Goal: Book appointment/travel/reservation

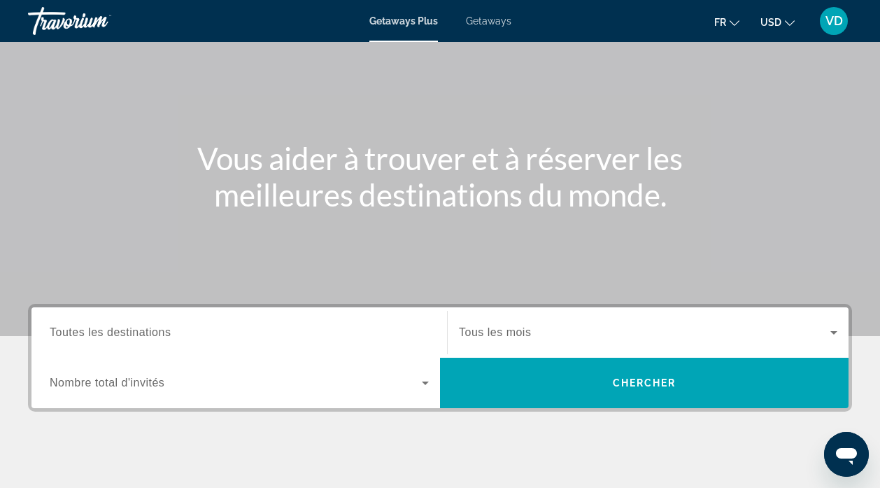
scroll to position [112, 0]
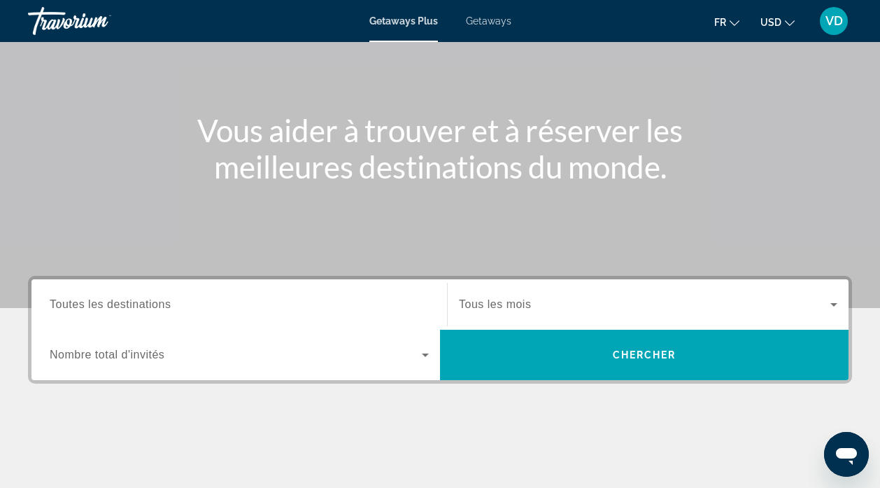
click at [190, 308] on input "Destination Toutes les destinations" at bounding box center [239, 305] width 379 height 17
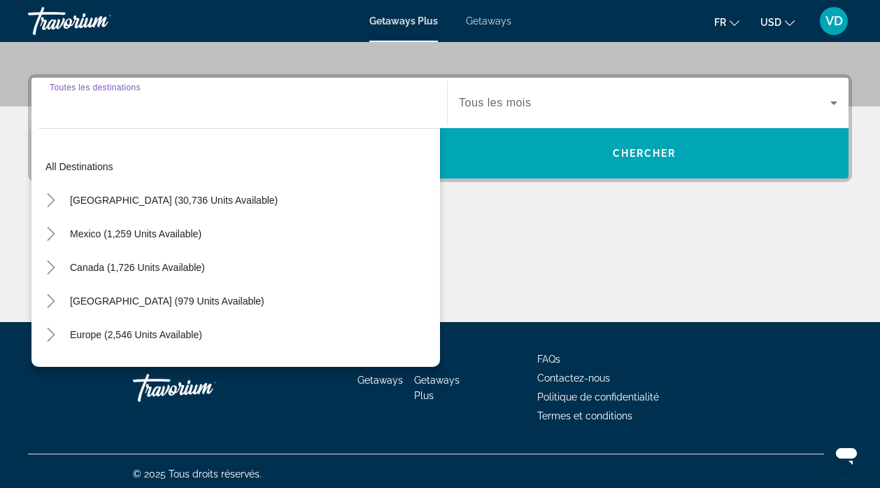
scroll to position [319, 0]
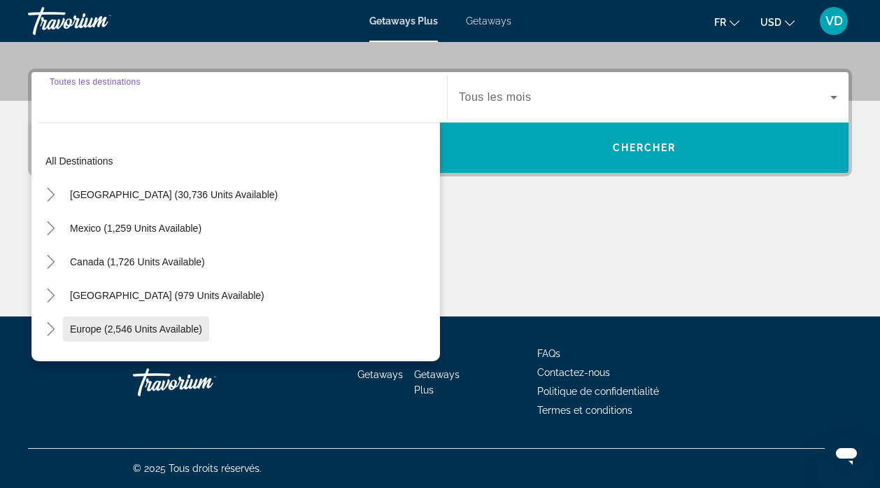
click at [192, 326] on span "Europe (2,546 units available)" at bounding box center [136, 328] width 132 height 11
type input "**********"
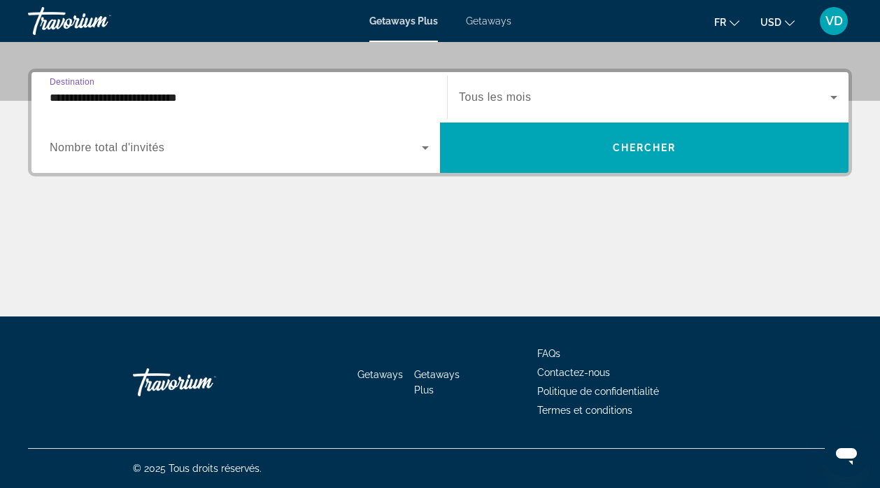
click at [426, 151] on icon "Search widget" at bounding box center [425, 147] width 17 height 17
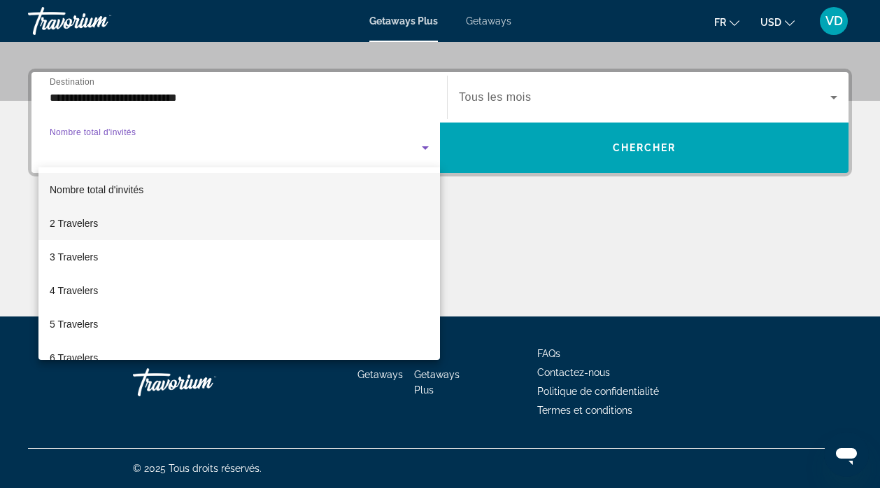
click at [372, 214] on mat-option "2 Travelers" at bounding box center [239, 223] width 402 height 34
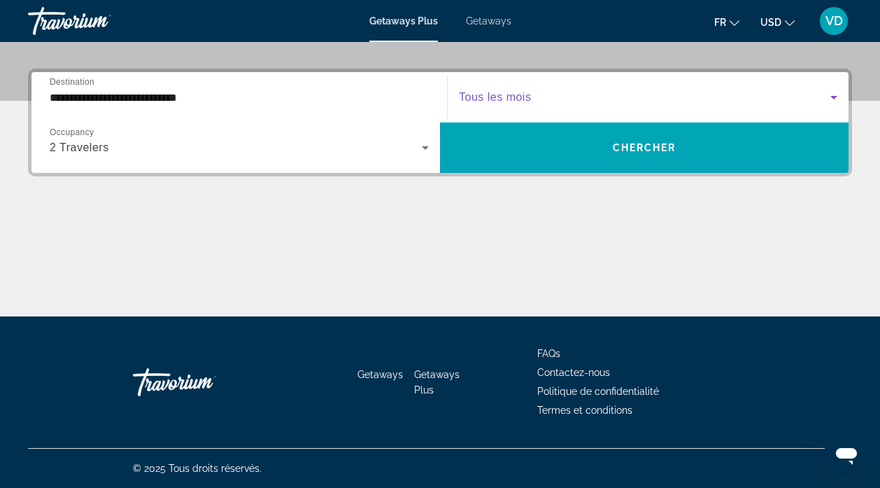
click at [833, 97] on icon "Search widget" at bounding box center [834, 97] width 7 height 3
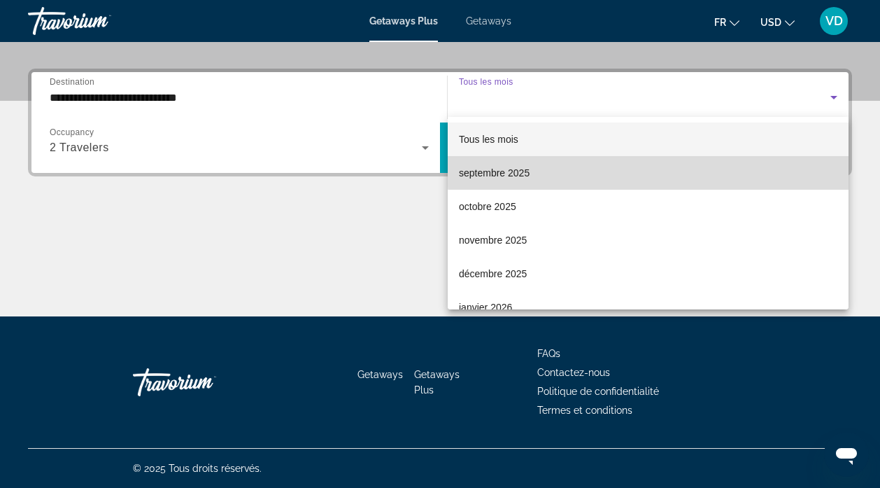
click at [756, 167] on mat-option "septembre 2025" at bounding box center [648, 173] width 401 height 34
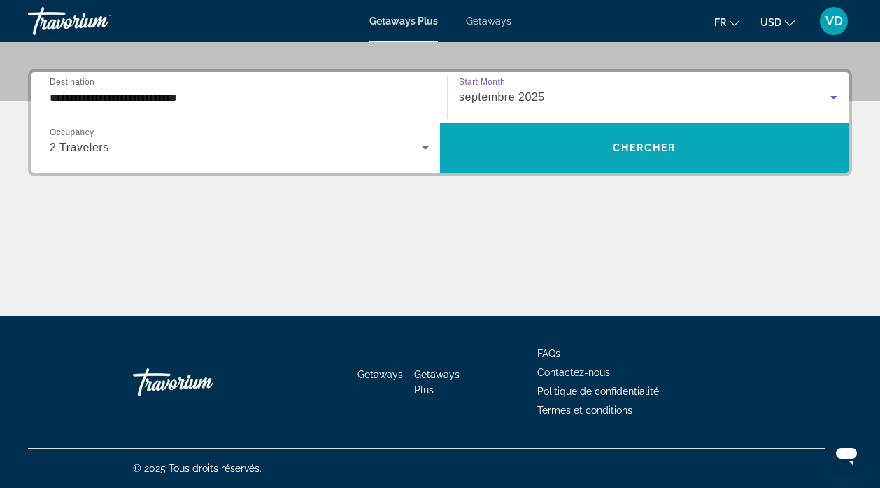
click at [689, 152] on span "Search widget" at bounding box center [644, 148] width 409 height 34
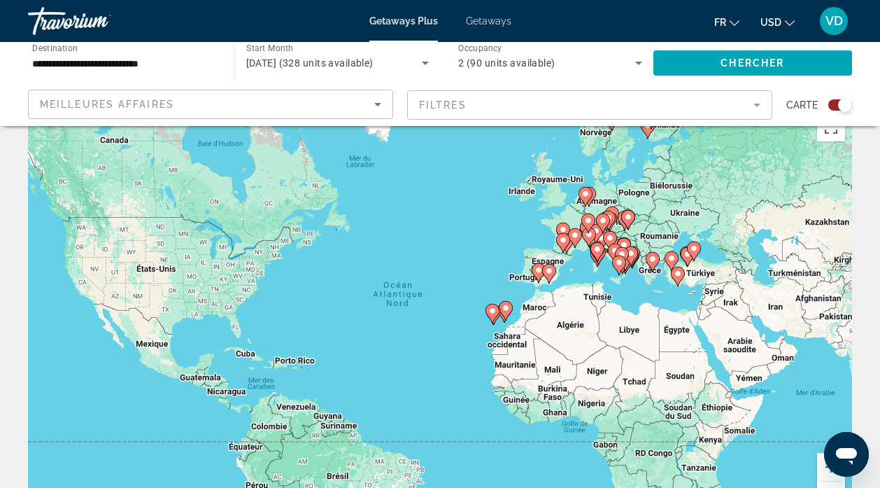
scroll to position [38, 0]
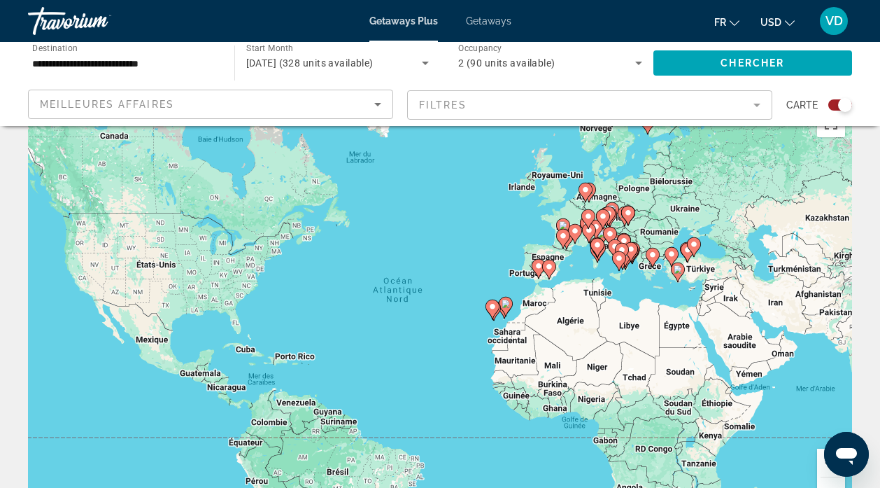
click at [821, 465] on button "Zoom avant" at bounding box center [831, 463] width 28 height 28
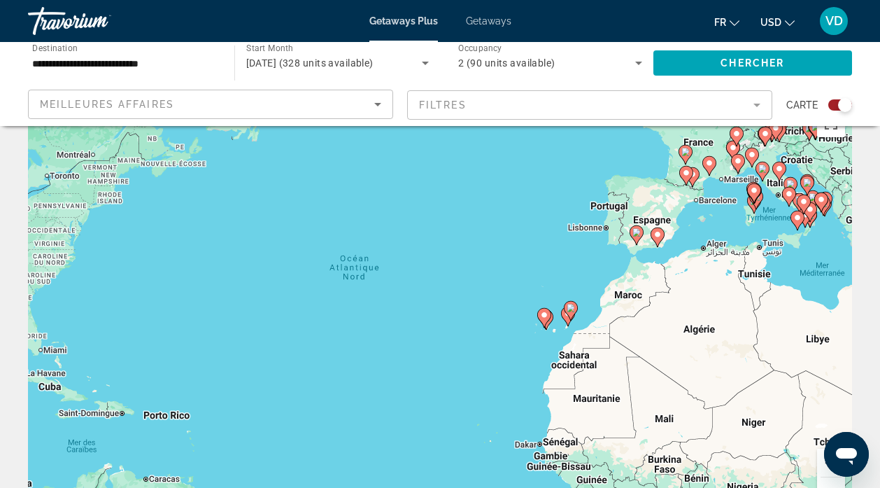
click at [822, 458] on button "Zoom avant" at bounding box center [831, 463] width 28 height 28
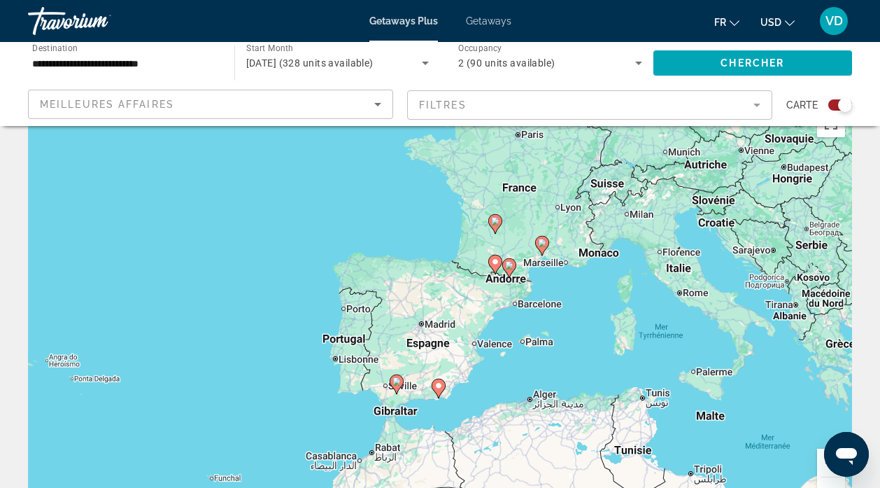
drag, startPoint x: 751, startPoint y: 272, endPoint x: 345, endPoint y: 485, distance: 458.2
click at [345, 485] on div "Pour activer le glissement avec le clavier, appuyez sur Alt+Entrée. Une fois ce…" at bounding box center [440, 312] width 824 height 420
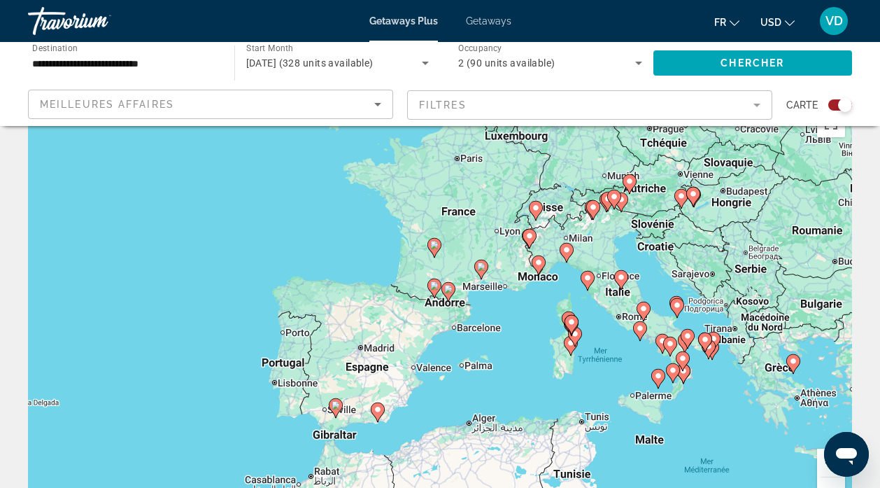
drag, startPoint x: 624, startPoint y: 376, endPoint x: 561, endPoint y: 400, distance: 68.2
click at [561, 400] on div "Pour activer le glissement avec le clavier, appuyez sur Alt+Entrée. Une fois ce…" at bounding box center [440, 312] width 824 height 420
click at [538, 265] on image "Main content" at bounding box center [539, 262] width 8 height 8
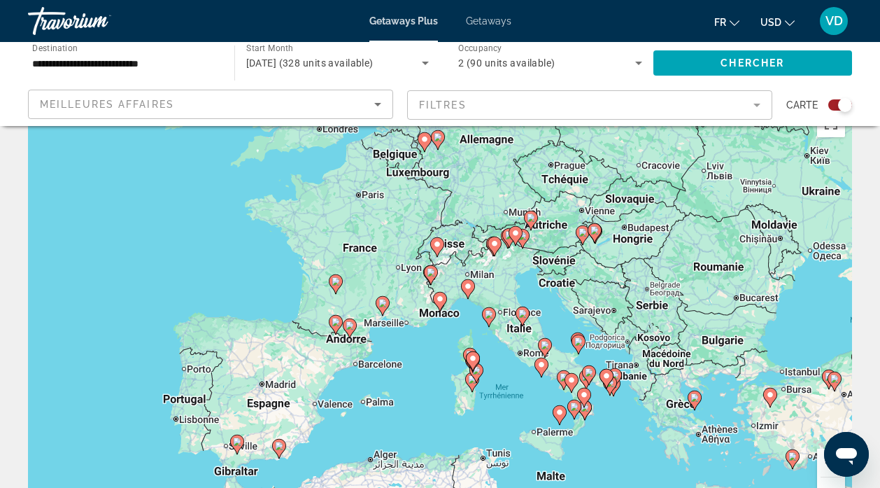
click at [436, 303] on icon "Main content" at bounding box center [440, 302] width 13 height 18
type input "**********"
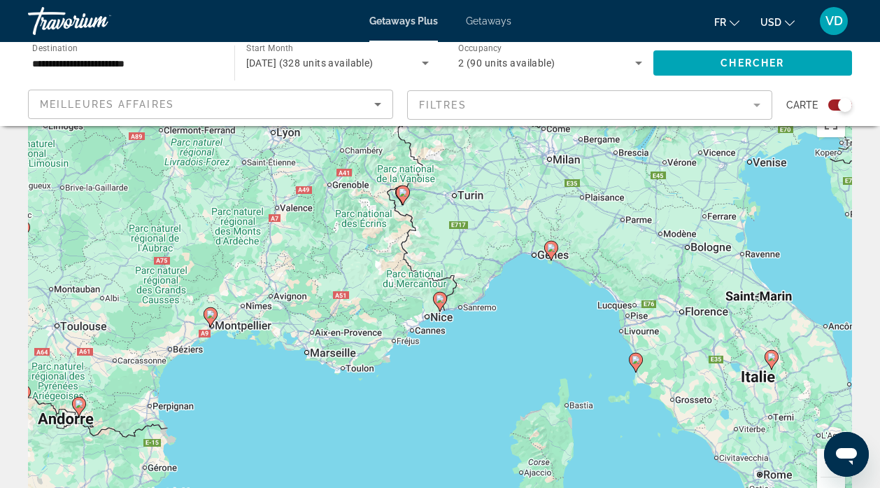
click at [440, 301] on image "Main content" at bounding box center [440, 299] width 8 height 8
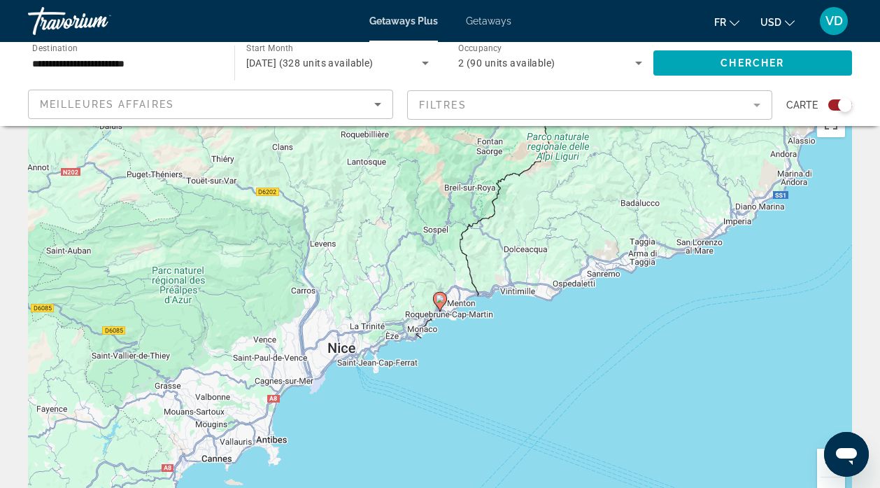
click at [438, 301] on image "Main content" at bounding box center [440, 299] width 8 height 8
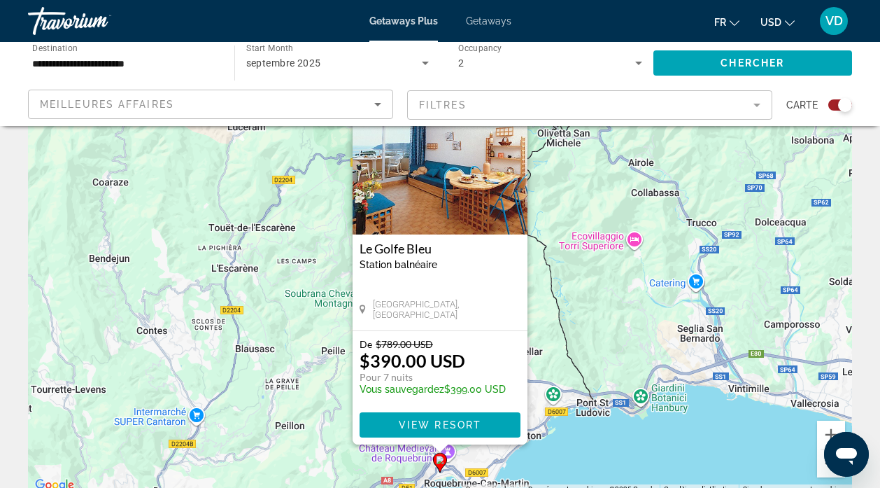
scroll to position [64, 0]
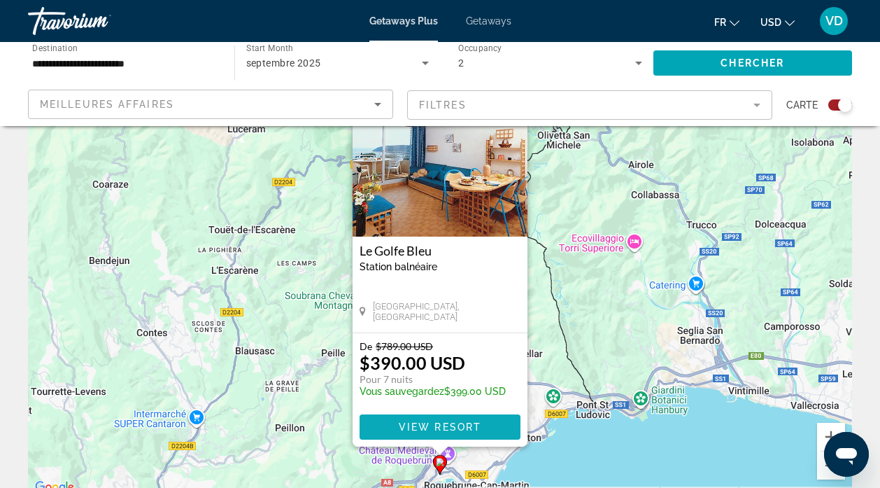
click at [428, 426] on span "View Resort" at bounding box center [440, 426] width 83 height 11
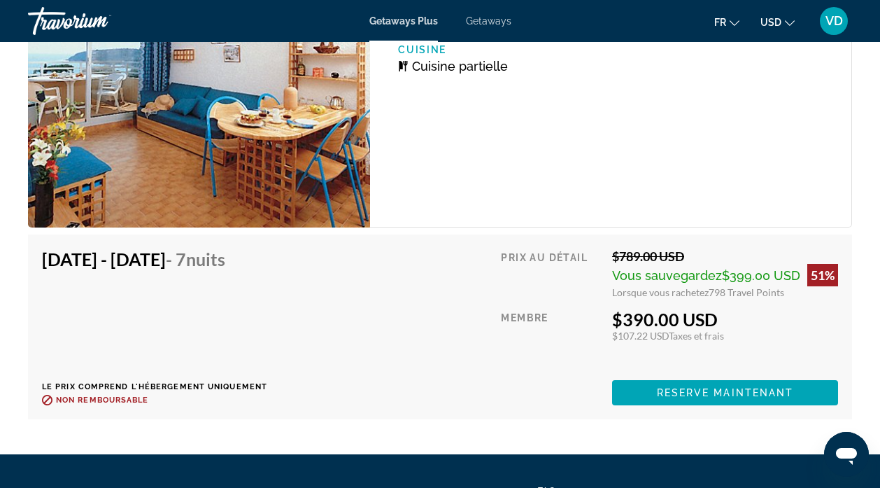
scroll to position [2822, 0]
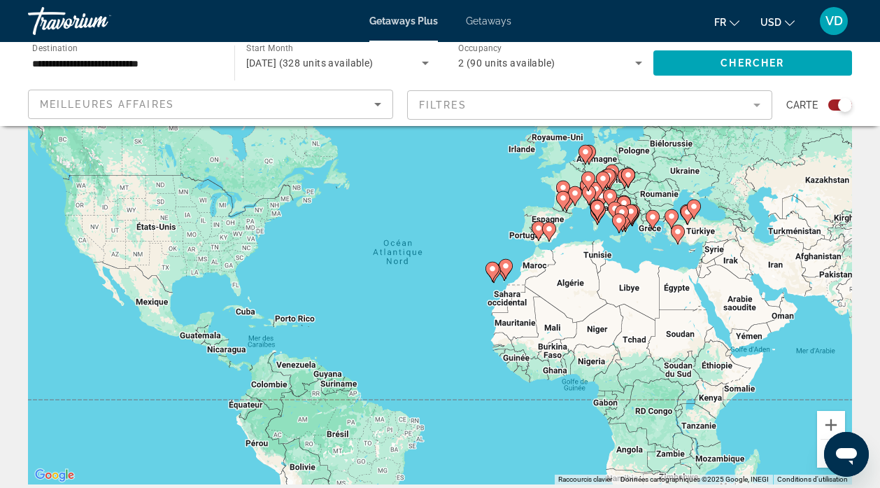
scroll to position [131, 0]
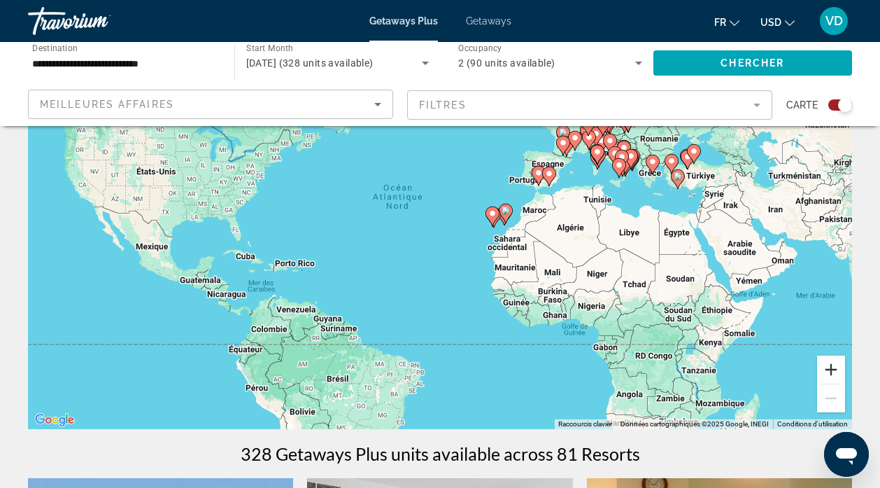
click at [829, 368] on button "Zoom avant" at bounding box center [831, 369] width 28 height 28
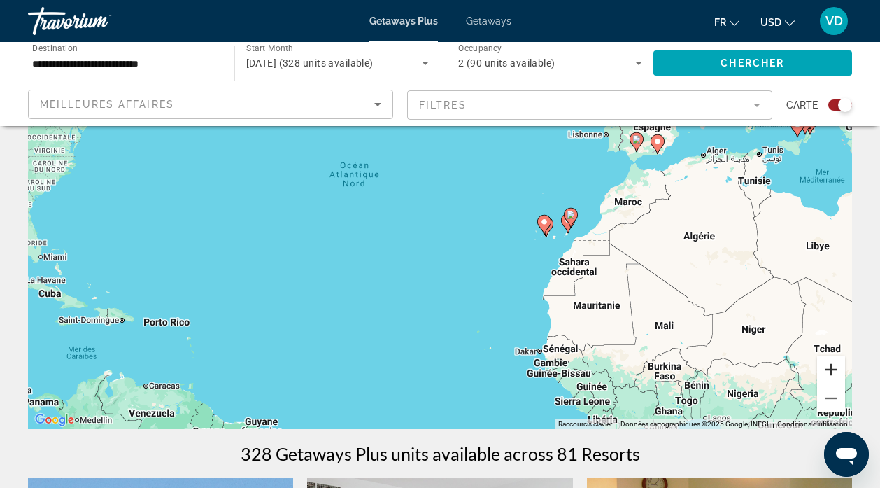
click at [829, 368] on button "Zoom avant" at bounding box center [831, 369] width 28 height 28
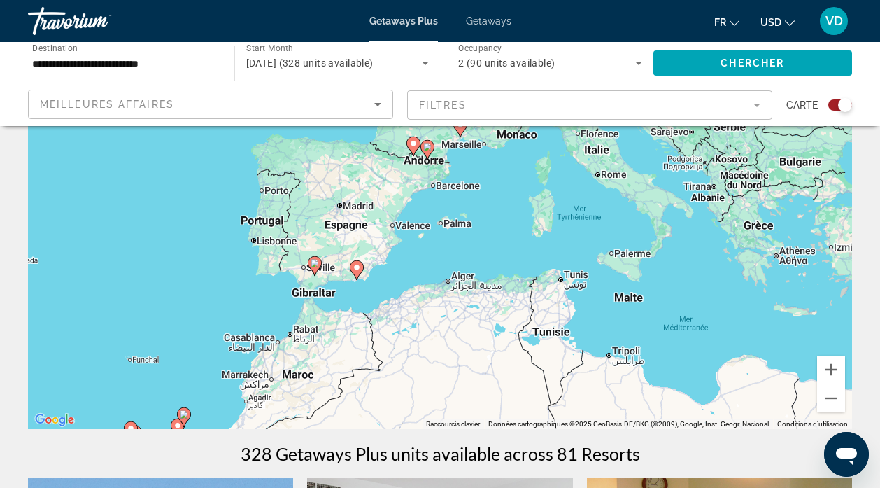
drag, startPoint x: 818, startPoint y: 290, endPoint x: 295, endPoint y: 481, distance: 557.0
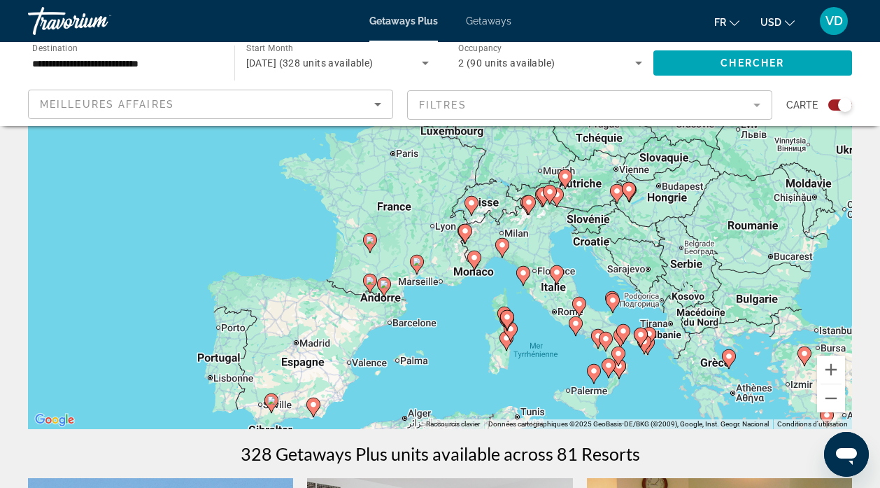
drag, startPoint x: 525, startPoint y: 295, endPoint x: 477, endPoint y: 434, distance: 147.2
click at [370, 238] on image "Main content" at bounding box center [370, 240] width 8 height 8
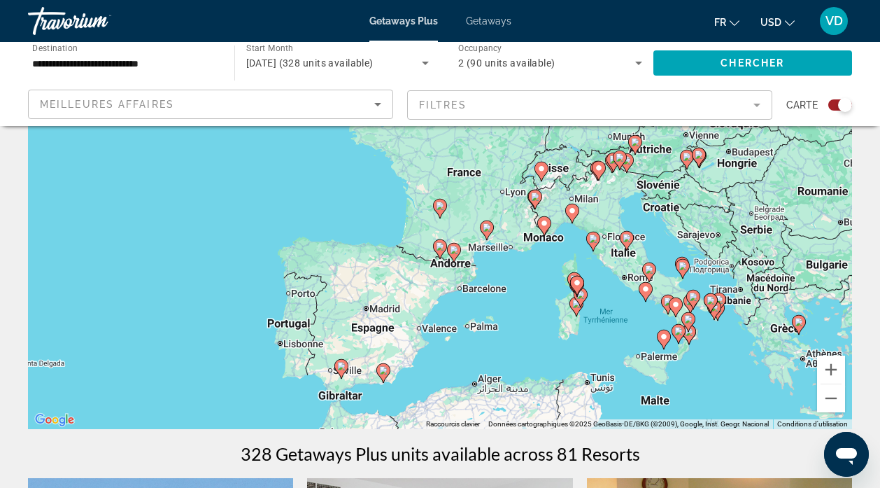
click at [439, 203] on image "Main content" at bounding box center [440, 206] width 8 height 8
type input "**********"
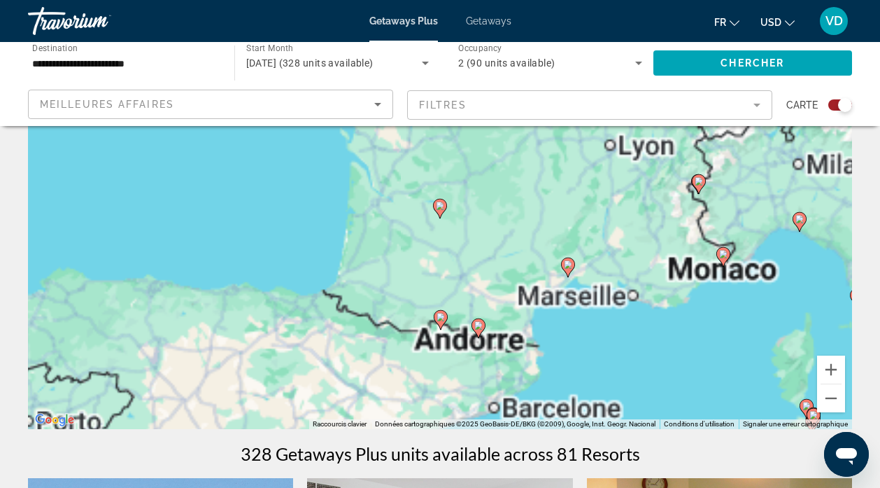
click at [439, 203] on image "Main content" at bounding box center [440, 206] width 8 height 8
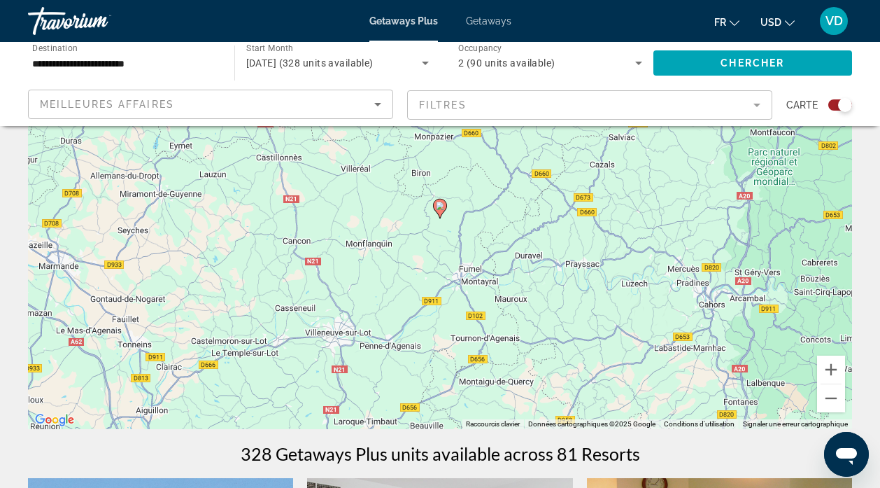
click at [442, 211] on icon "Main content" at bounding box center [440, 208] width 13 height 18
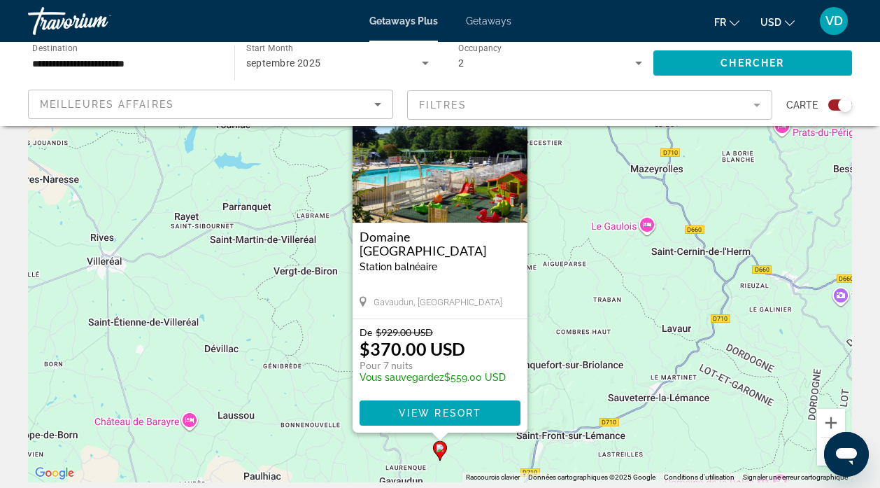
scroll to position [85, 0]
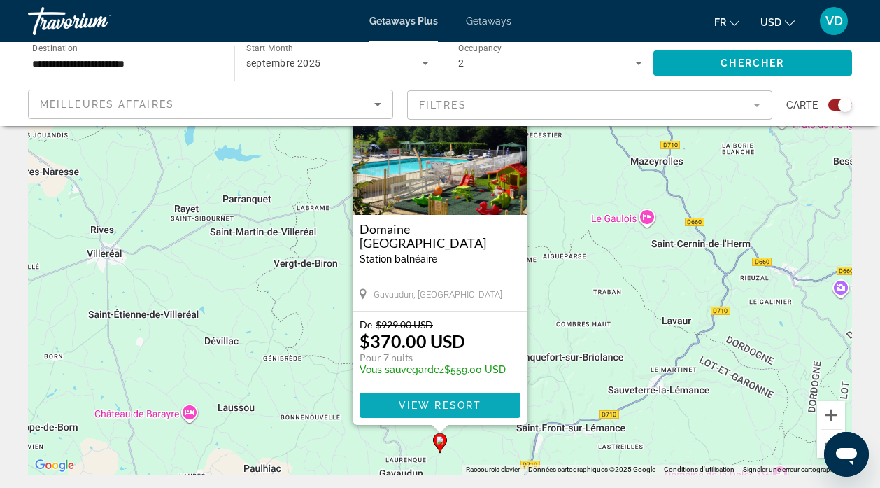
click at [435, 404] on span "View Resort" at bounding box center [440, 405] width 83 height 11
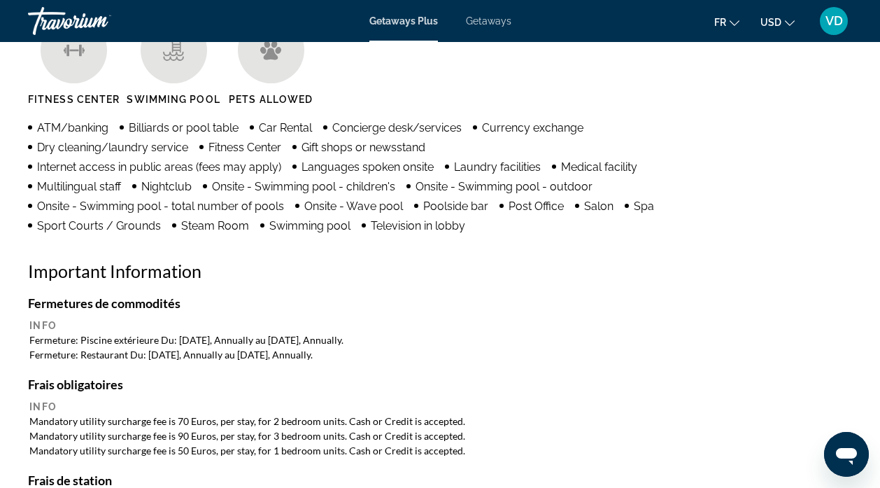
scroll to position [443, 0]
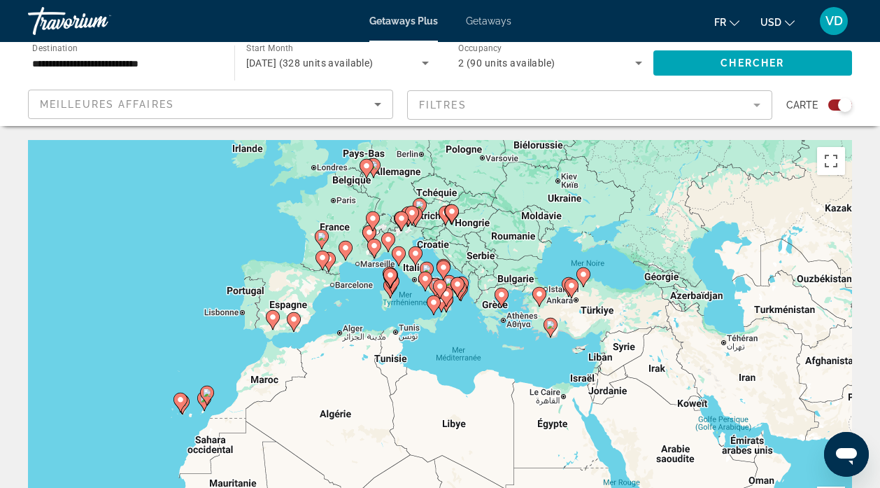
drag, startPoint x: 806, startPoint y: 346, endPoint x: 439, endPoint y: 395, distance: 369.8
click at [439, 395] on div "Pour activer le glissement avec le clavier, appuyez sur Alt+Entrée. Une fois ce…" at bounding box center [440, 350] width 824 height 420
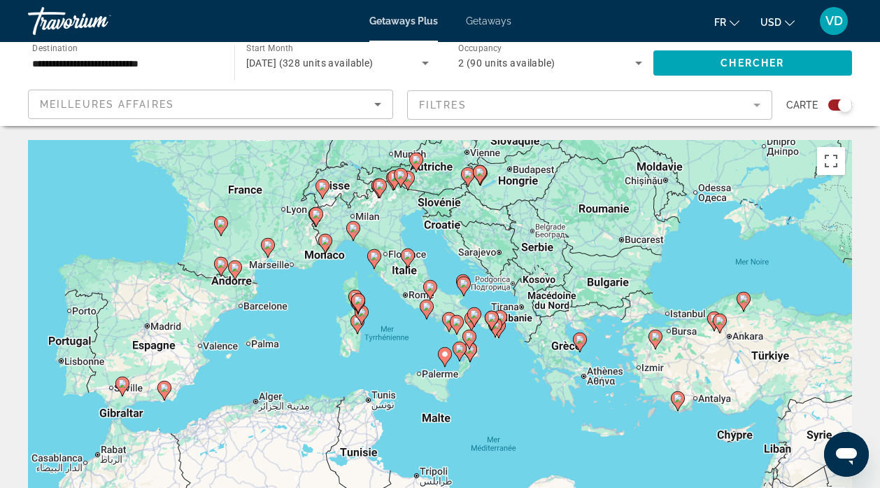
drag, startPoint x: 507, startPoint y: 327, endPoint x: 523, endPoint y: 415, distance: 88.9
click at [523, 415] on div "Pour activer le glissement avec le clavier, appuyez sur Alt+Entrée. Une fois ce…" at bounding box center [440, 350] width 824 height 420
click at [164, 385] on image "Main content" at bounding box center [164, 387] width 8 height 8
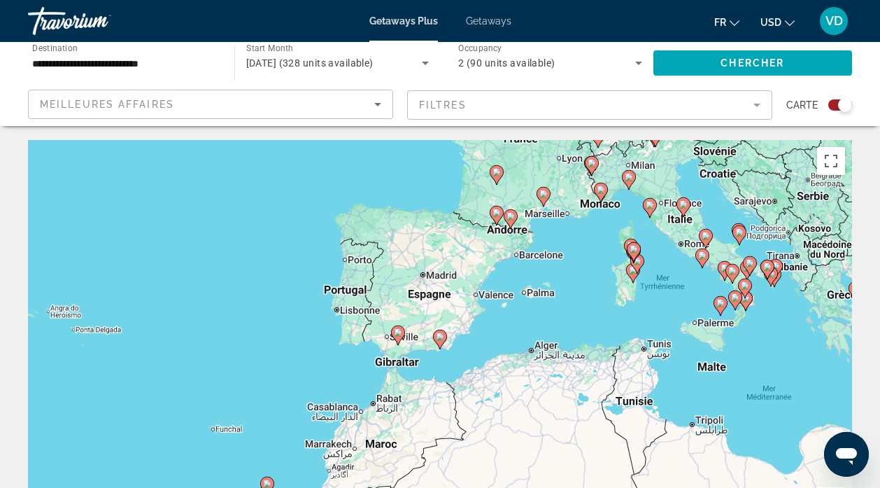
click at [438, 336] on image "Main content" at bounding box center [440, 336] width 8 height 8
type input "**********"
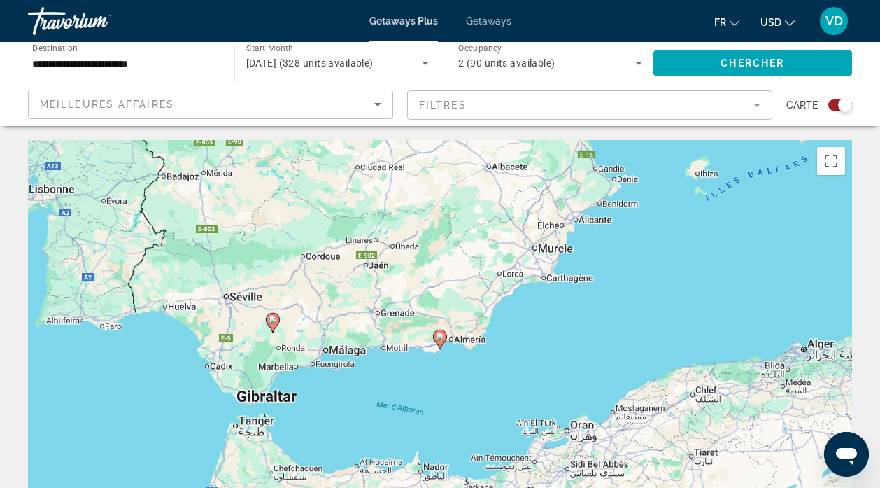
click at [438, 336] on image "Main content" at bounding box center [440, 336] width 8 height 8
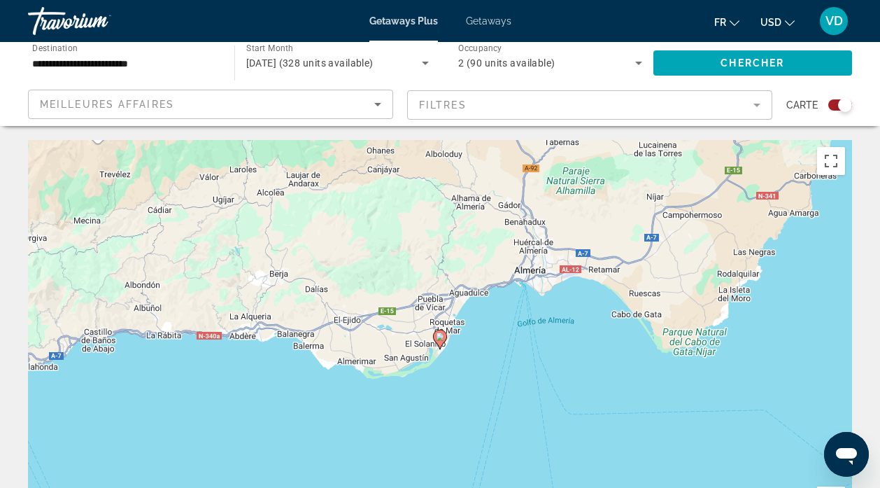
click at [436, 332] on icon "Main content" at bounding box center [440, 339] width 13 height 18
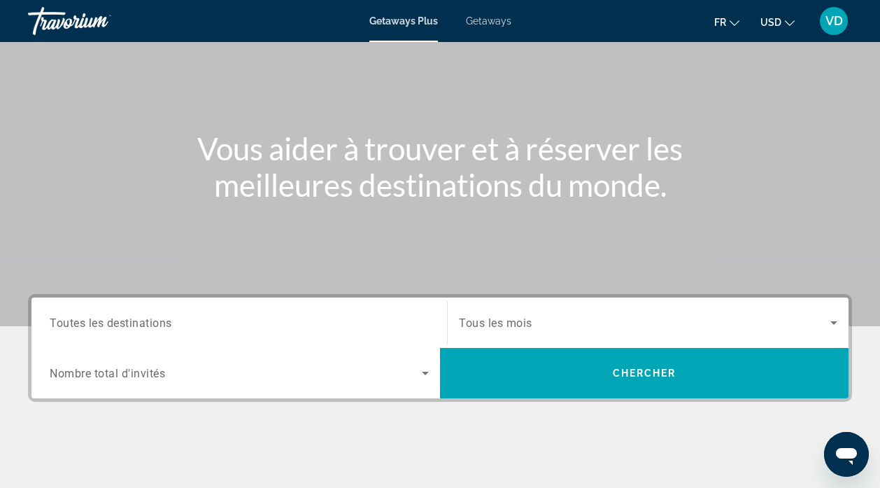
scroll to position [103, 0]
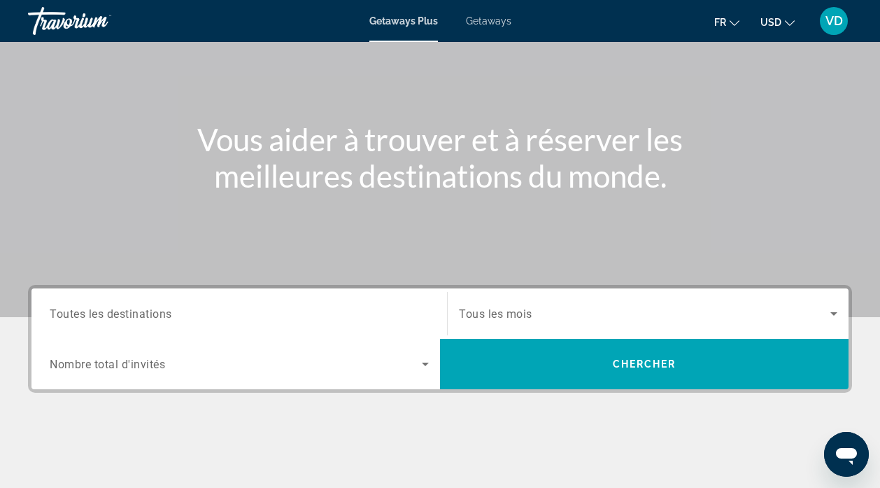
click at [412, 313] on input "Destination Toutes les destinations" at bounding box center [239, 314] width 379 height 17
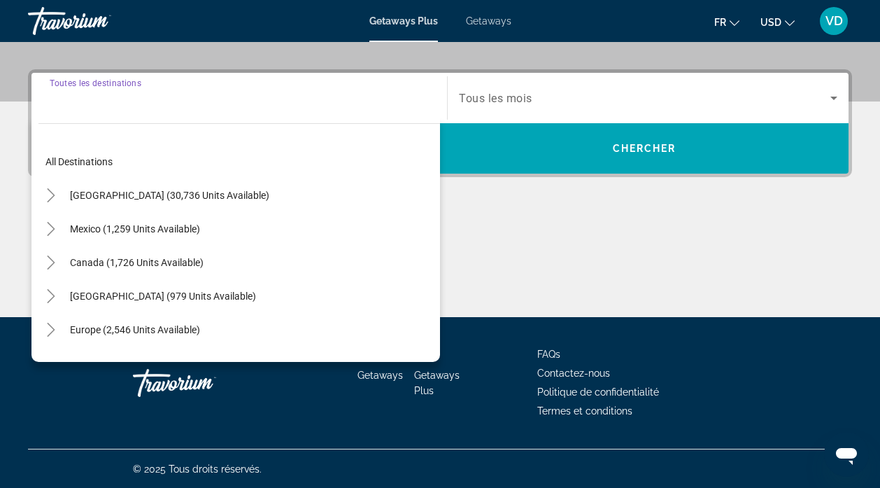
scroll to position [319, 0]
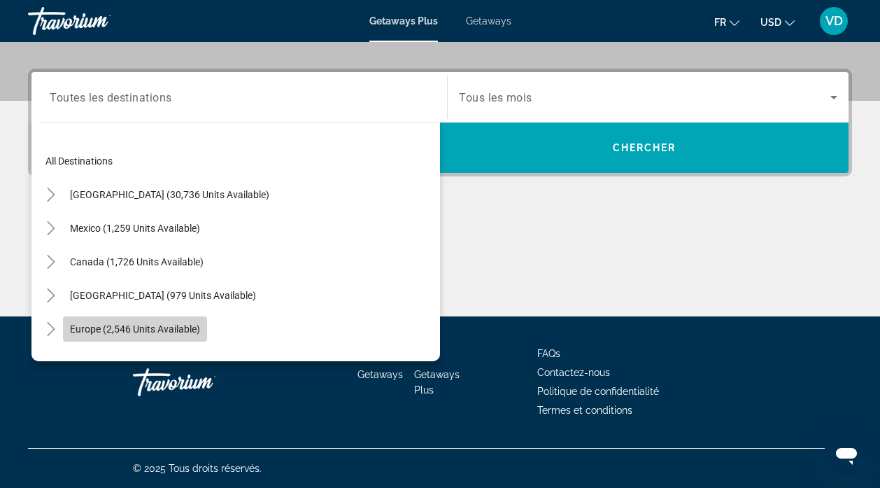
click at [164, 326] on span "Europe (2,546 units available)" at bounding box center [135, 328] width 130 height 11
type input "**********"
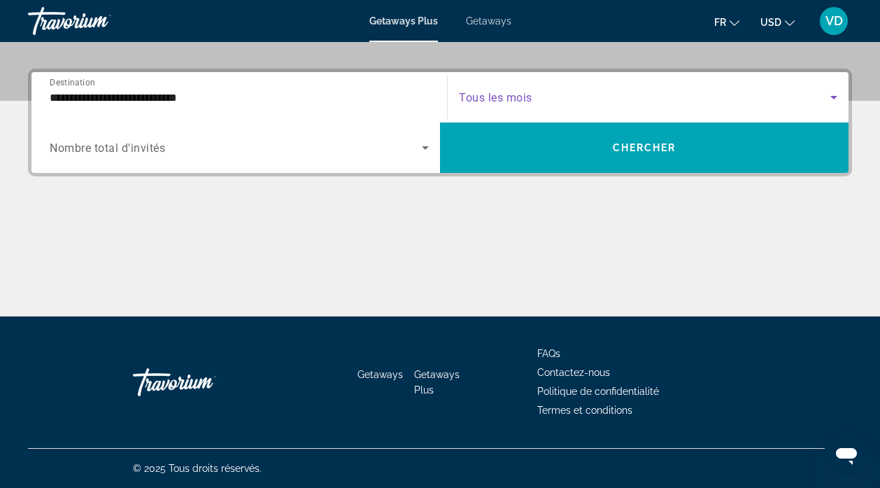
click at [834, 94] on icon "Search widget" at bounding box center [834, 97] width 17 height 17
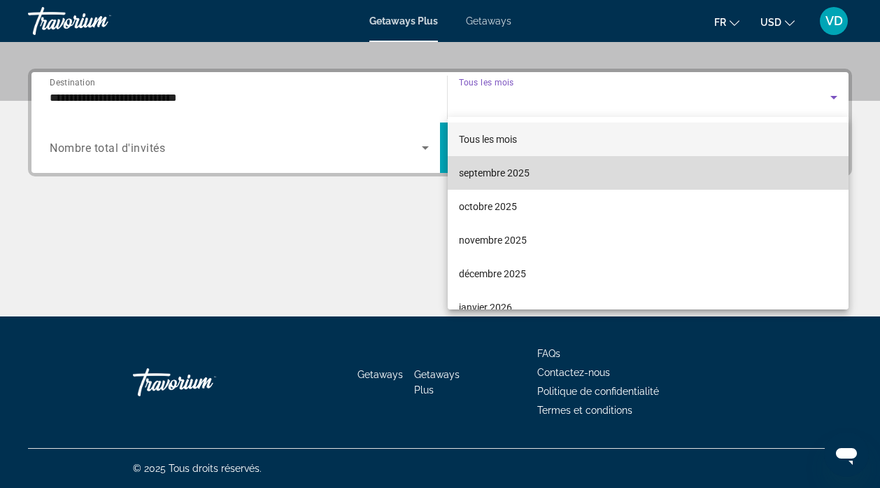
click at [690, 167] on mat-option "septembre 2025" at bounding box center [648, 173] width 401 height 34
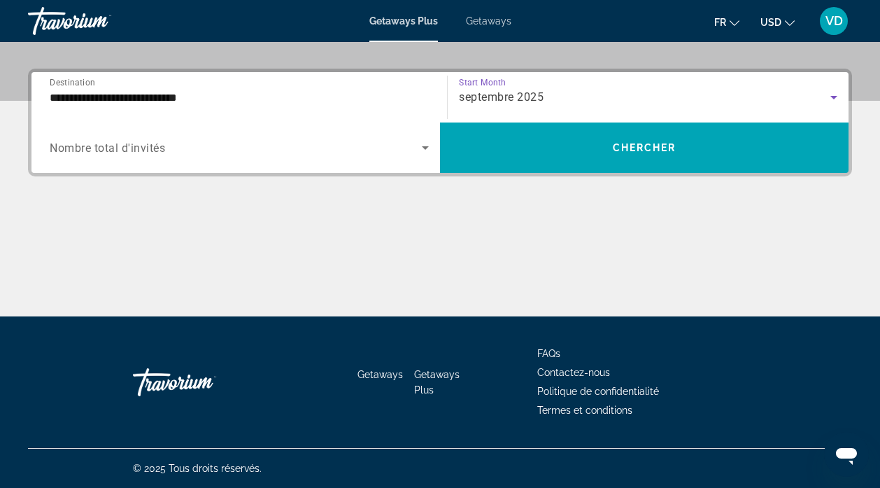
click at [424, 145] on icon "Search widget" at bounding box center [425, 147] width 17 height 17
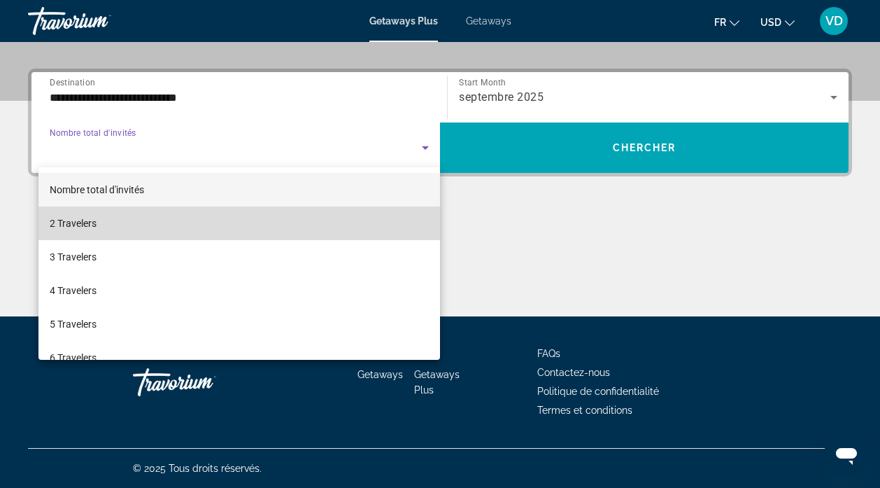
click at [367, 218] on mat-option "2 Travelers" at bounding box center [239, 223] width 402 height 34
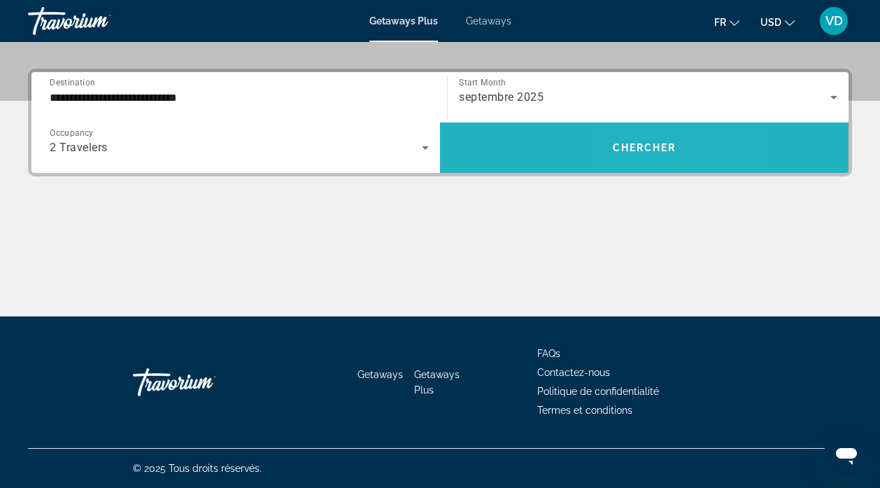
click at [630, 146] on span "Chercher" at bounding box center [645, 147] width 64 height 11
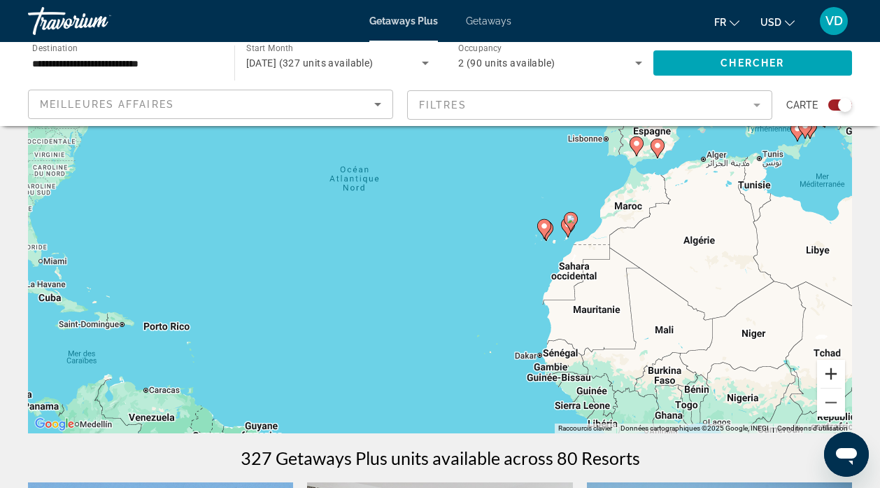
scroll to position [122, 0]
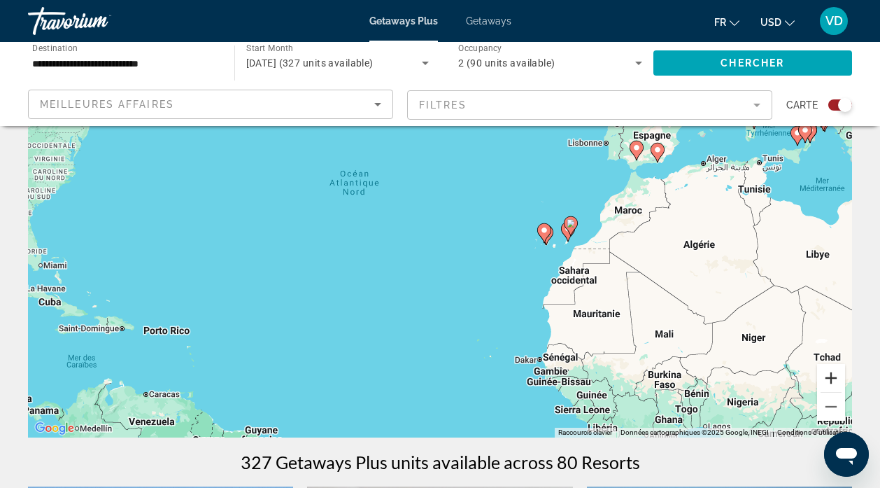
click at [829, 376] on button "Zoom avant" at bounding box center [831, 378] width 28 height 28
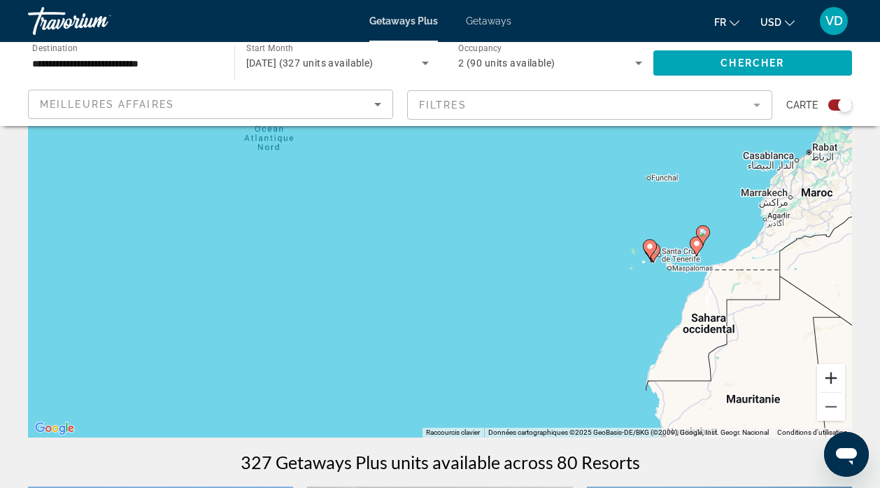
click at [829, 374] on button "Zoom avant" at bounding box center [831, 378] width 28 height 28
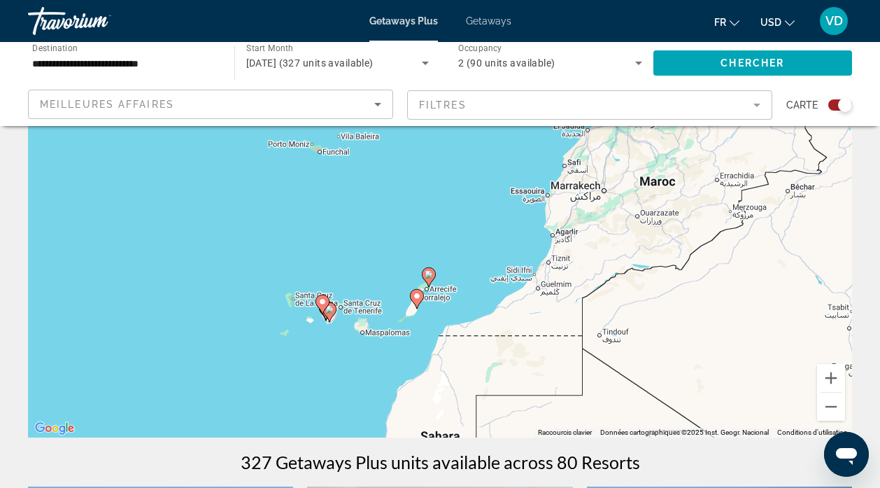
drag, startPoint x: 602, startPoint y: 277, endPoint x: 222, endPoint y: 286, distance: 380.1
click at [222, 286] on div "Pour activer le glissement avec le clavier, appuyez sur Alt+Entrée. Une fois ce…" at bounding box center [440, 227] width 824 height 420
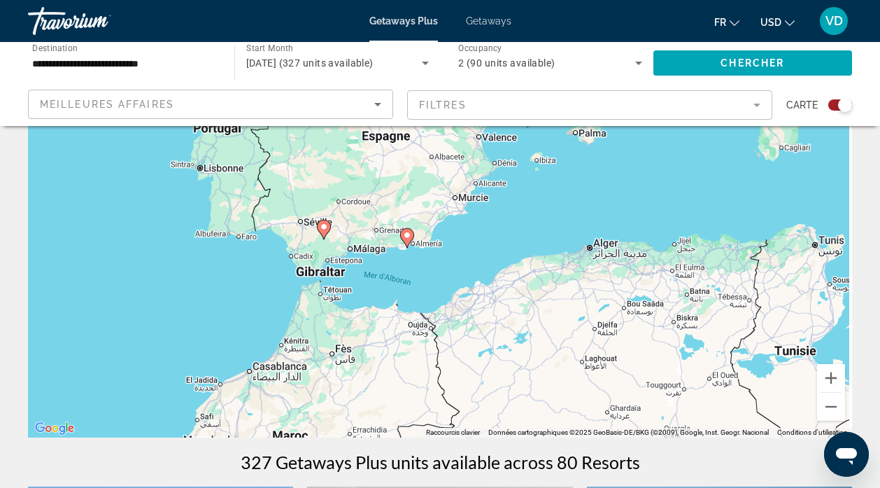
drag, startPoint x: 737, startPoint y: 213, endPoint x: 368, endPoint y: 467, distance: 447.8
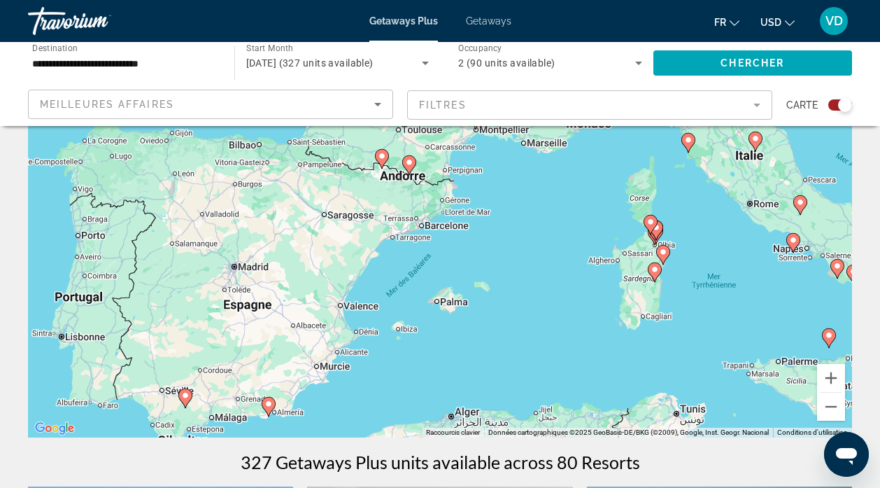
drag, startPoint x: 560, startPoint y: 258, endPoint x: 449, endPoint y: 391, distance: 172.9
click at [449, 391] on div "Pour activer le glissement avec le clavier, appuyez sur Alt+Entrée. Une fois ce…" at bounding box center [440, 227] width 824 height 420
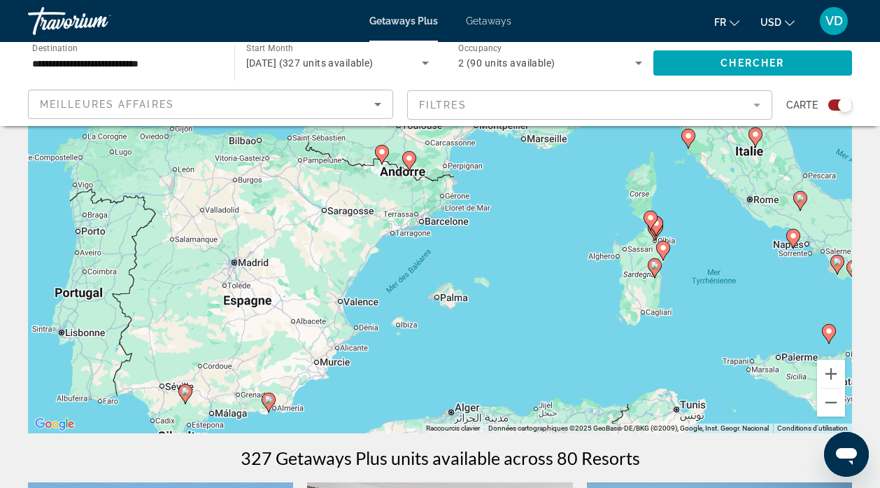
scroll to position [139, 0]
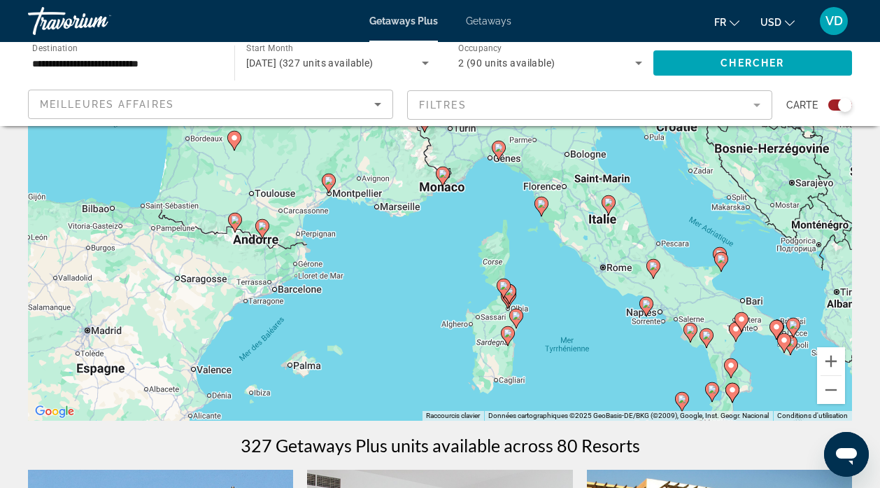
drag, startPoint x: 658, startPoint y: 288, endPoint x: 607, endPoint y: 327, distance: 64.4
click at [607, 327] on div "Pour activer le glissement avec le clavier, appuyez sur Alt+Entrée. Une fois ce…" at bounding box center [440, 211] width 824 height 420
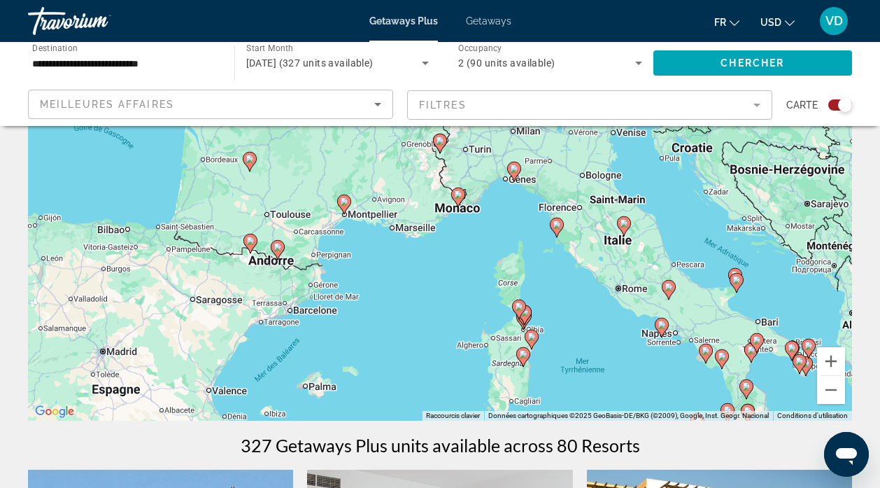
drag, startPoint x: 605, startPoint y: 333, endPoint x: 621, endPoint y: 351, distance: 23.3
click at [621, 351] on div "Pour activer le glissement avec le clavier, appuyez sur Alt+Entrée. Une fois ce…" at bounding box center [440, 211] width 824 height 420
click at [512, 167] on image "Main content" at bounding box center [514, 168] width 8 height 8
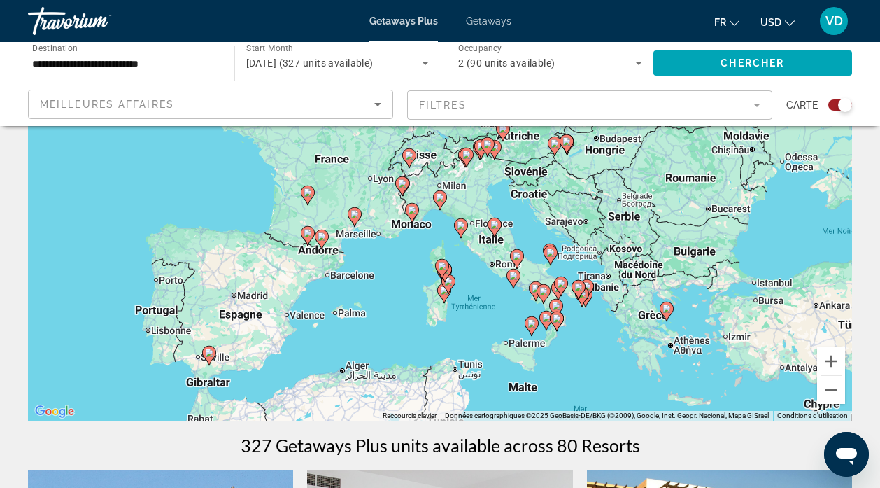
click at [461, 222] on image "Main content" at bounding box center [461, 225] width 8 height 8
type input "**********"
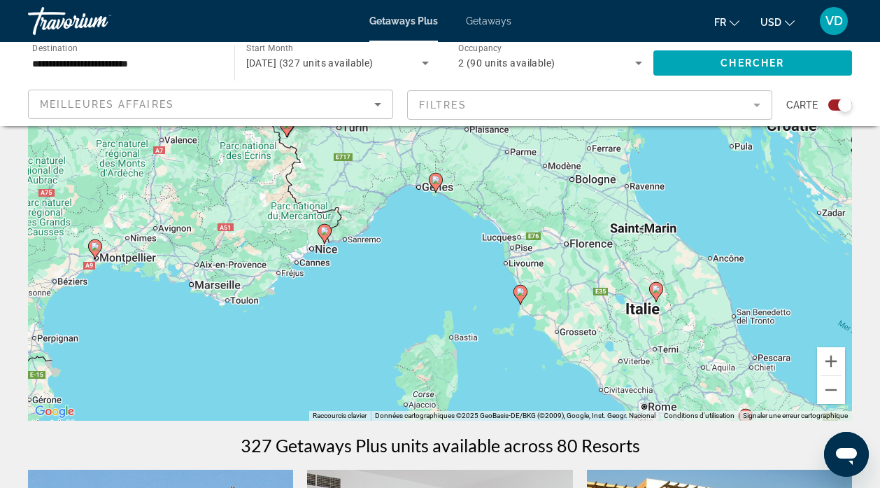
drag, startPoint x: 450, startPoint y: 264, endPoint x: 532, endPoint y: 359, distance: 125.5
click at [532, 359] on div "Pour activer le glissement avec le clavier, appuyez sur Alt+Entrée. Une fois ce…" at bounding box center [440, 211] width 824 height 420
click at [437, 178] on image "Main content" at bounding box center [436, 180] width 8 height 8
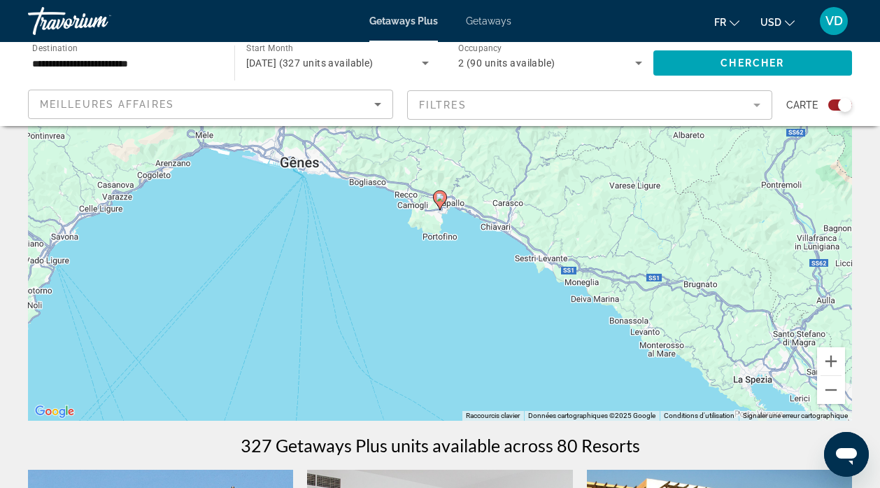
click at [439, 193] on image "Main content" at bounding box center [440, 197] width 8 height 8
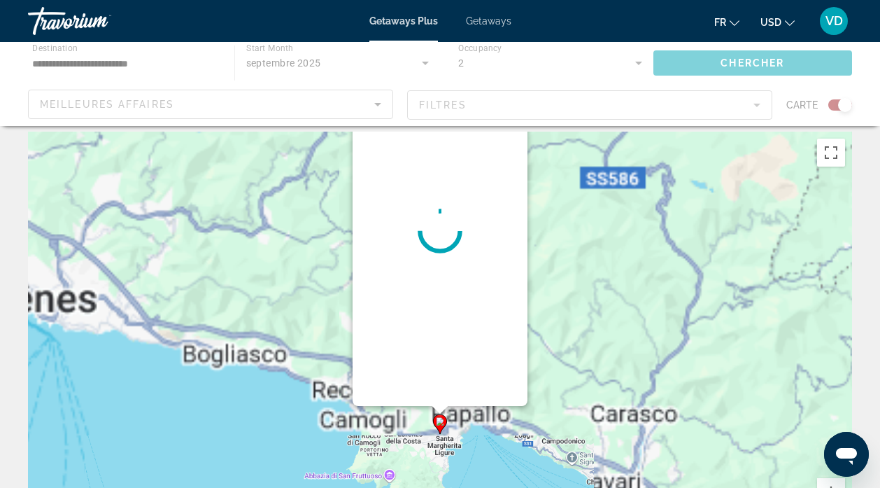
scroll to position [0, 0]
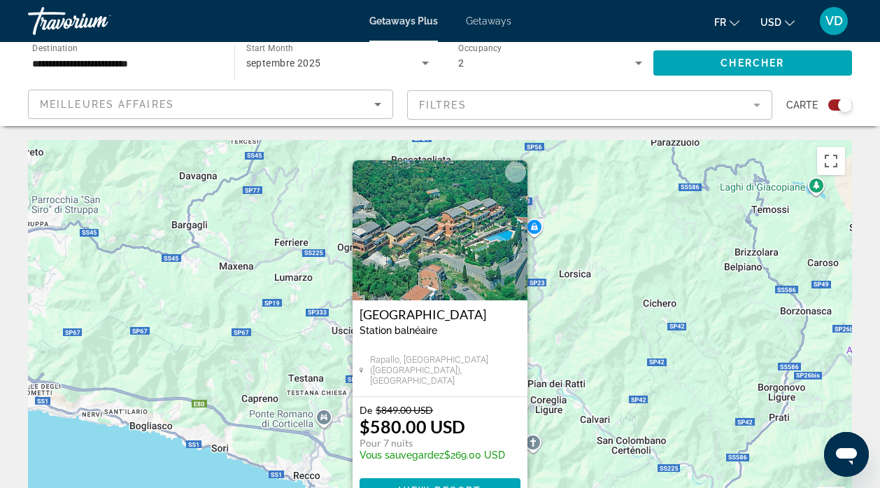
click at [603, 309] on div "Pour activer le glissement avec le clavier, appuyez sur Alt+Entrée. Une fois ce…" at bounding box center [440, 350] width 824 height 420
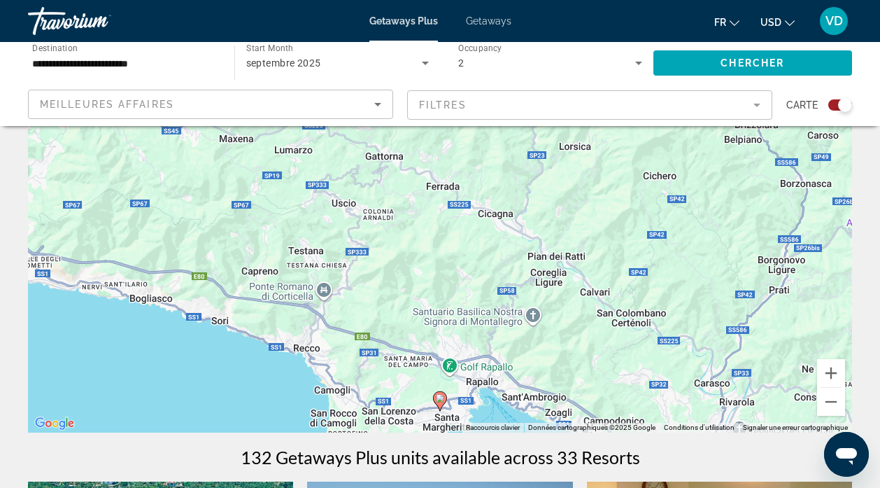
scroll to position [242, 0]
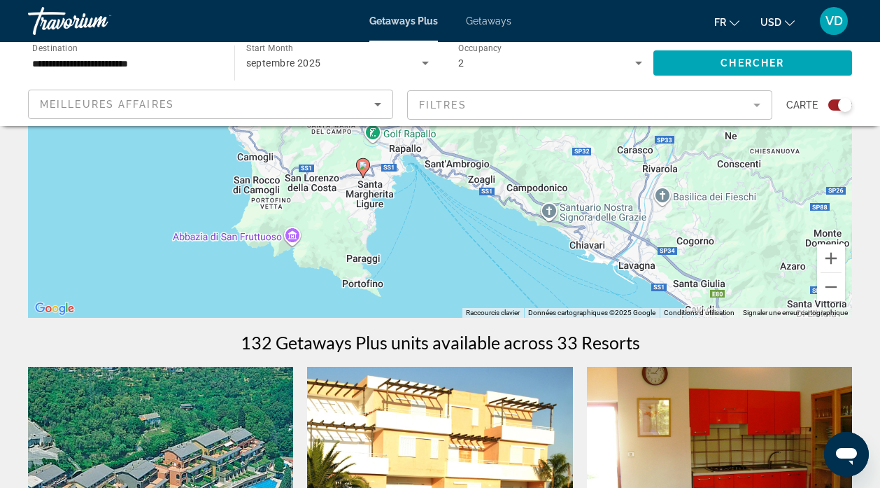
drag, startPoint x: 757, startPoint y: 280, endPoint x: 675, endPoint y: 154, distance: 150.6
click at [675, 154] on div "Pour activer le glissement avec le clavier, appuyez sur Alt+Entrée. Une fois ce…" at bounding box center [440, 108] width 824 height 420
click at [361, 163] on image "Main content" at bounding box center [363, 165] width 8 height 8
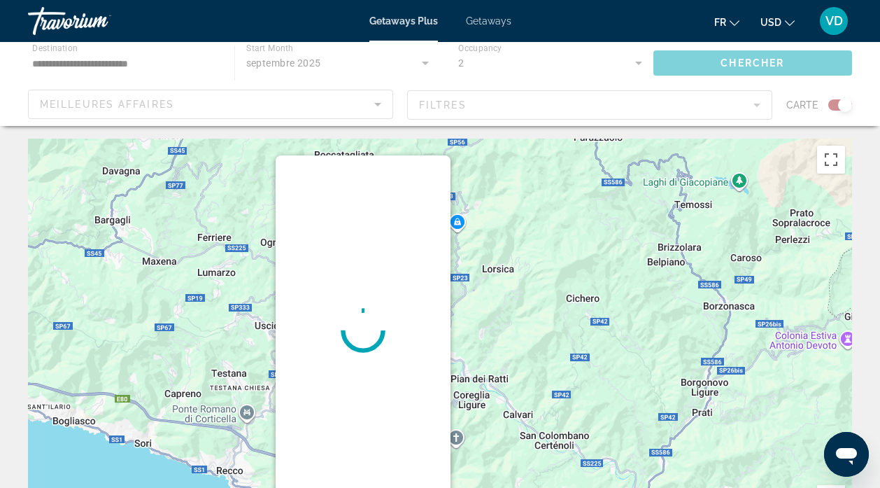
scroll to position [0, 0]
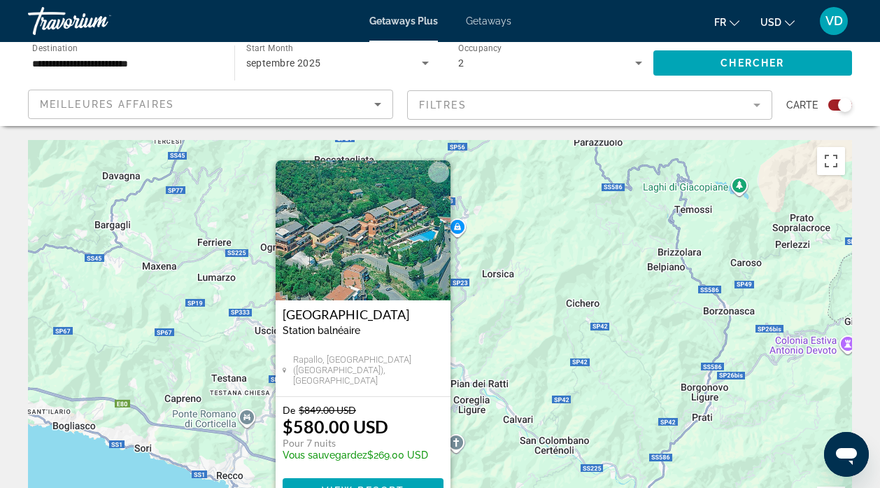
click at [558, 288] on div "Pour activer le glissement avec le clavier, appuyez sur Alt+Entrée. Une fois ce…" at bounding box center [440, 350] width 824 height 420
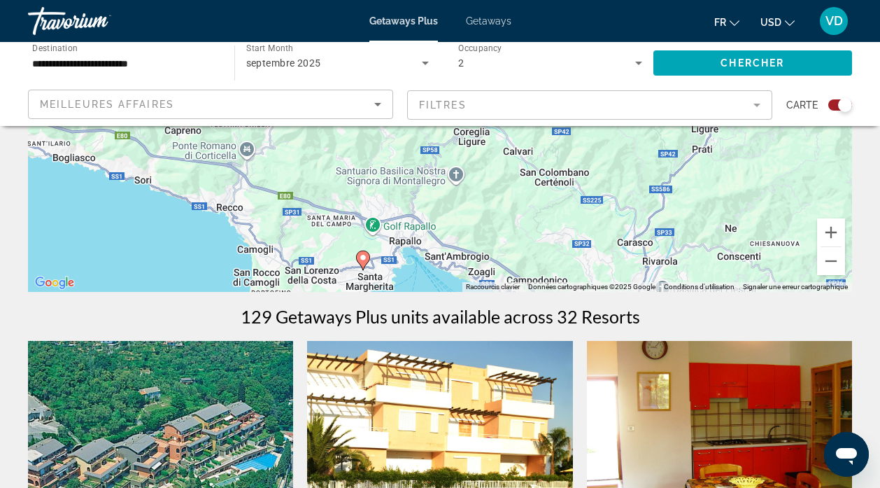
scroll to position [238, 0]
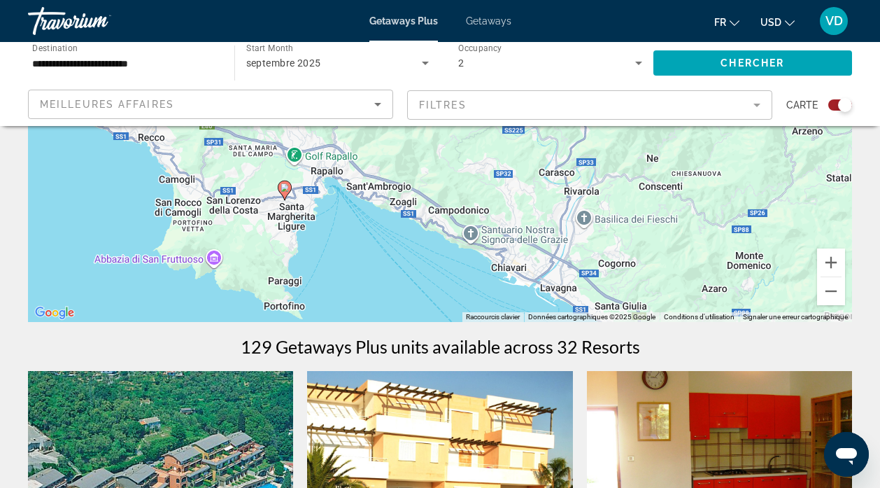
drag, startPoint x: 733, startPoint y: 300, endPoint x: 654, endPoint y: 198, distance: 128.6
click at [654, 198] on div "Pour activer le glissement avec le clavier, appuyez sur Alt+Entrée. Une fois ce…" at bounding box center [440, 112] width 824 height 420
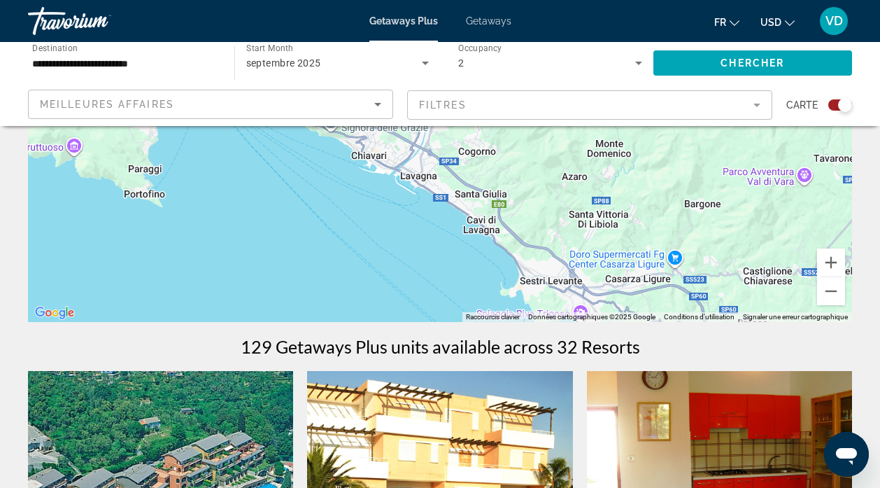
drag, startPoint x: 709, startPoint y: 258, endPoint x: 583, endPoint y: 156, distance: 161.7
click at [583, 156] on div "Pour activer le glissement avec le clavier, appuyez sur Alt+Entrée. Une fois ce…" at bounding box center [440, 112] width 824 height 420
click at [829, 286] on button "Zoom arrière" at bounding box center [831, 291] width 28 height 28
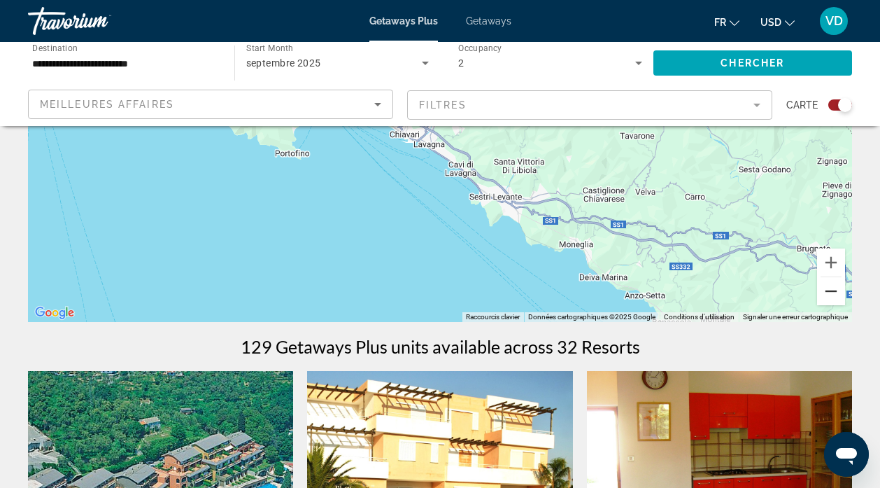
click at [830, 288] on button "Zoom arrière" at bounding box center [831, 291] width 28 height 28
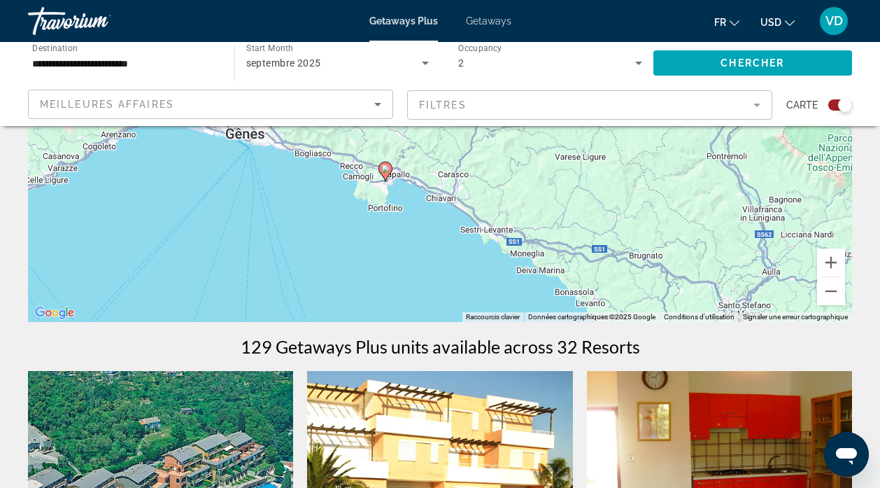
drag, startPoint x: 700, startPoint y: 229, endPoint x: 719, endPoint y: 295, distance: 69.1
click at [719, 295] on div "Pour activer le glissement avec le clavier, appuyez sur Alt+Entrée. Une fois ce…" at bounding box center [440, 112] width 824 height 420
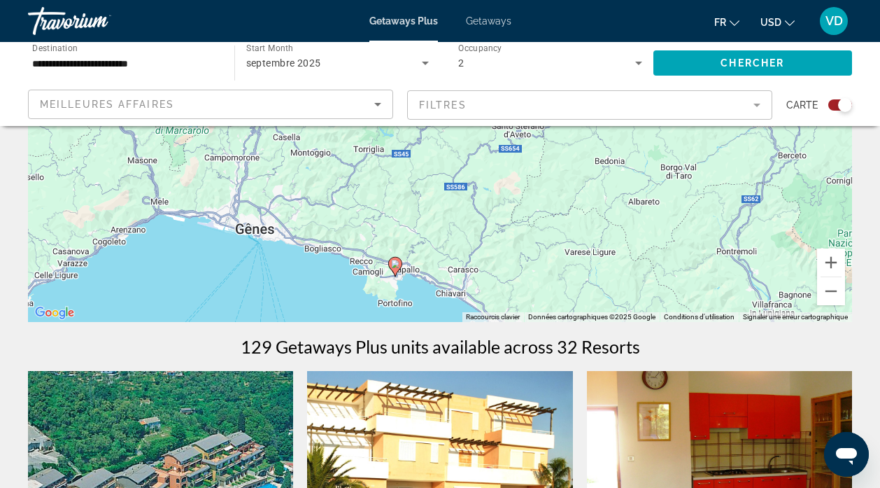
drag, startPoint x: 600, startPoint y: 220, endPoint x: 607, endPoint y: 284, distance: 64.8
click at [607, 283] on div "Pour activer le glissement avec le clavier, appuyez sur Alt+Entrée. Une fois ce…" at bounding box center [440, 112] width 824 height 420
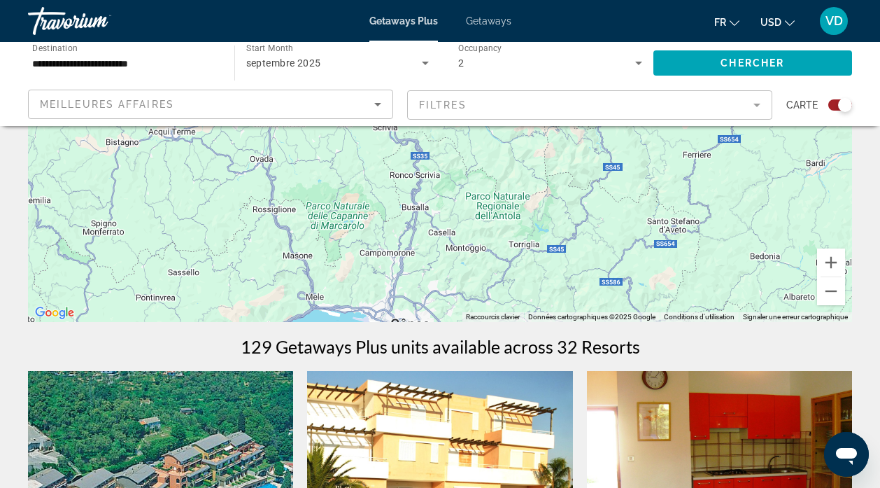
drag, startPoint x: 561, startPoint y: 215, endPoint x: 703, endPoint y: 292, distance: 162.2
click at [703, 292] on div "Pour activer le glissement avec le clavier, appuyez sur Alt+Entrée. Une fois ce…" at bounding box center [440, 112] width 824 height 420
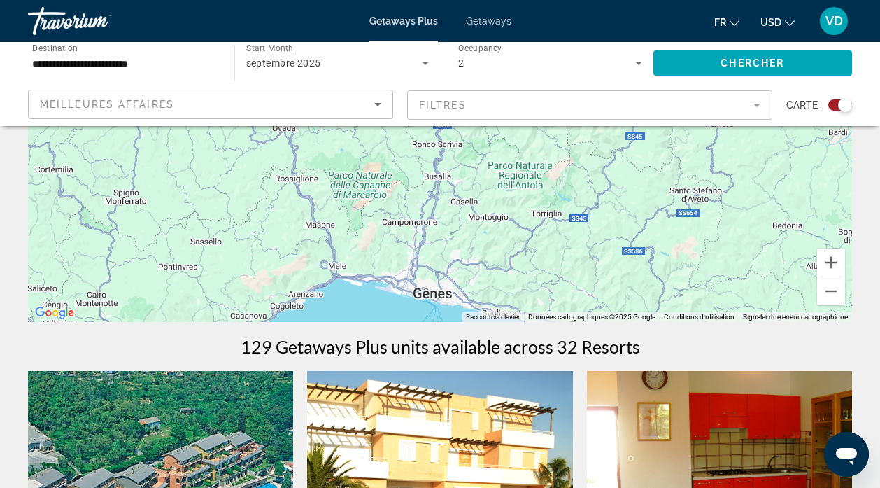
drag, startPoint x: 628, startPoint y: 239, endPoint x: 464, endPoint y: 183, distance: 173.1
click at [464, 183] on div "Pour activer le glissement avec le clavier, appuyez sur Alt+Entrée. Une fois ce…" at bounding box center [440, 112] width 824 height 420
click at [831, 290] on button "Zoom arrière" at bounding box center [831, 291] width 28 height 28
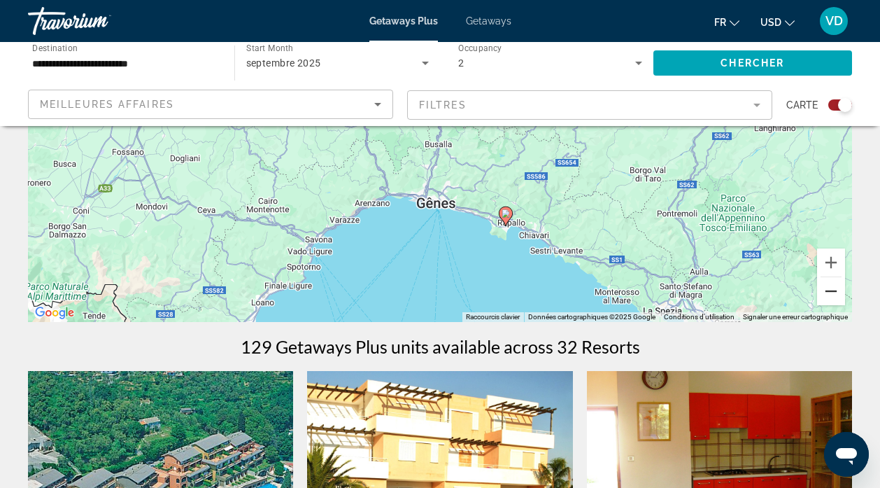
click at [831, 290] on button "Zoom arrière" at bounding box center [831, 291] width 28 height 28
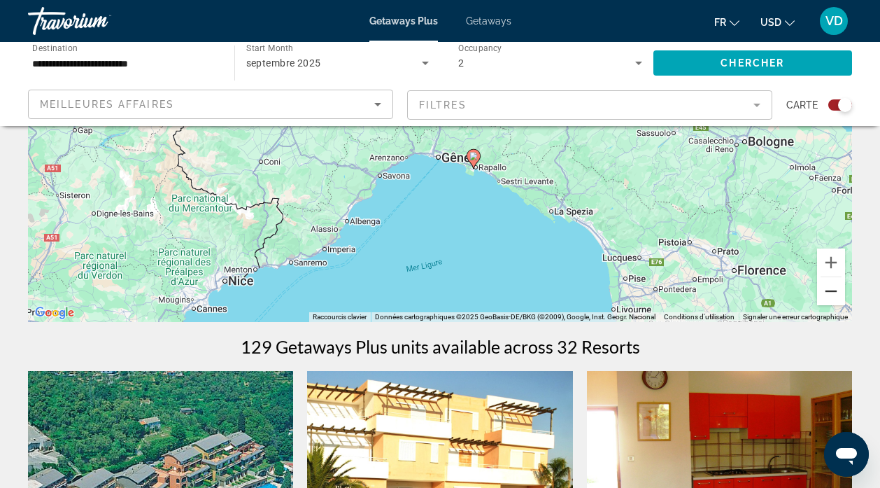
click at [831, 290] on button "Zoom arrière" at bounding box center [831, 291] width 28 height 28
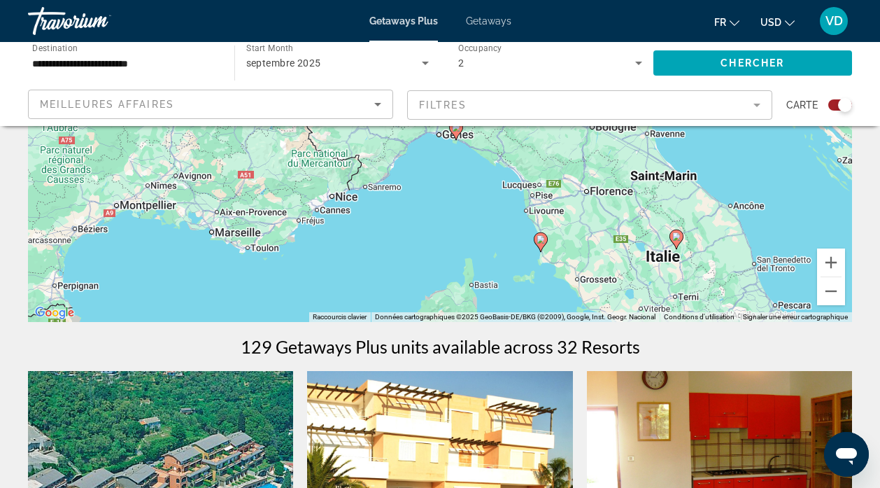
click at [539, 240] on image "Main content" at bounding box center [541, 239] width 8 height 8
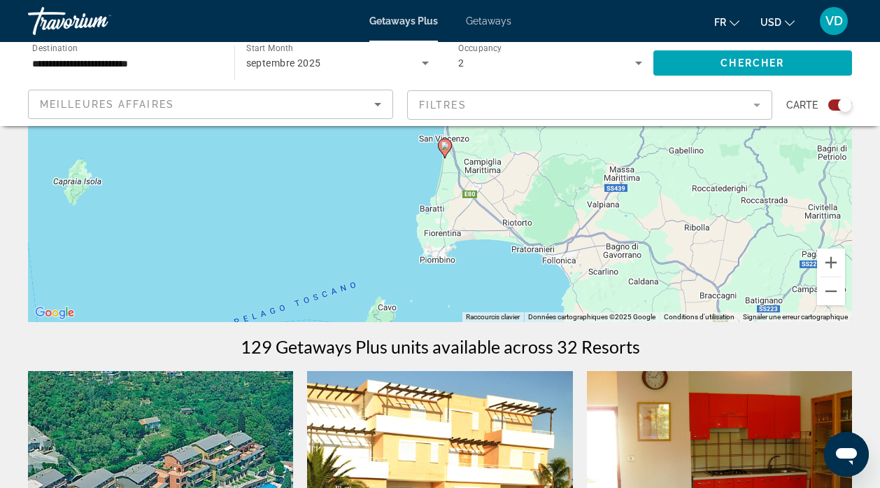
drag, startPoint x: 461, startPoint y: 157, endPoint x: 464, endPoint y: 226, distance: 68.6
click at [464, 226] on div "Pour activer le glissement avec le clavier, appuyez sur Alt+Entrée. Une fois ce…" at bounding box center [440, 112] width 824 height 420
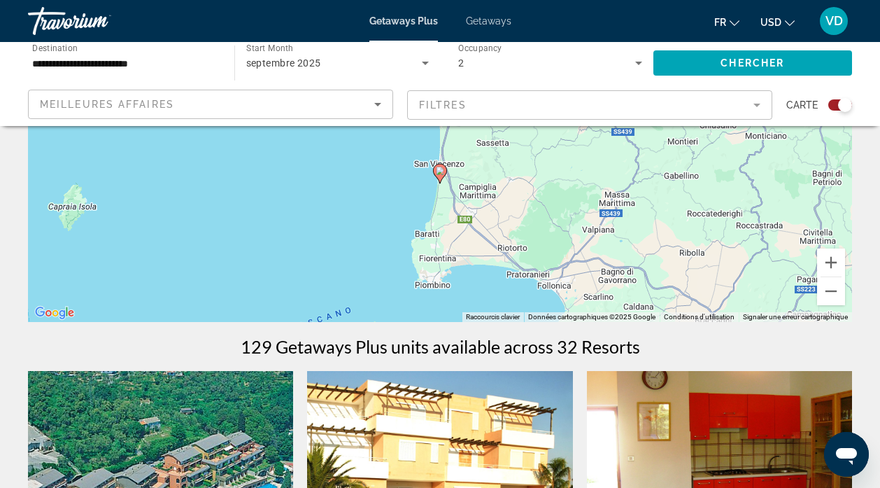
click at [442, 171] on image "Main content" at bounding box center [440, 171] width 8 height 8
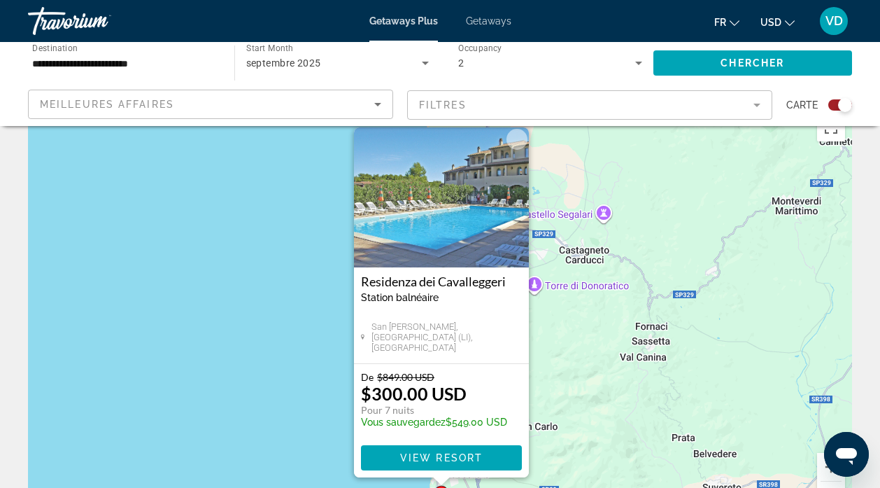
scroll to position [25, 0]
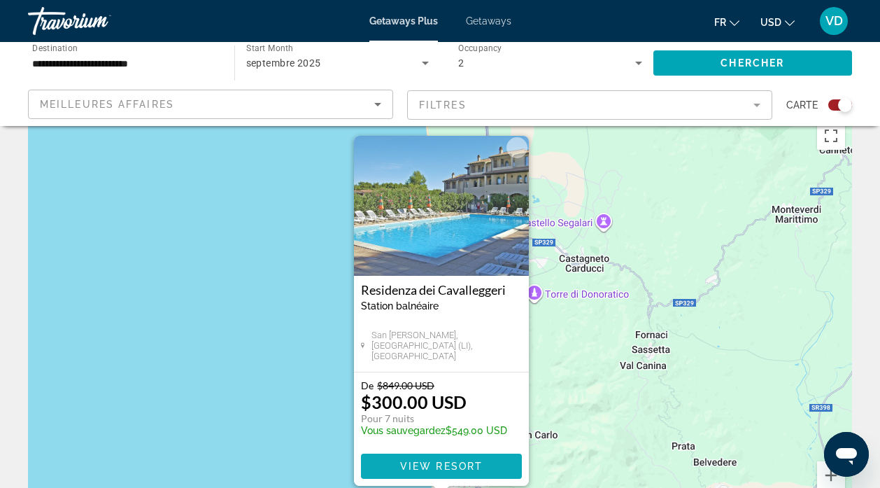
click at [440, 463] on span "View Resort" at bounding box center [441, 465] width 83 height 11
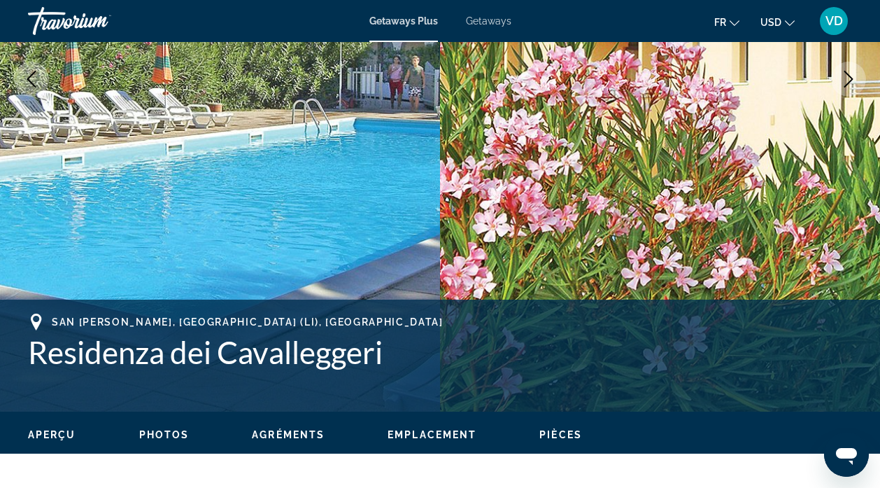
scroll to position [353, 0]
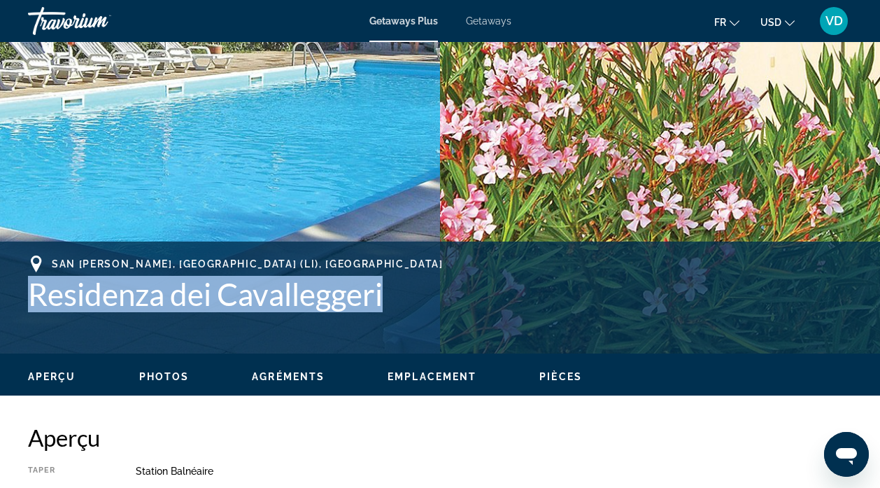
drag, startPoint x: 386, startPoint y: 293, endPoint x: 20, endPoint y: 311, distance: 366.4
click at [20, 311] on div "San [PERSON_NAME], [GEOGRAPHIC_DATA] (LI), [GEOGRAPHIC_DATA] Residenza dei Cava…" at bounding box center [440, 297] width 880 height 84
copy h1 "Residenza dei Cavalleggeri"
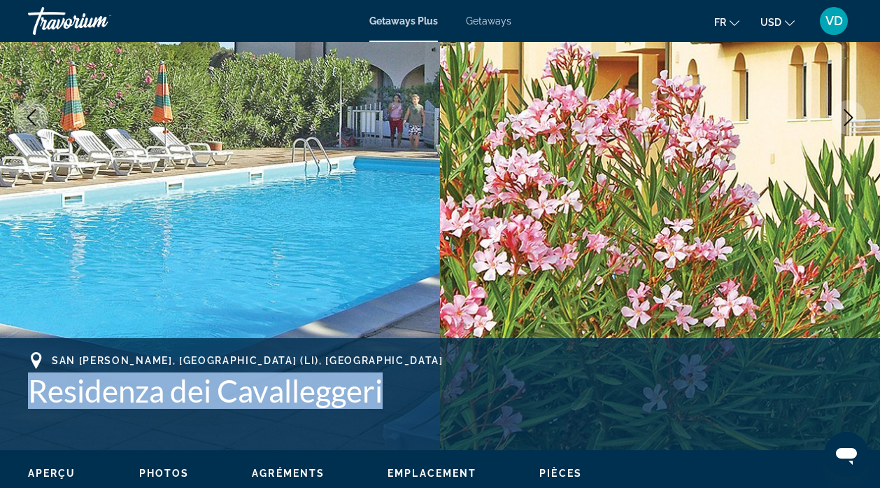
scroll to position [148, 0]
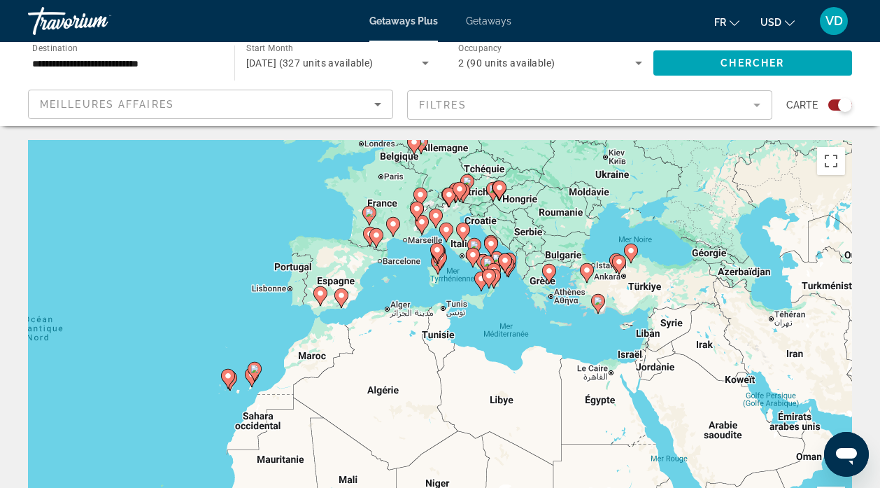
drag, startPoint x: 784, startPoint y: 424, endPoint x: 466, endPoint y: 446, distance: 319.2
click at [466, 446] on div "Pour activer le glissement avec le clavier, appuyez sur Alt+Entrée. Une fois ce…" at bounding box center [440, 350] width 824 height 420
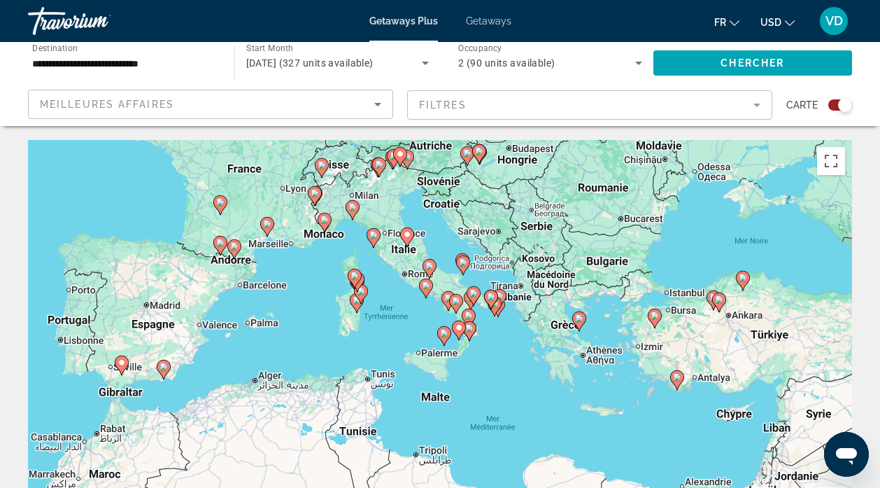
drag, startPoint x: 596, startPoint y: 292, endPoint x: 511, endPoint y: 406, distance: 142.1
click at [511, 406] on div "Pour activer le glissement avec le clavier, appuyez sur Alt+Entrée. Une fois ce…" at bounding box center [440, 350] width 824 height 420
click at [353, 272] on icon "Main content" at bounding box center [354, 278] width 13 height 18
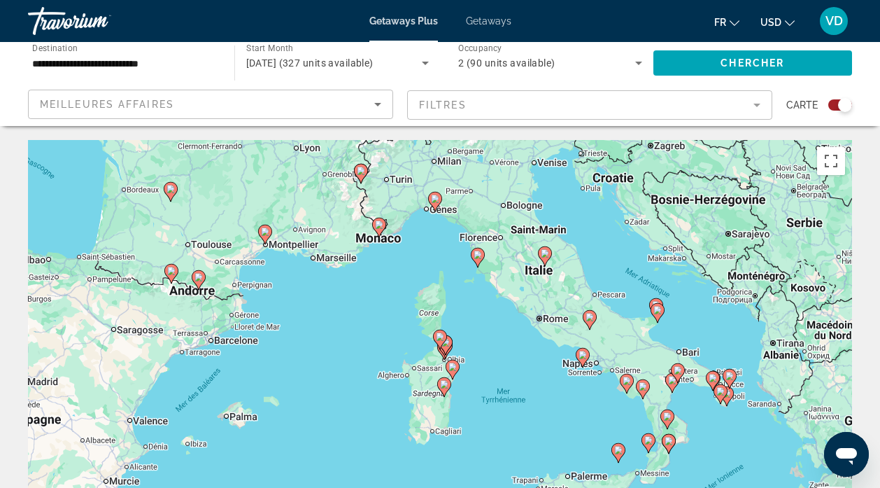
click at [440, 379] on icon "Main content" at bounding box center [444, 387] width 13 height 18
type input "**********"
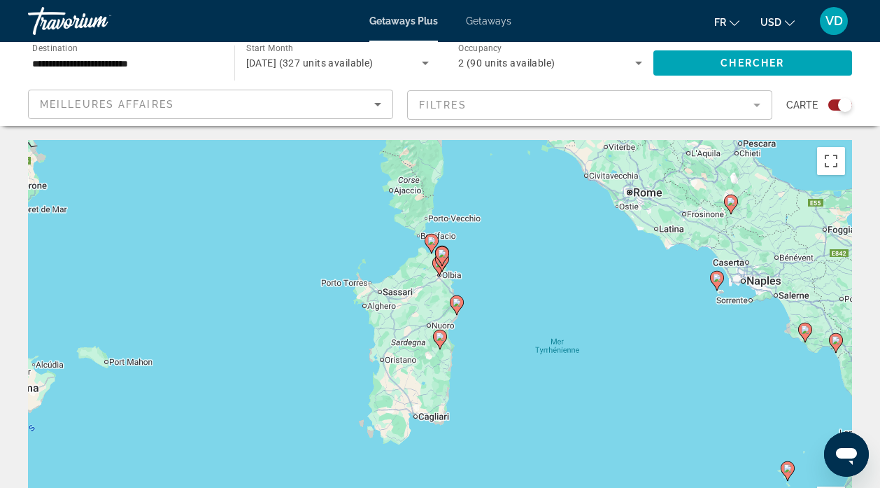
click at [456, 300] on image "Main content" at bounding box center [457, 302] width 8 height 8
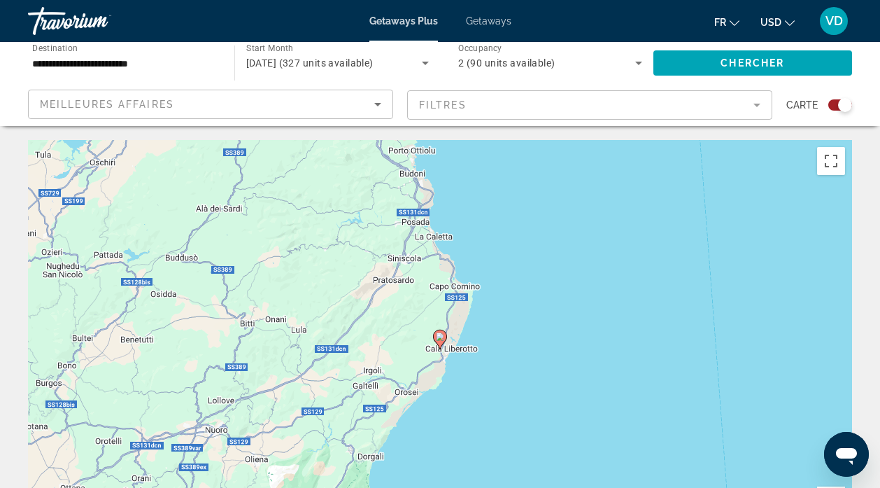
click at [437, 339] on image "Main content" at bounding box center [440, 336] width 8 height 8
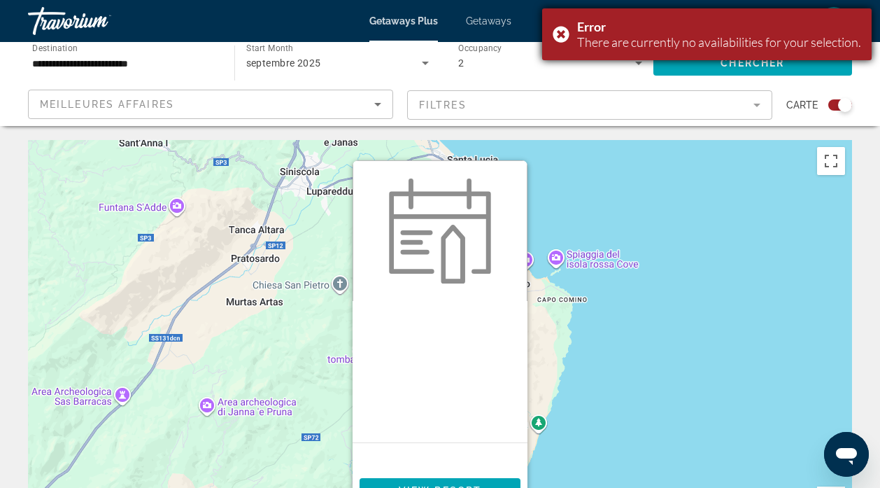
click at [558, 27] on div "Error There are currently no availabilities for your selection." at bounding box center [707, 34] width 330 height 52
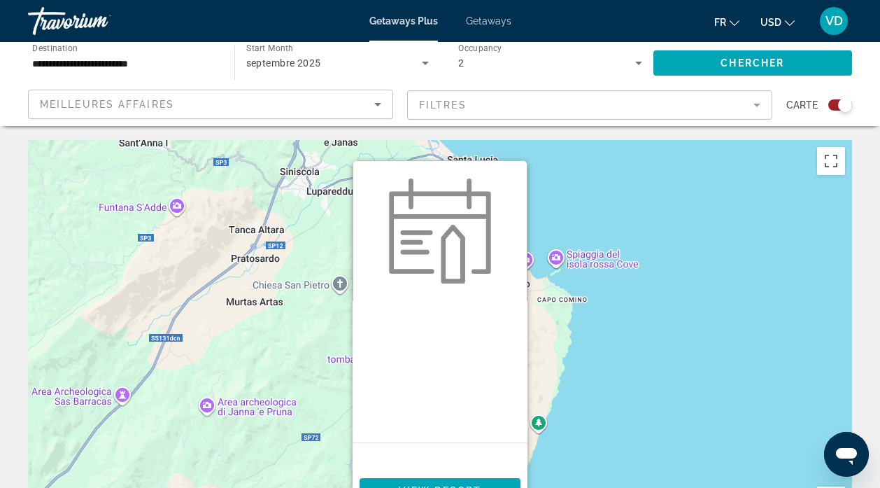
click at [600, 295] on div "Pour activer le glissement avec le clavier, appuyez sur Alt+Entrée. Une fois ce…" at bounding box center [440, 350] width 824 height 420
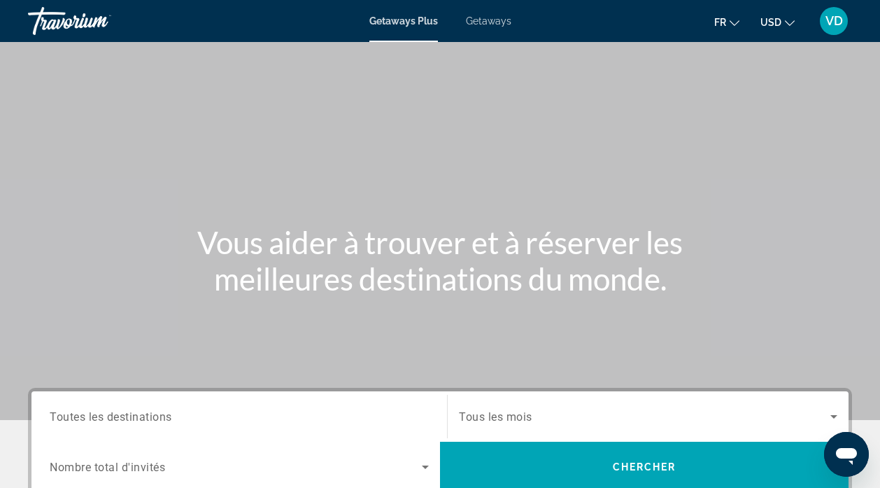
click at [390, 406] on div "Search widget" at bounding box center [239, 417] width 379 height 40
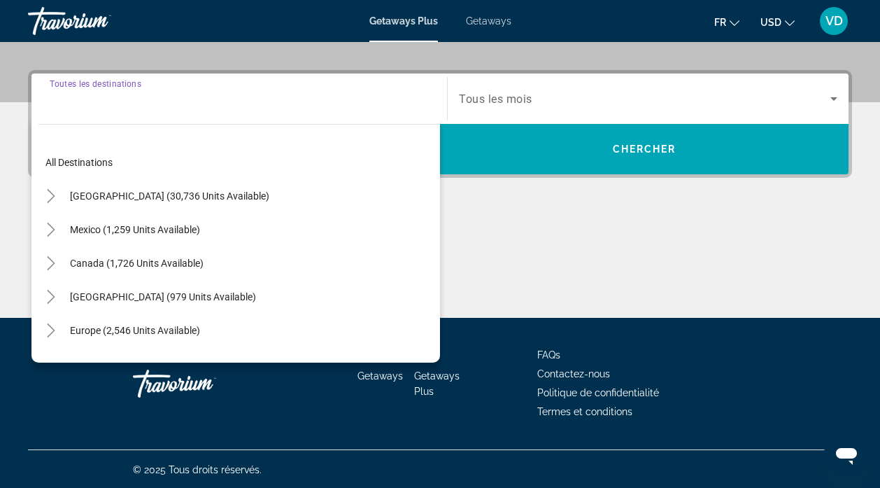
scroll to position [319, 0]
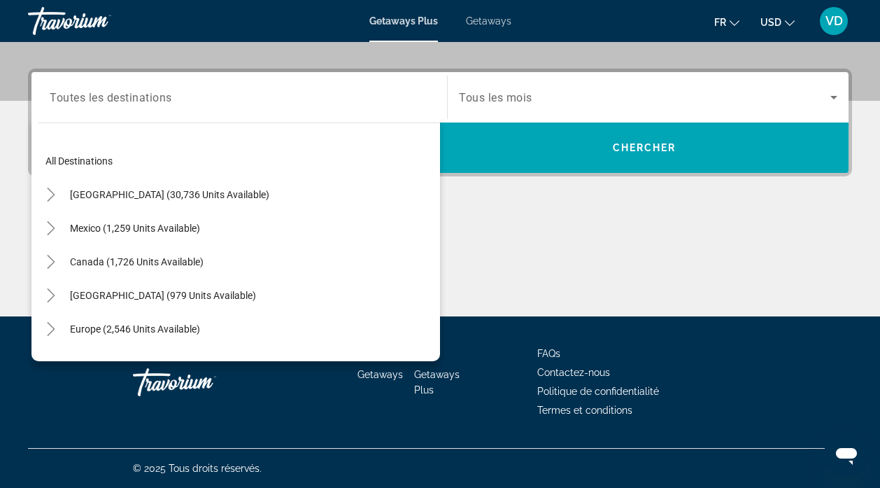
click at [213, 325] on div "Europe (2,546 units available)" at bounding box center [239, 329] width 402 height 34
click at [167, 327] on span "Europe (2,546 units available)" at bounding box center [135, 328] width 130 height 11
type input "**********"
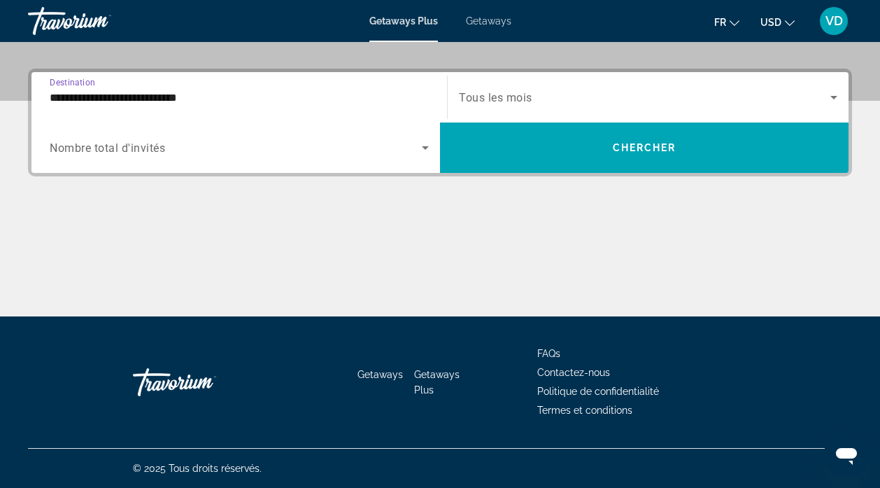
click at [427, 148] on icon "Search widget" at bounding box center [425, 147] width 7 height 3
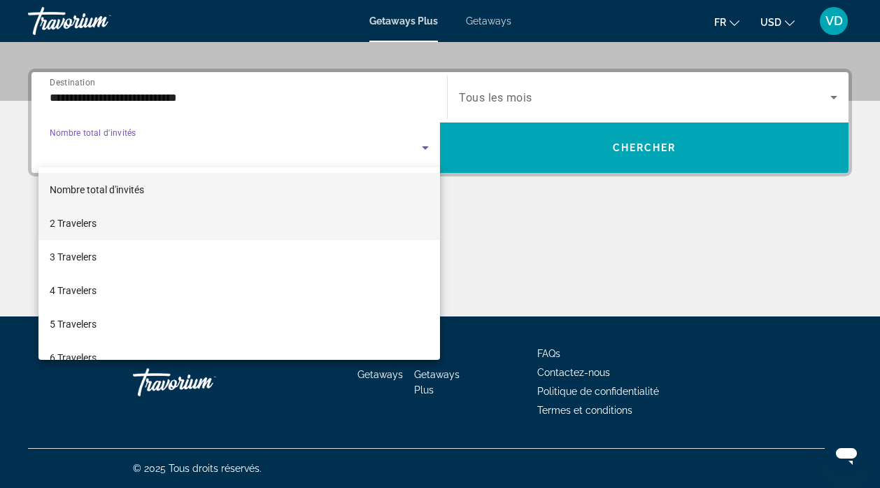
click at [329, 218] on mat-option "2 Travelers" at bounding box center [239, 223] width 402 height 34
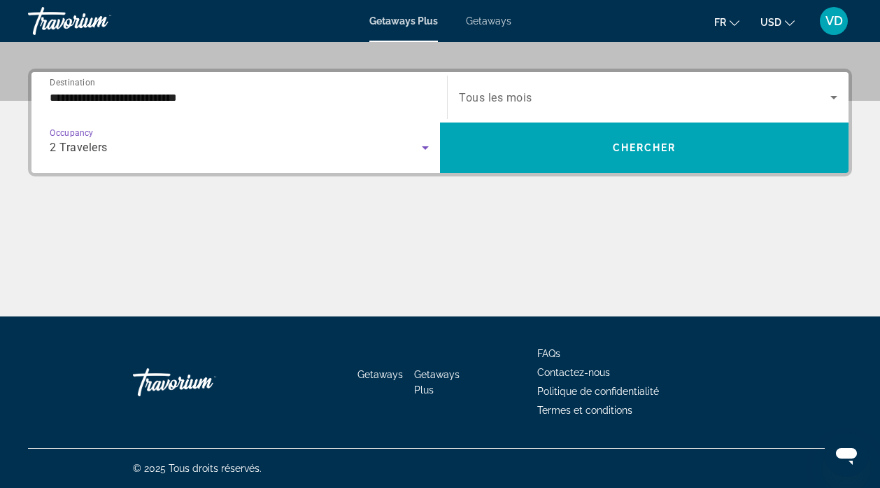
click at [836, 92] on icon "Search widget" at bounding box center [834, 97] width 17 height 17
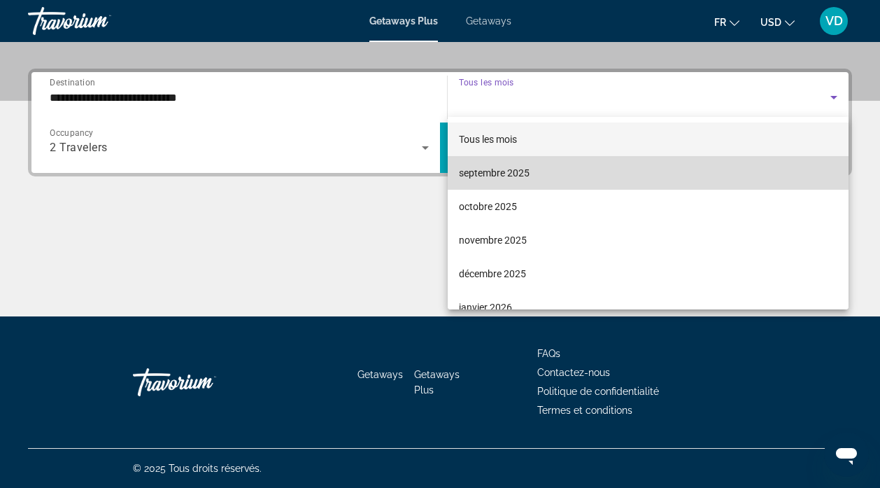
click at [768, 163] on mat-option "septembre 2025" at bounding box center [648, 173] width 401 height 34
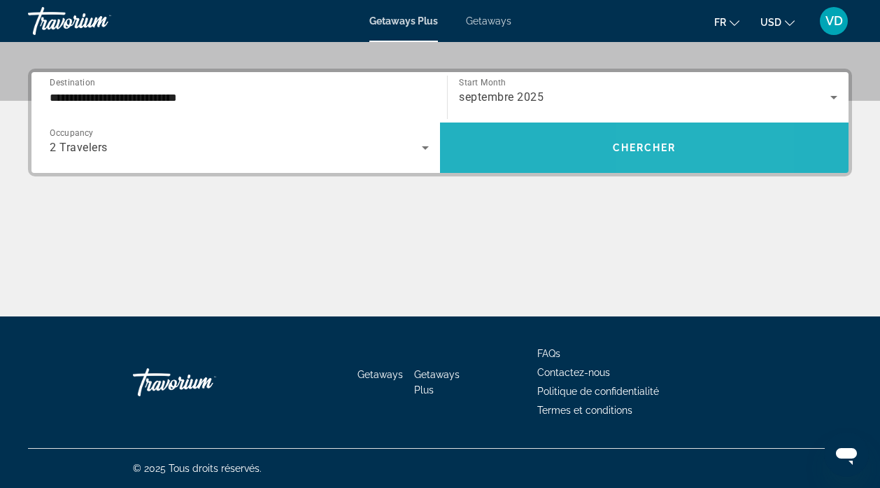
click at [649, 142] on span "Chercher" at bounding box center [645, 147] width 64 height 11
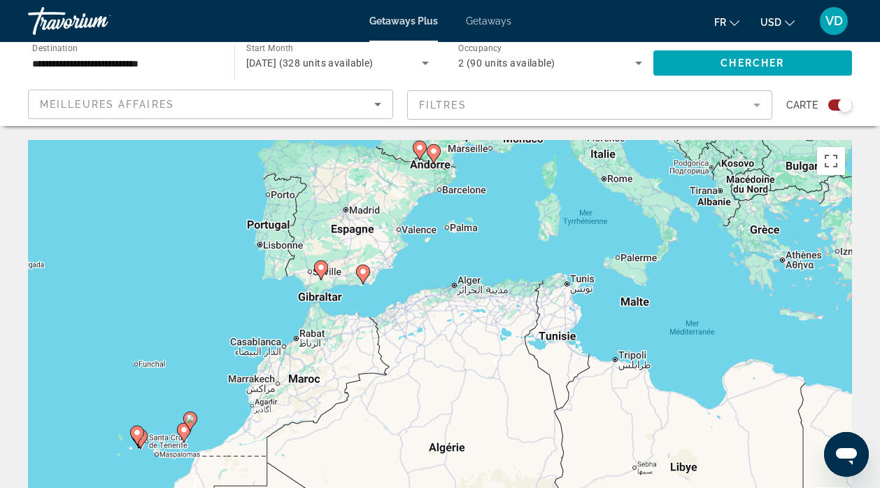
drag, startPoint x: 808, startPoint y: 355, endPoint x: 294, endPoint y: 418, distance: 518.3
click at [294, 418] on div "Pour activer le glissement avec le clavier, appuyez sur Alt+Entrée. Une fois ce…" at bounding box center [440, 350] width 824 height 420
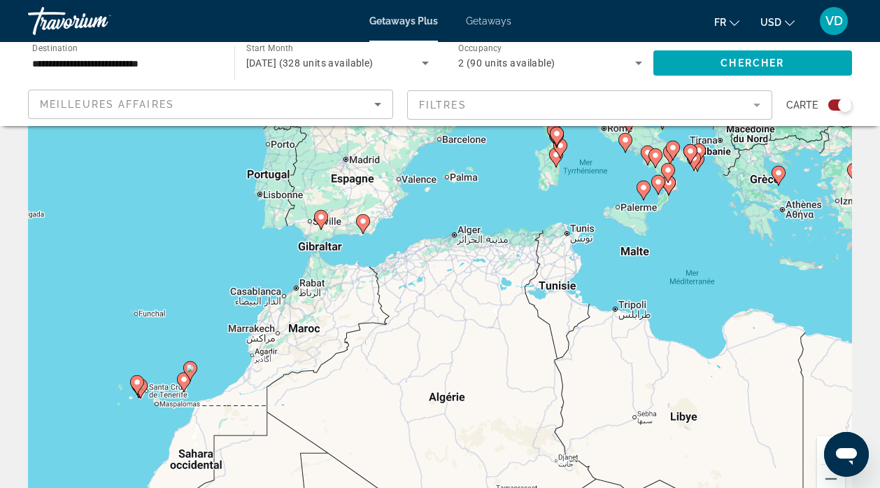
scroll to position [143, 0]
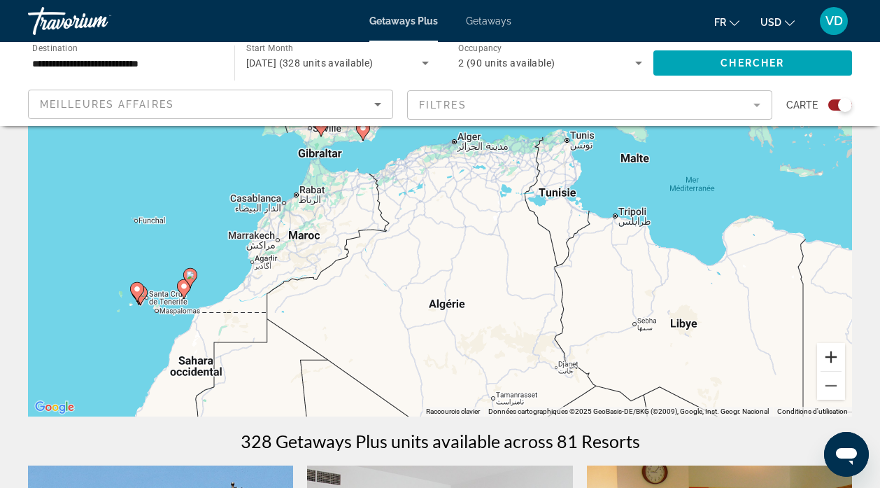
click at [828, 355] on button "Zoom avant" at bounding box center [831, 357] width 28 height 28
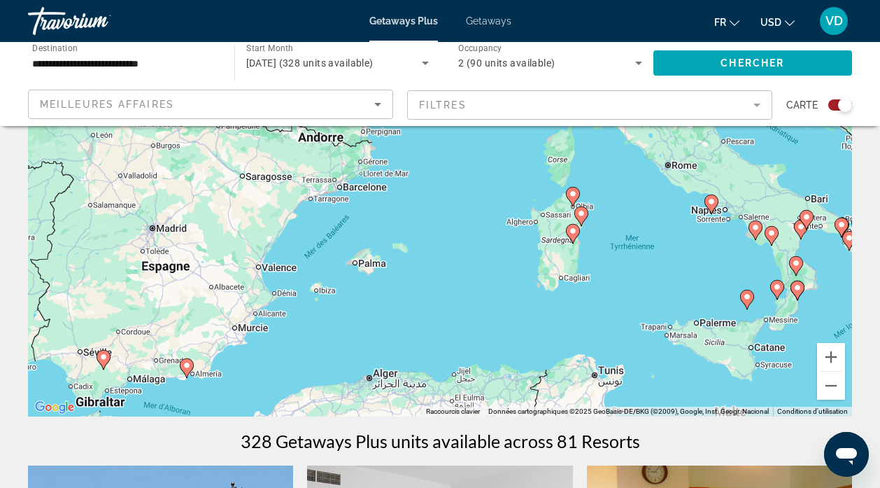
drag, startPoint x: 782, startPoint y: 201, endPoint x: 686, endPoint y: 484, distance: 299.2
click at [579, 210] on image "Main content" at bounding box center [581, 213] width 8 height 8
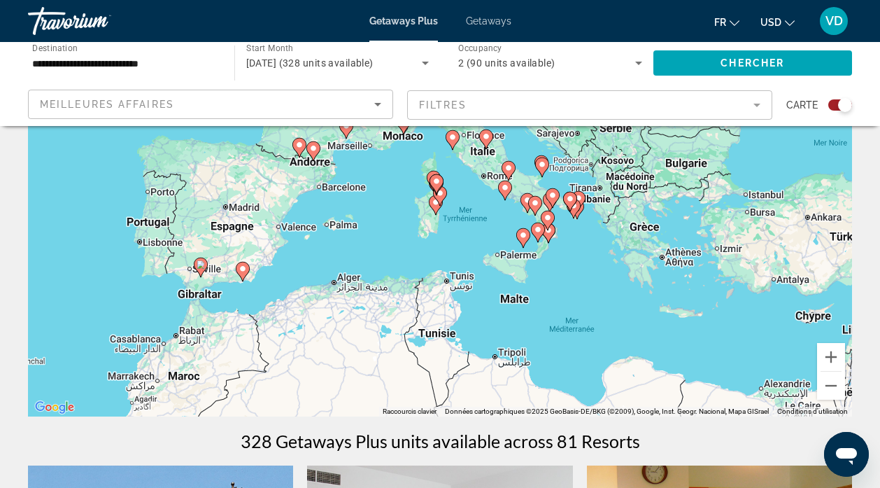
click at [434, 180] on image "Main content" at bounding box center [436, 181] width 8 height 8
type input "**********"
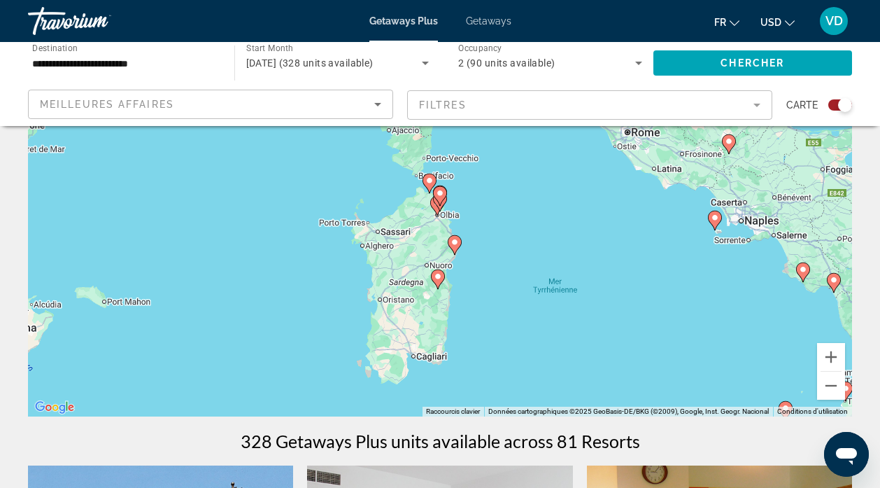
click at [435, 206] on gmp-advanced-marker "Main content" at bounding box center [440, 201] width 14 height 21
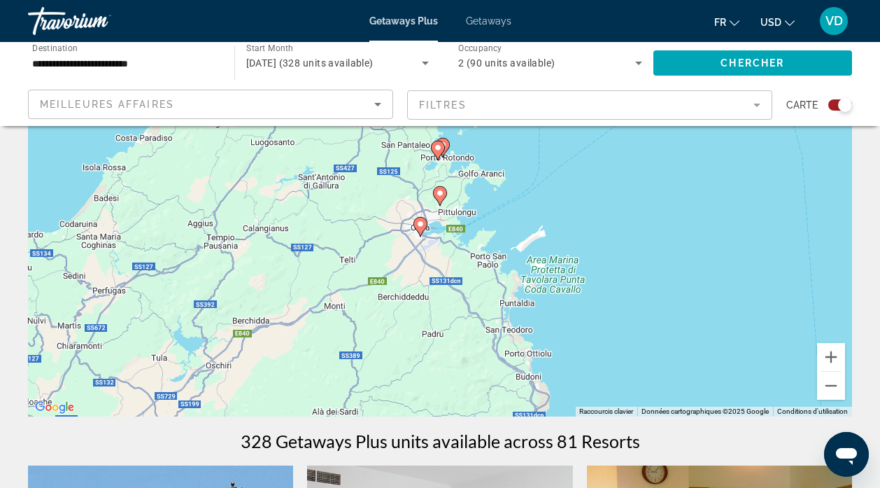
click at [419, 225] on image "Main content" at bounding box center [420, 224] width 8 height 8
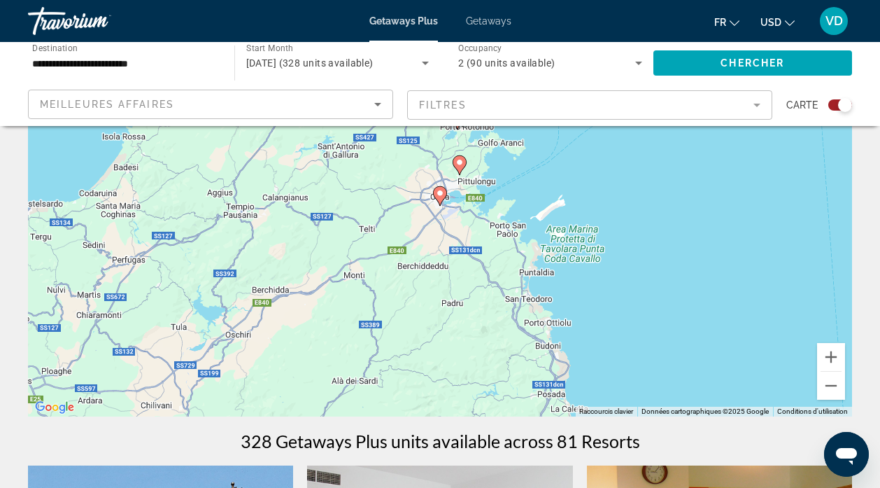
click at [442, 194] on image "Main content" at bounding box center [440, 193] width 8 height 8
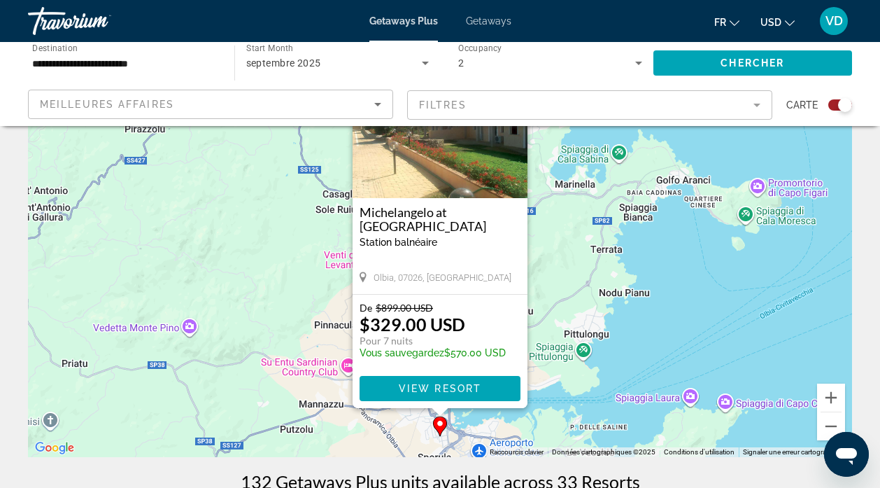
scroll to position [64, 0]
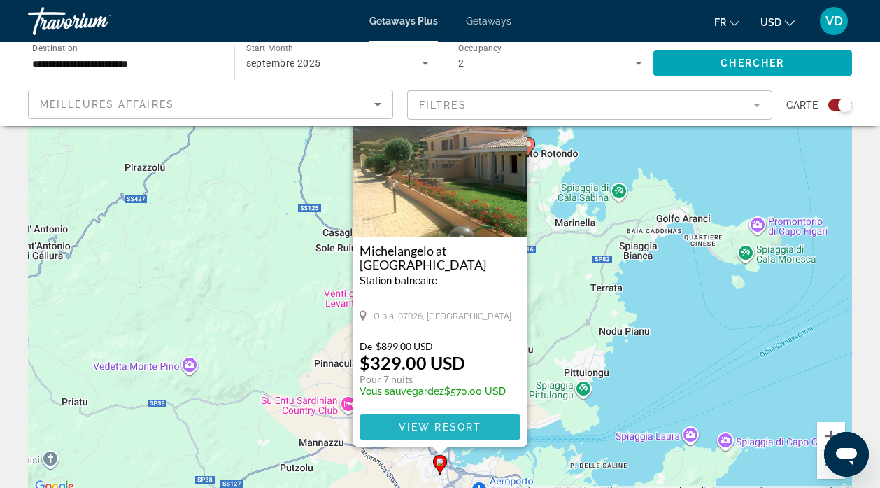
click at [435, 422] on span "View Resort" at bounding box center [440, 426] width 83 height 11
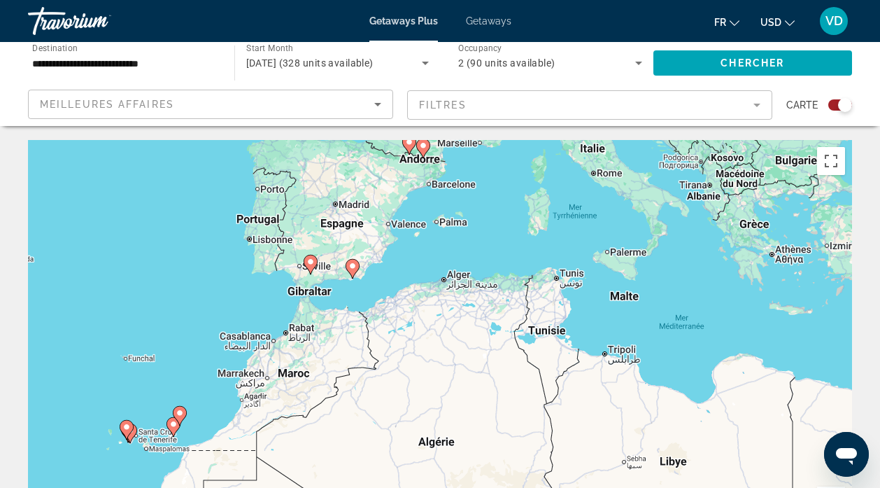
drag, startPoint x: 583, startPoint y: 403, endPoint x: 286, endPoint y: 430, distance: 298.0
click at [286, 430] on div "Pour activer le glissement avec le clavier, appuyez sur Alt+Entrée. Une fois ce…" at bounding box center [440, 350] width 824 height 420
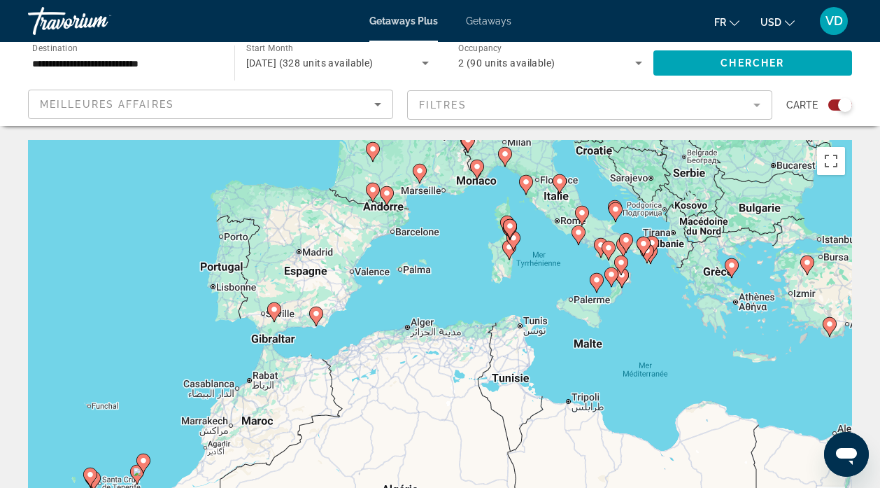
drag, startPoint x: 464, startPoint y: 353, endPoint x: 451, endPoint y: 368, distance: 19.9
click at [451, 368] on div "Pour activer le glissement avec le clavier, appuyez sur Alt+Entrée. Une fois ce…" at bounding box center [440, 350] width 824 height 420
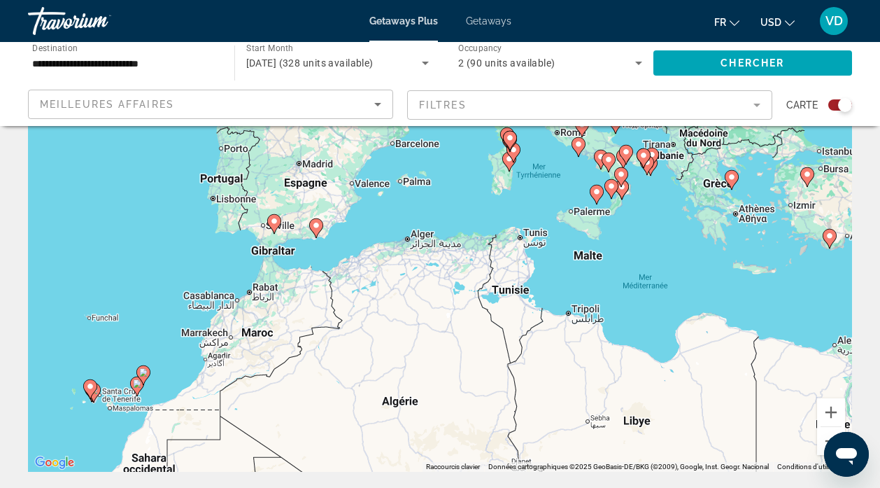
scroll to position [169, 0]
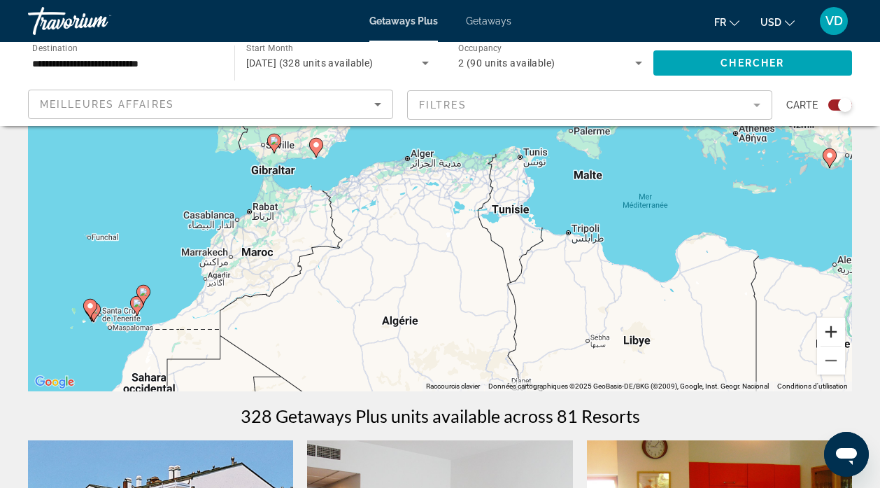
click at [829, 333] on button "Zoom avant" at bounding box center [831, 332] width 28 height 28
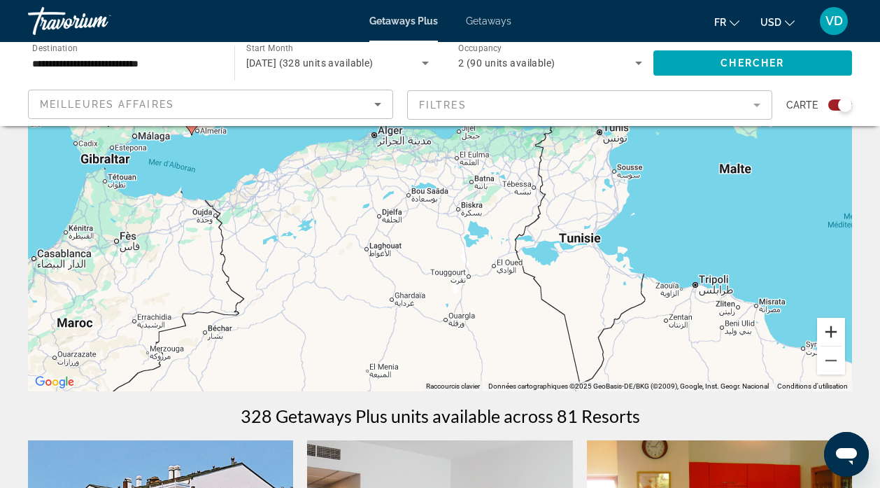
click at [829, 334] on button "Zoom avant" at bounding box center [831, 332] width 28 height 28
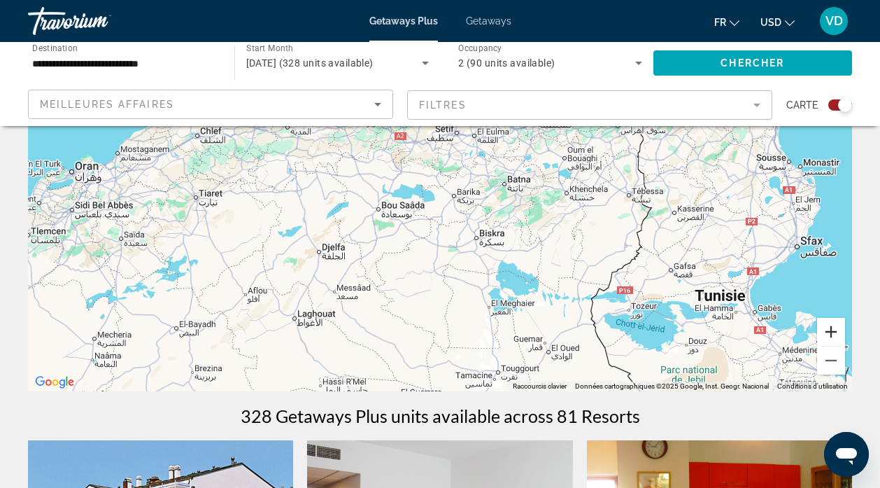
scroll to position [0, 0]
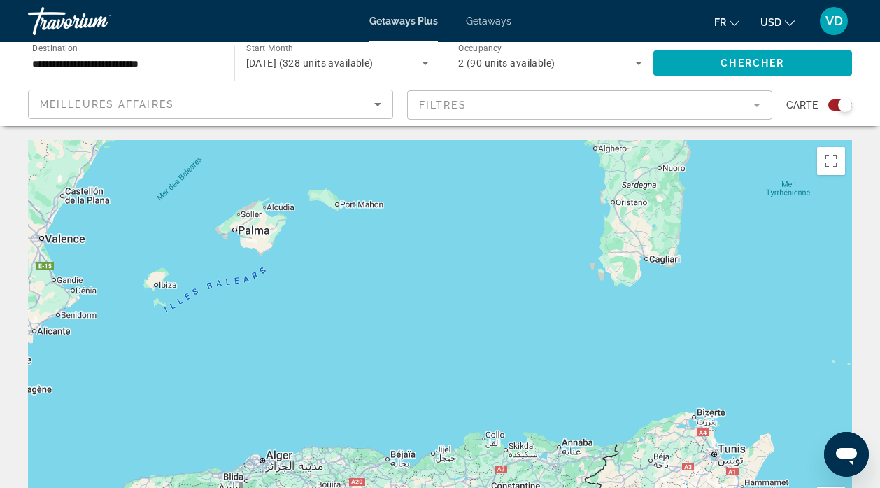
drag, startPoint x: 608, startPoint y: 232, endPoint x: 562, endPoint y: 430, distance: 203.4
click at [562, 430] on div "Pour activer le glissement avec le clavier, appuyez sur Alt+Entrée. Une fois ce…" at bounding box center [440, 350] width 824 height 420
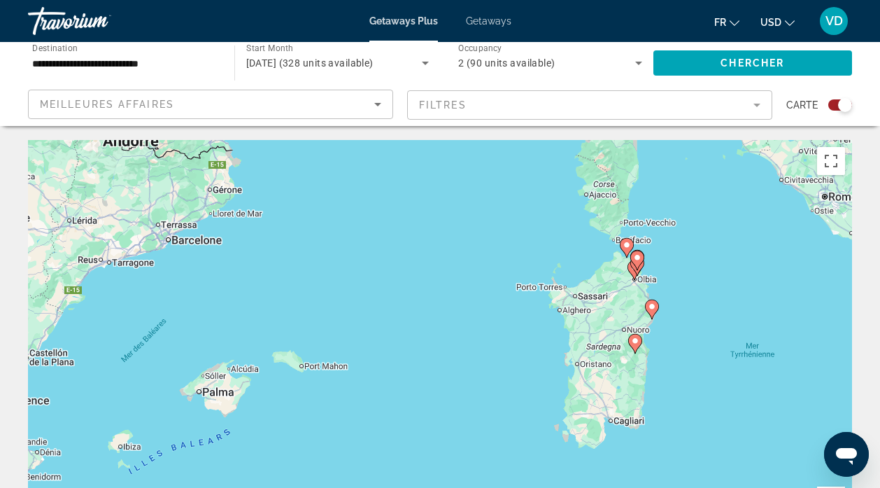
drag, startPoint x: 490, startPoint y: 302, endPoint x: 458, endPoint y: 419, distance: 121.7
click at [458, 419] on div "Pour activer le glissement avec le clavier, appuyez sur Alt+Entrée. Une fois ce…" at bounding box center [440, 350] width 824 height 420
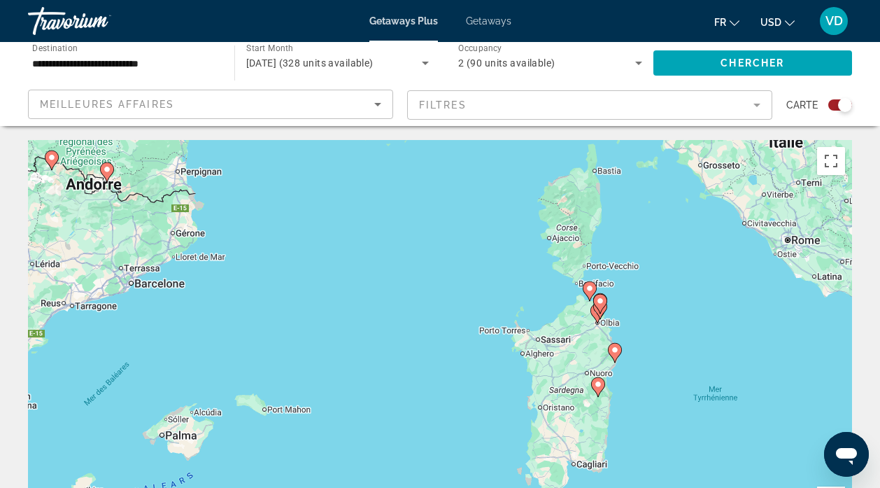
drag, startPoint x: 731, startPoint y: 240, endPoint x: 693, endPoint y: 283, distance: 57.5
click at [693, 283] on div "Pour activer le glissement avec le clavier, appuyez sur Alt+Entrée. Une fois ce…" at bounding box center [440, 350] width 824 height 420
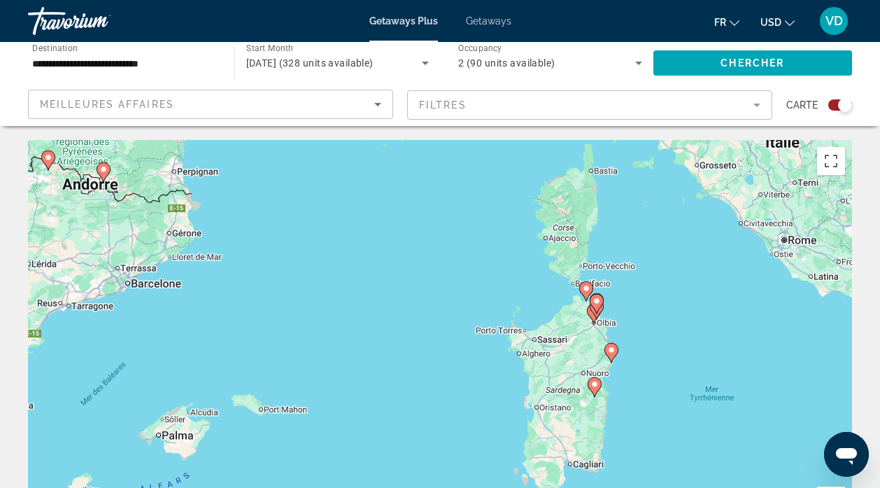
click at [584, 284] on icon "Main content" at bounding box center [586, 291] width 13 height 18
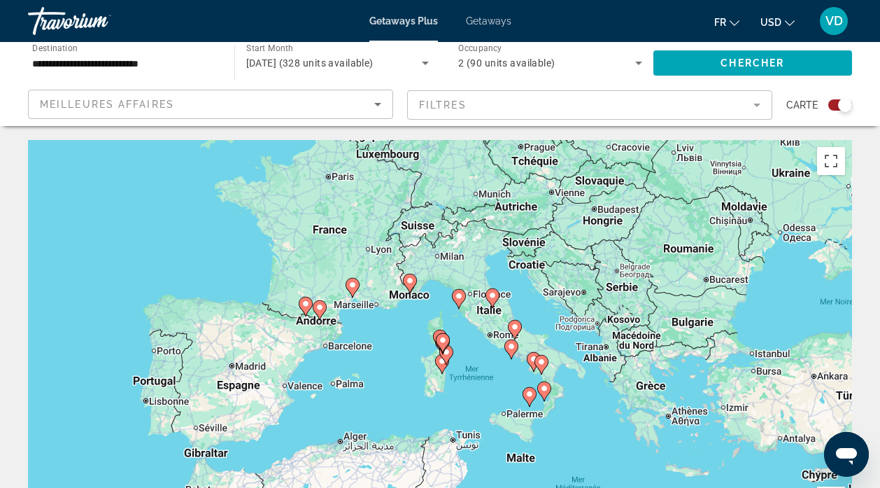
click at [435, 330] on gmp-advanced-marker "Main content" at bounding box center [440, 339] width 14 height 21
type input "**********"
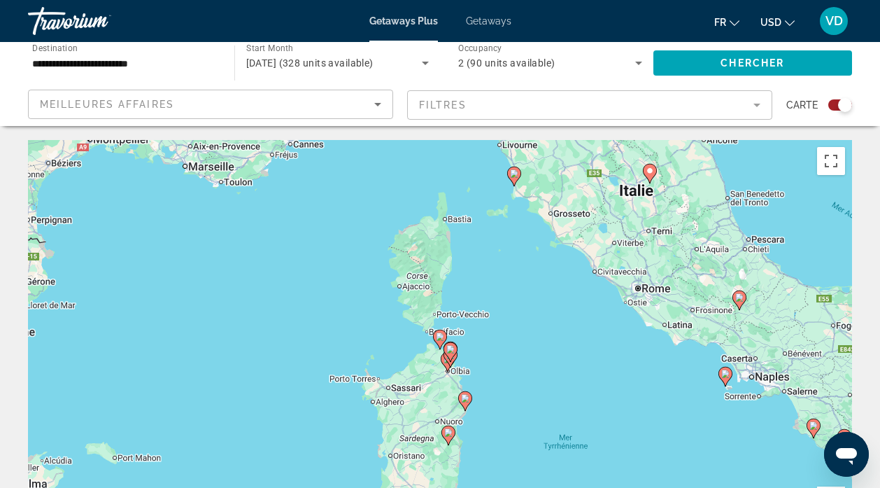
click at [439, 333] on image "Main content" at bounding box center [440, 336] width 8 height 8
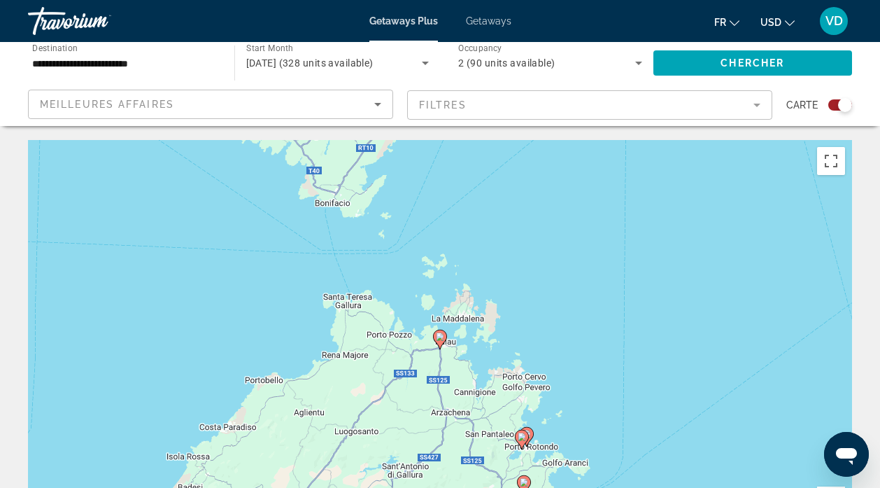
click at [439, 334] on image "Main content" at bounding box center [440, 336] width 8 height 8
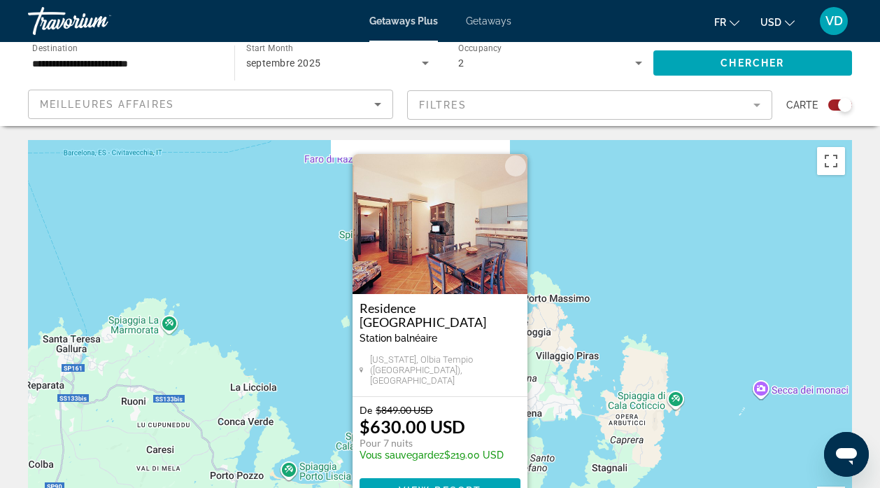
click at [516, 168] on button "Fermer" at bounding box center [515, 165] width 21 height 21
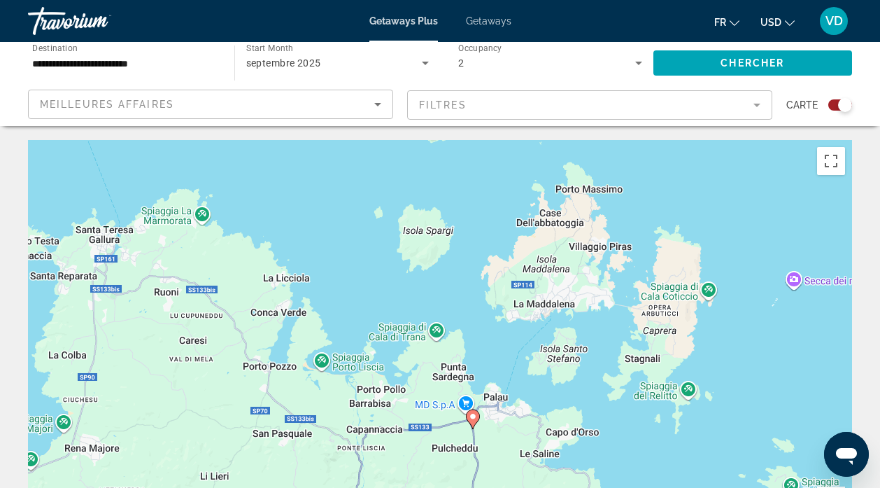
drag, startPoint x: 612, startPoint y: 323, endPoint x: 642, endPoint y: 175, distance: 150.7
click at [642, 175] on div "Pour activer le glissement avec le clavier, appuyez sur Alt+Entrée. Une fois ce…" at bounding box center [440, 350] width 824 height 420
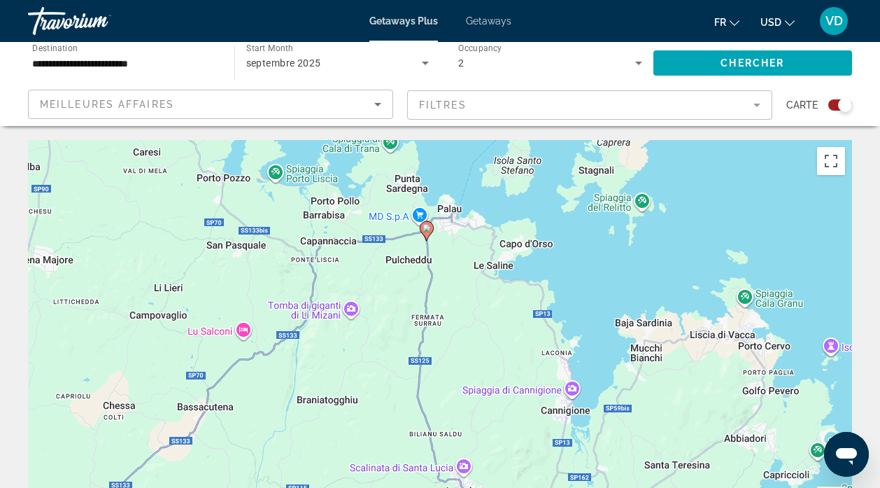
drag, startPoint x: 597, startPoint y: 346, endPoint x: 589, endPoint y: 253, distance: 92.7
click at [589, 253] on div "Pour activer le glissement avec le clavier, appuyez sur Alt+Entrée. Une fois ce…" at bounding box center [440, 350] width 824 height 420
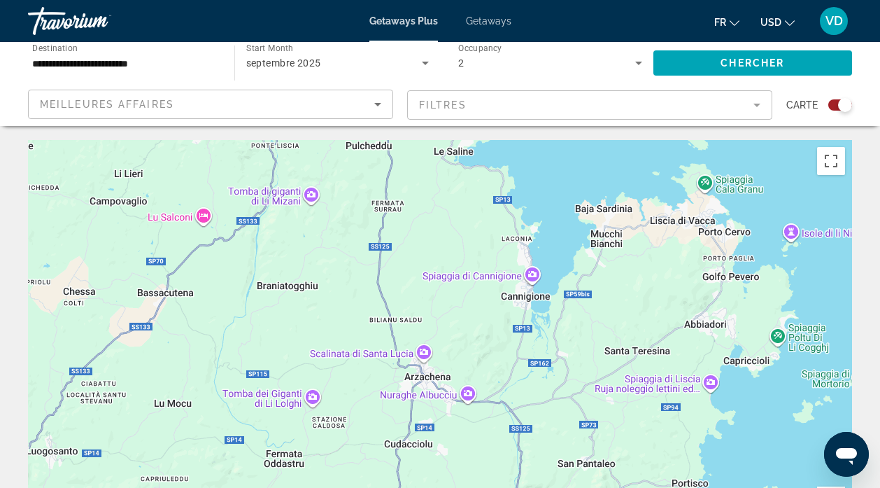
drag, startPoint x: 600, startPoint y: 303, endPoint x: 563, endPoint y: 192, distance: 116.6
click at [563, 192] on div "Pour activer le glissement avec le clavier, appuyez sur Alt+Entrée. Une fois ce…" at bounding box center [440, 350] width 824 height 420
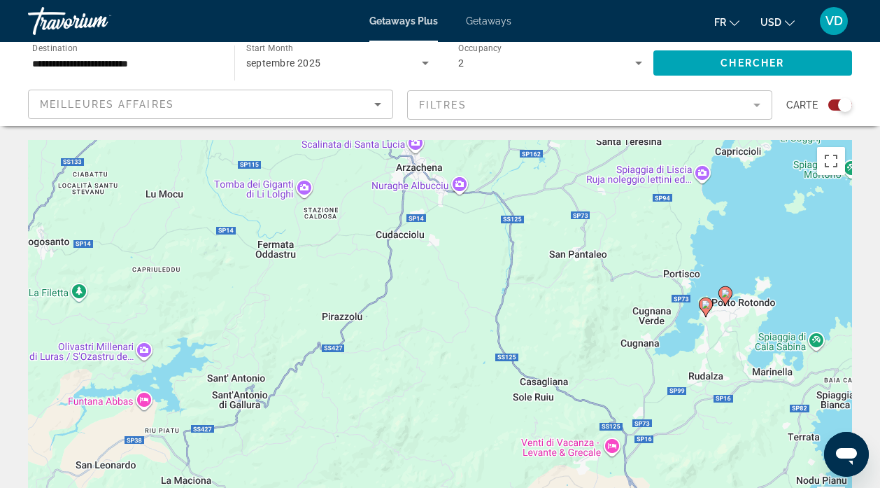
drag, startPoint x: 619, startPoint y: 344, endPoint x: 611, endPoint y: 130, distance: 213.6
click at [705, 301] on image "Main content" at bounding box center [706, 304] width 8 height 8
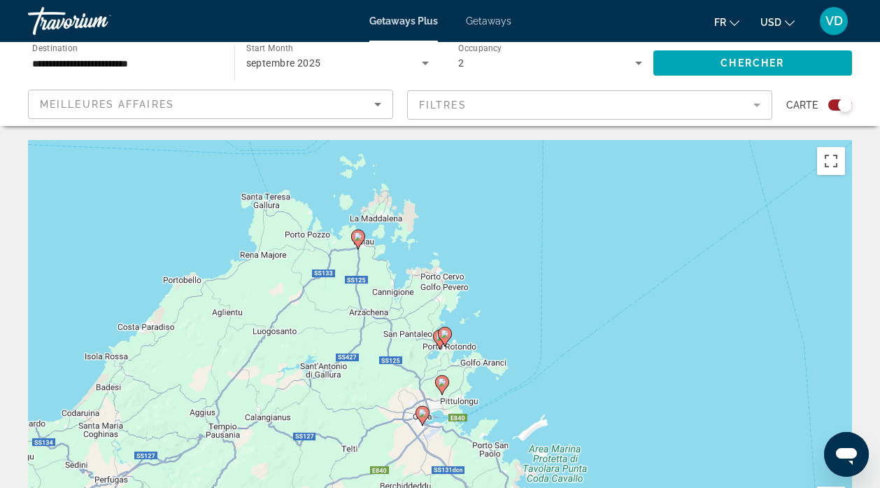
click at [445, 334] on image "Main content" at bounding box center [445, 334] width 8 height 8
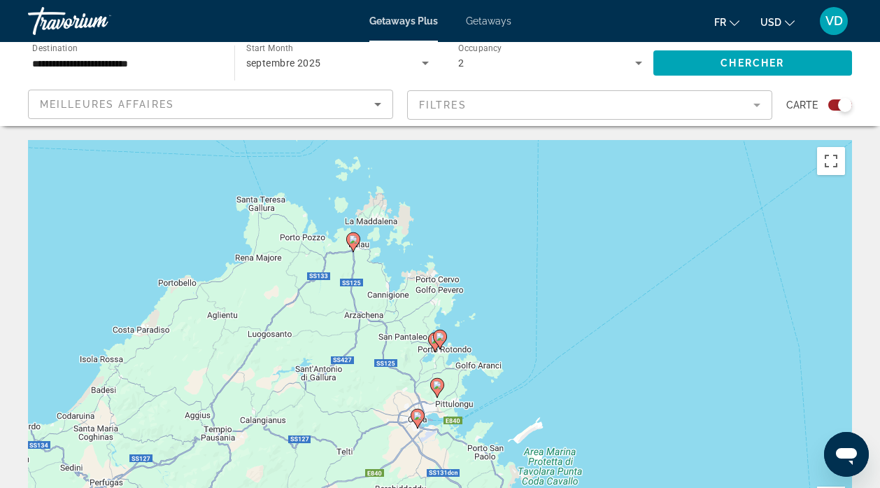
click at [439, 333] on image "Main content" at bounding box center [440, 336] width 8 height 8
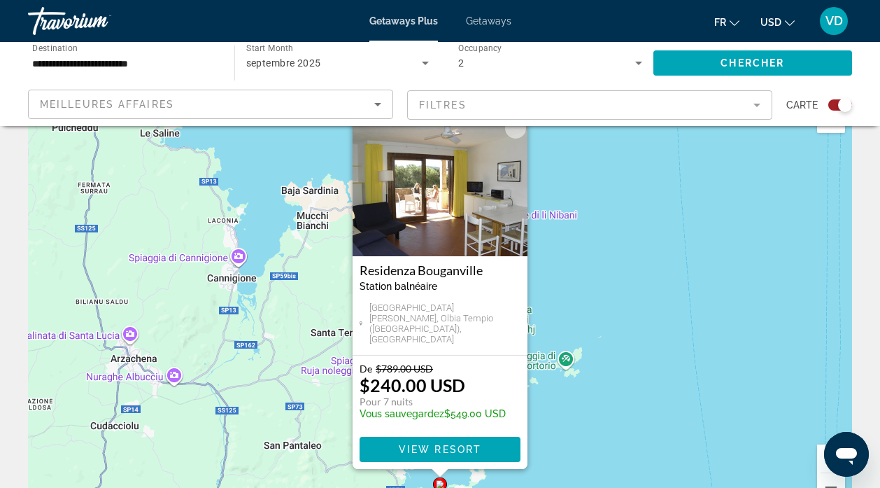
scroll to position [59, 0]
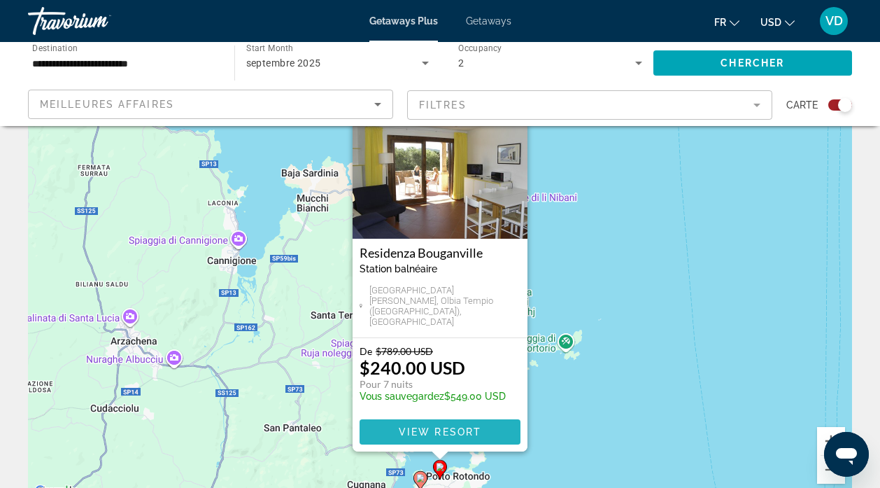
click at [428, 428] on span "View Resort" at bounding box center [440, 431] width 83 height 11
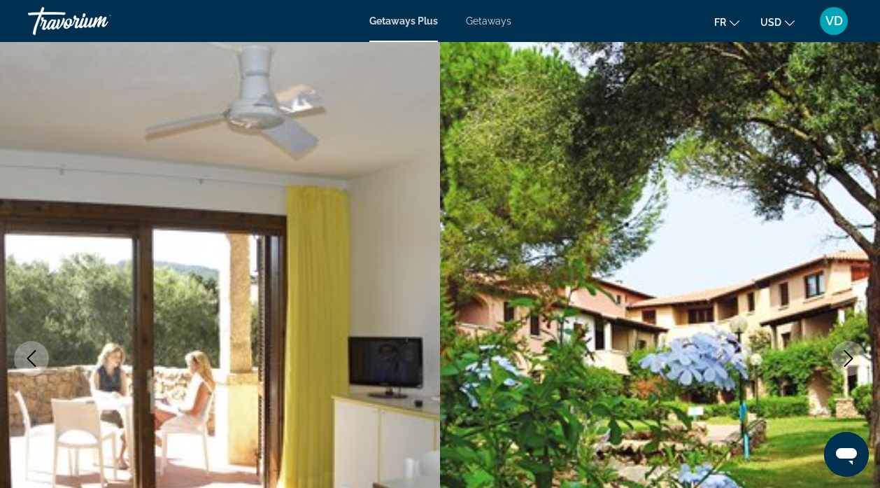
scroll to position [15, 0]
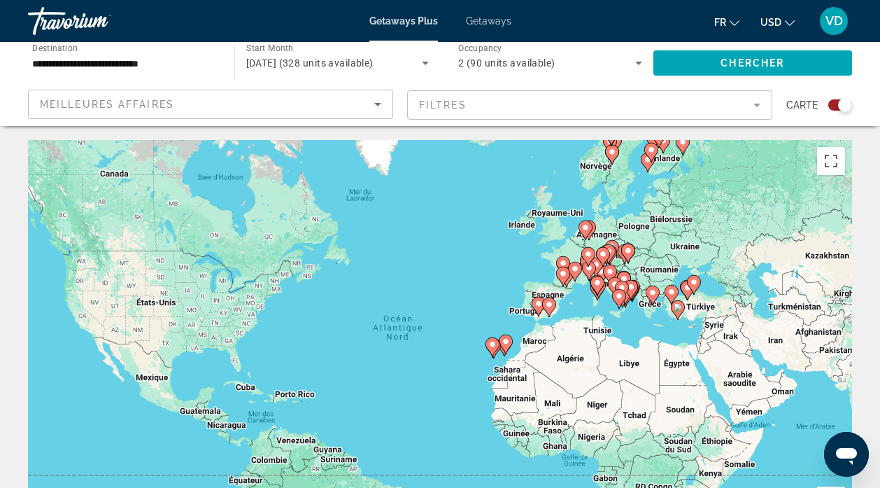
click at [572, 285] on gmp-advanced-marker "Main content" at bounding box center [567, 277] width 14 height 21
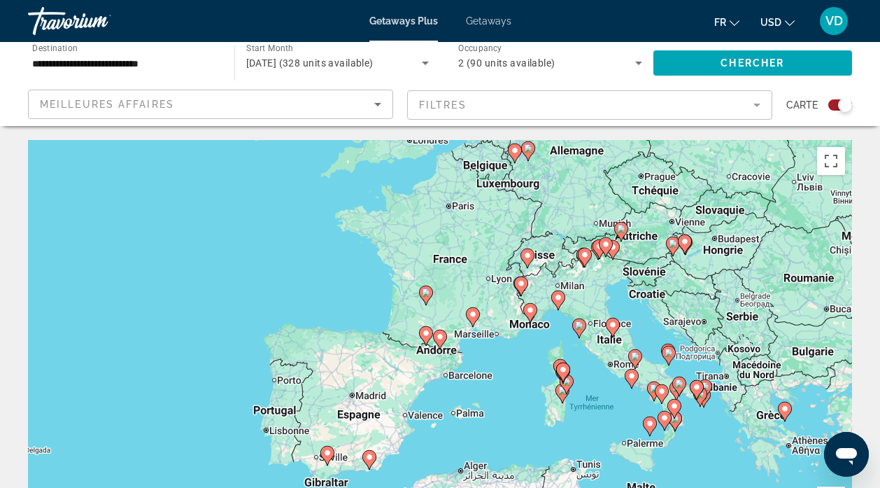
click at [630, 311] on div "Pour activer le glissement avec le clavier, appuyez sur Alt+Entrée. Une fois ce…" at bounding box center [440, 350] width 824 height 420
click at [597, 412] on div "Pour activer le glissement avec le clavier, appuyez sur Alt+Entrée. Une fois ce…" at bounding box center [440, 350] width 824 height 420
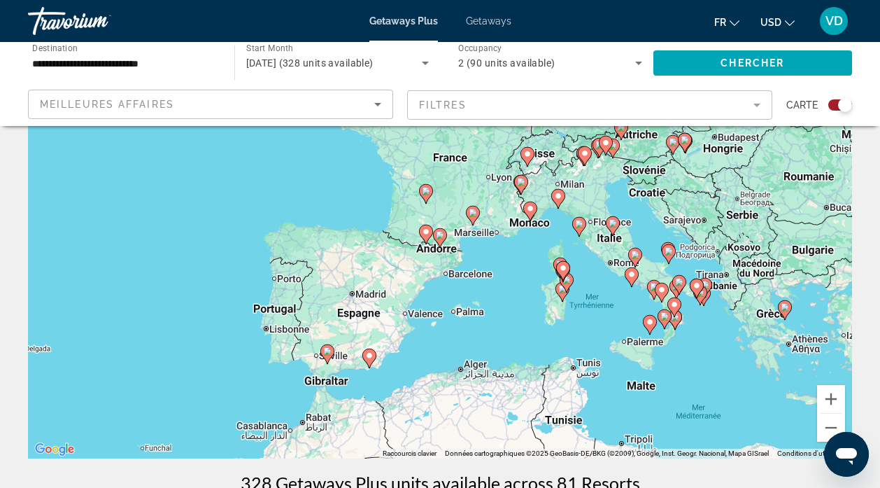
scroll to position [131, 0]
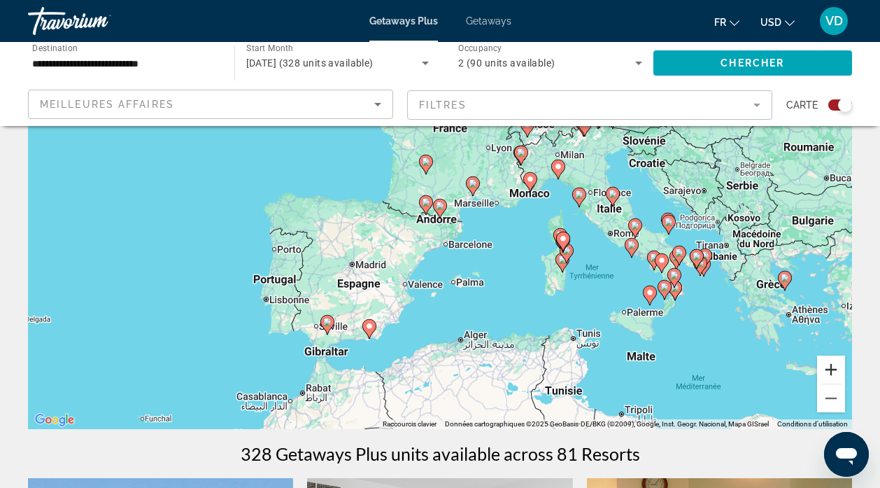
click at [829, 370] on button "Zoom avant" at bounding box center [831, 369] width 28 height 28
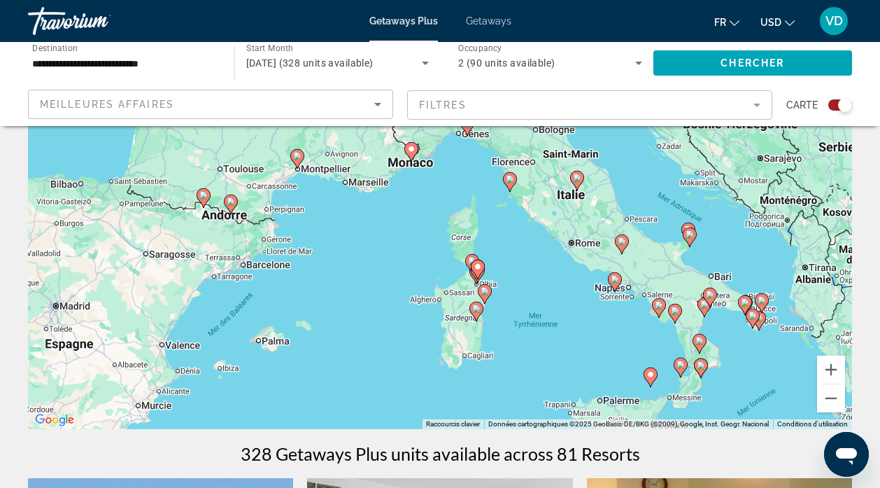
drag, startPoint x: 765, startPoint y: 338, endPoint x: 554, endPoint y: 334, distance: 210.7
click at [554, 334] on div "Pour activer le glissement avec le clavier, appuyez sur Alt+Entrée. Une fois ce…" at bounding box center [440, 219] width 824 height 420
click at [688, 232] on image "Main content" at bounding box center [690, 234] width 8 height 8
type input "**********"
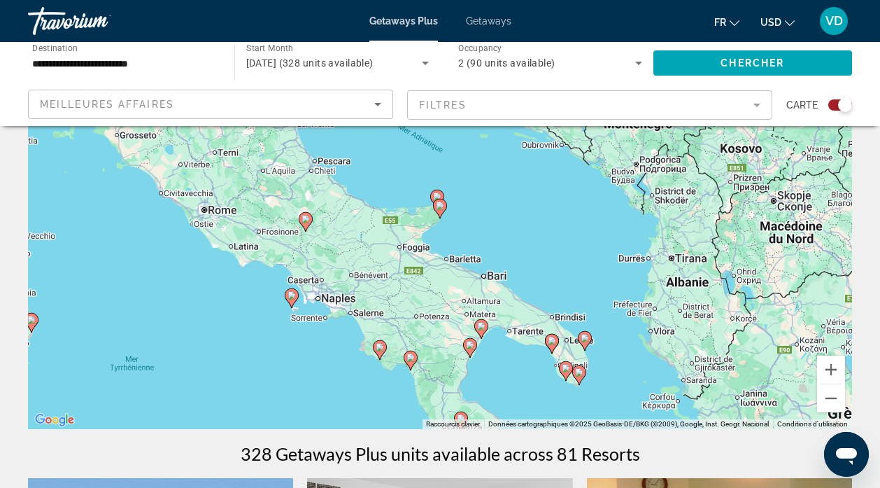
click at [439, 207] on image "Main content" at bounding box center [440, 206] width 8 height 8
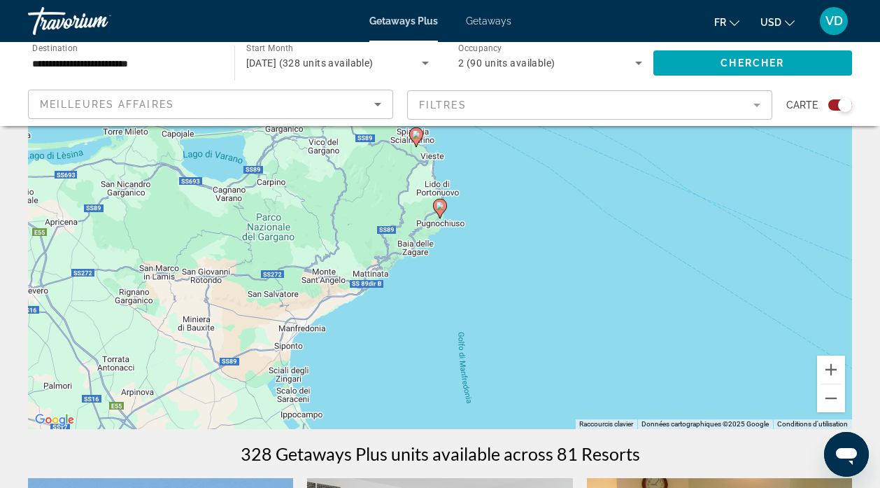
click at [439, 207] on image "Main content" at bounding box center [440, 206] width 8 height 8
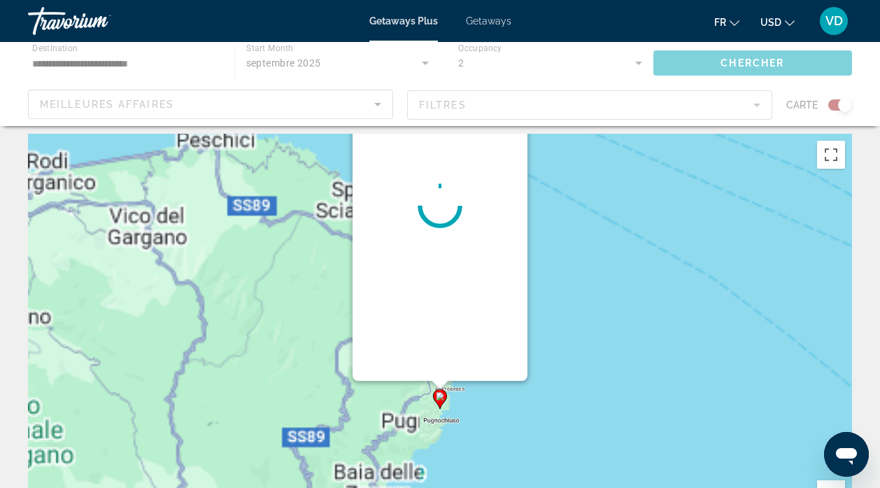
scroll to position [0, 0]
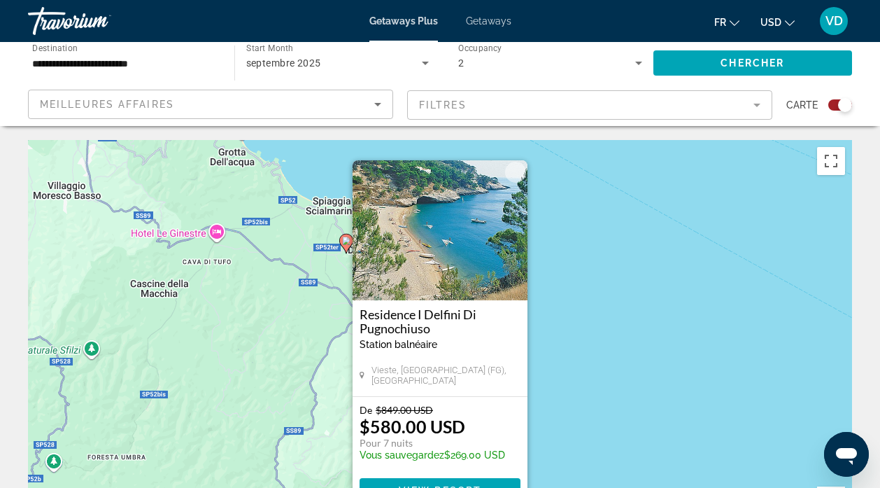
click at [633, 307] on div "Pour activer le glissement avec le clavier, appuyez sur Alt+Entrée. Une fois ce…" at bounding box center [440, 350] width 824 height 420
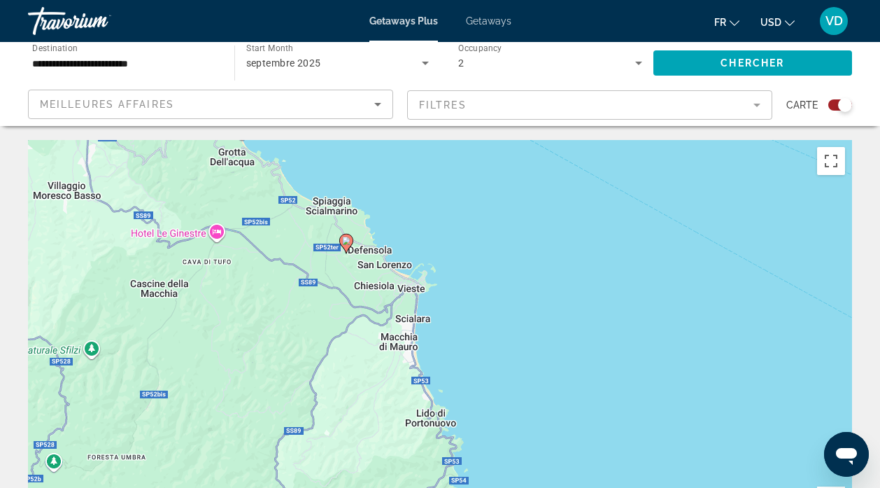
click at [344, 243] on image "Main content" at bounding box center [346, 241] width 8 height 8
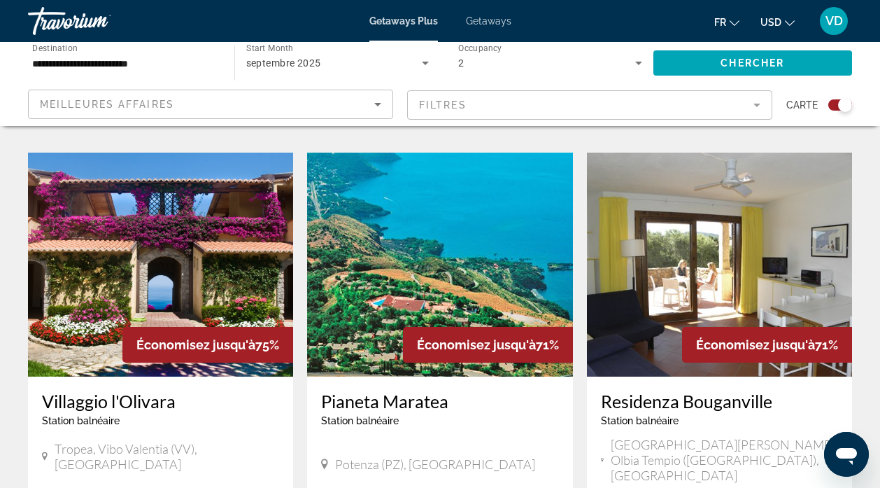
scroll to position [975, 0]
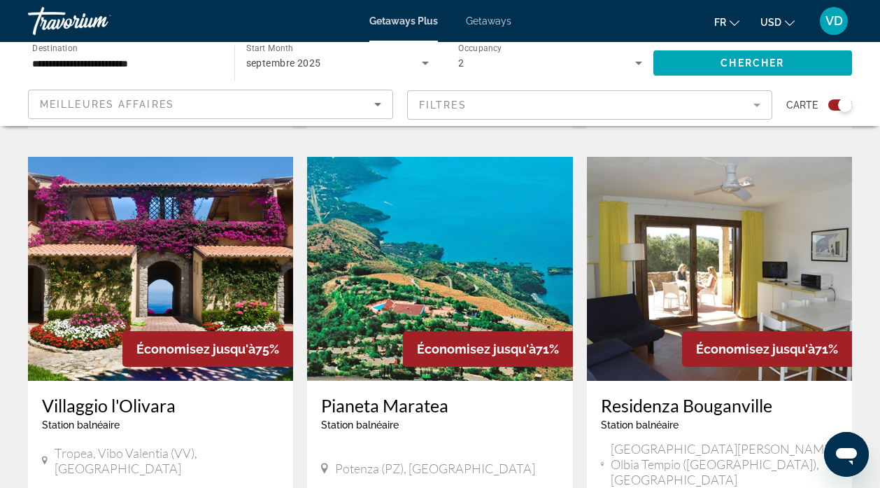
click at [171, 260] on img "Main content" at bounding box center [160, 269] width 265 height 224
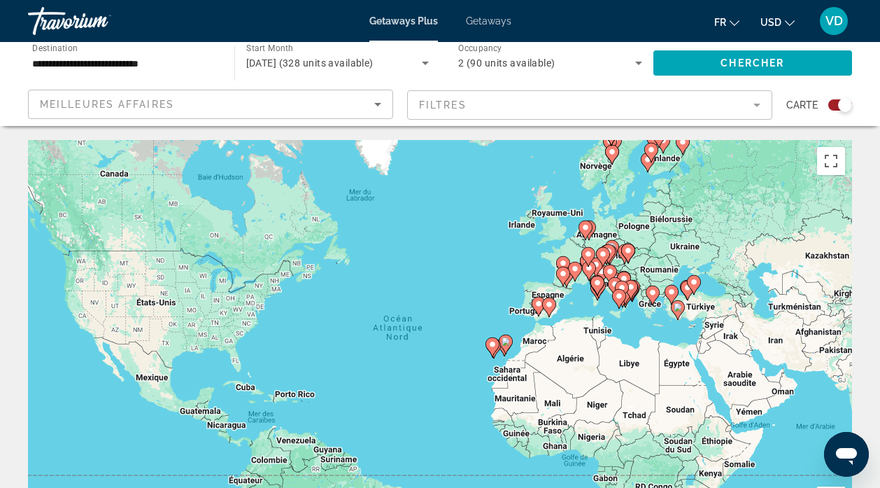
click at [547, 302] on image "Main content" at bounding box center [549, 304] width 8 height 8
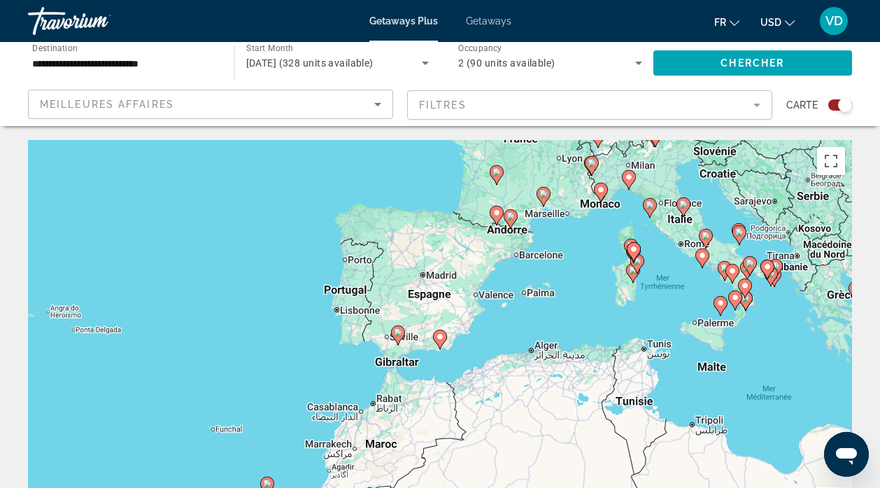
click at [397, 330] on image "Main content" at bounding box center [398, 332] width 8 height 8
type input "**********"
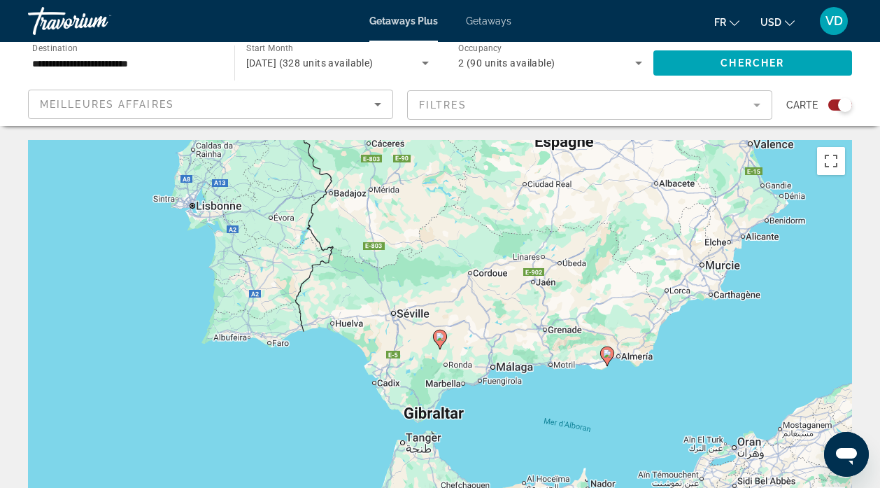
click at [439, 336] on image "Main content" at bounding box center [440, 336] width 8 height 8
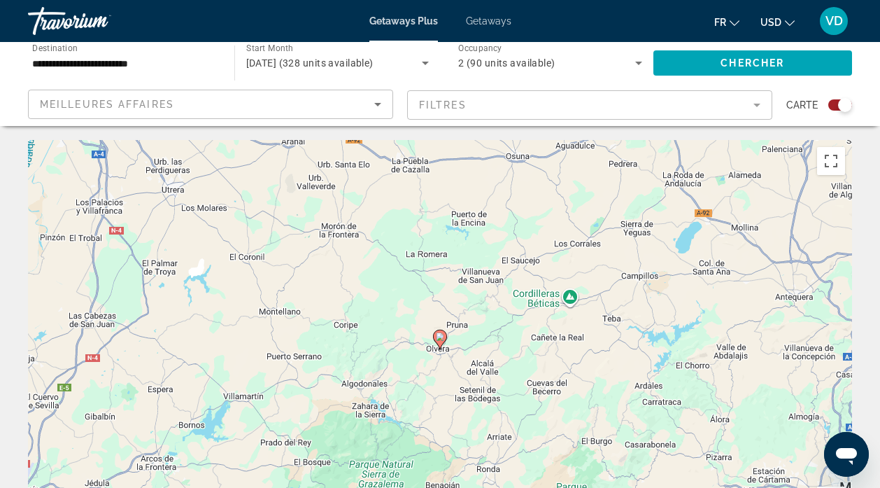
click at [439, 336] on image "Main content" at bounding box center [440, 336] width 8 height 8
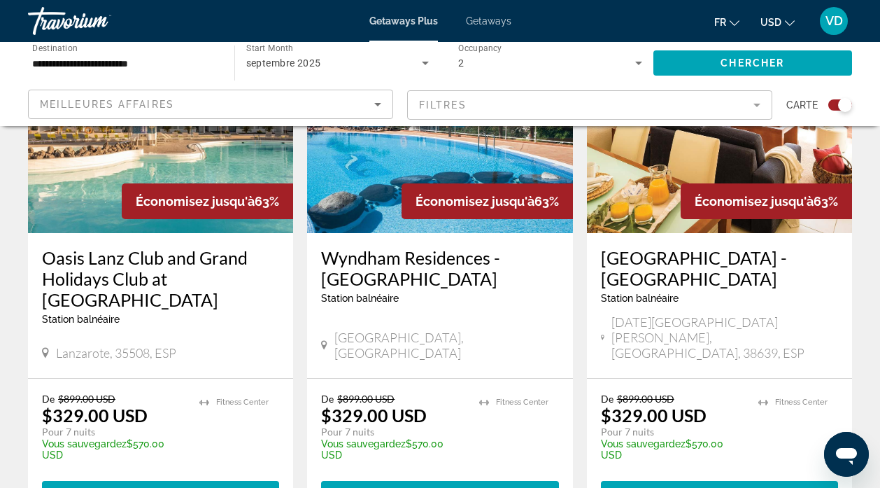
scroll to position [1128, 0]
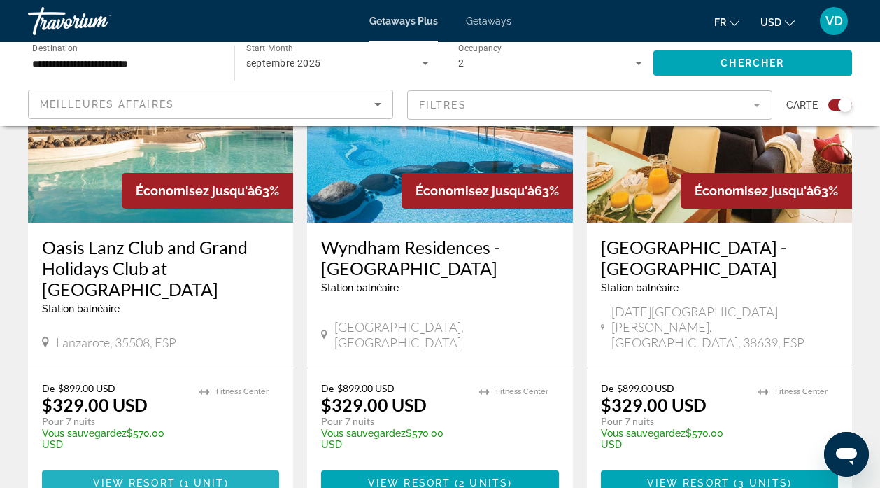
click at [169, 477] on span "View Resort" at bounding box center [134, 482] width 83 height 11
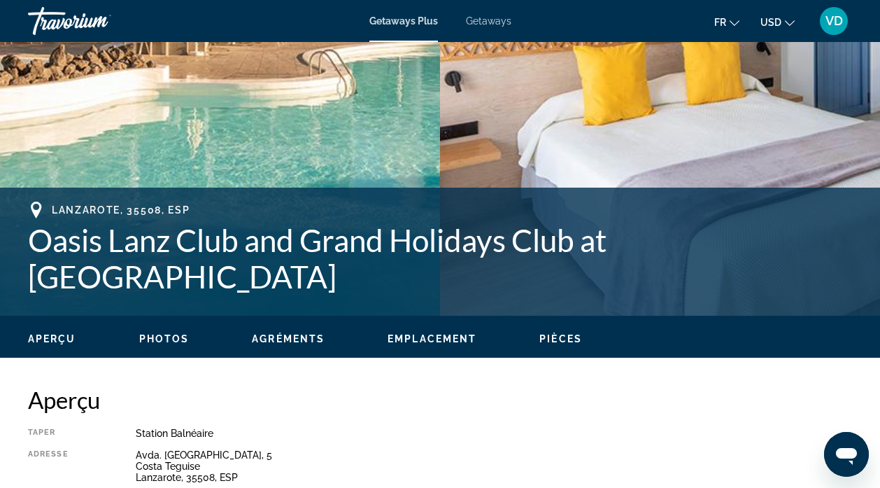
scroll to position [396, 0]
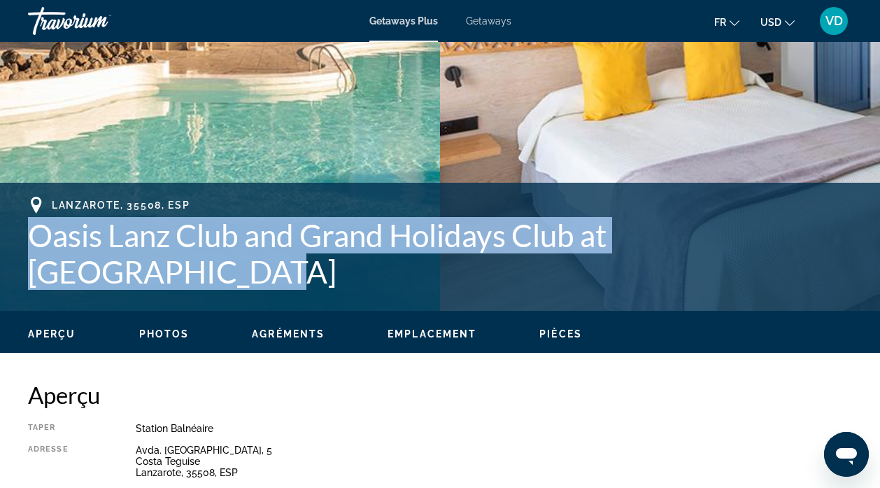
drag, startPoint x: 825, startPoint y: 249, endPoint x: 30, endPoint y: 258, distance: 795.0
click at [30, 258] on h1 "Oasis Lanz Club and Grand Holidays Club at [GEOGRAPHIC_DATA]" at bounding box center [440, 253] width 824 height 73
copy h1 "Oasis Lanz Club and Grand Holidays Club at [GEOGRAPHIC_DATA]"
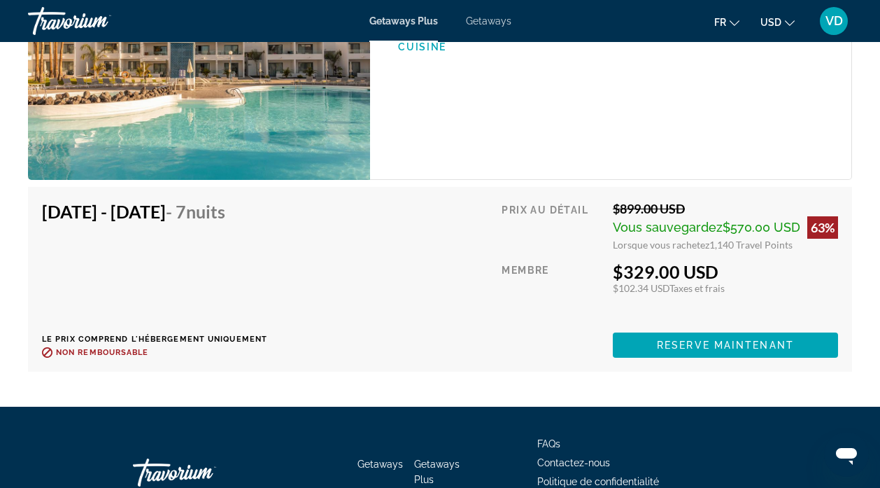
scroll to position [2686, 0]
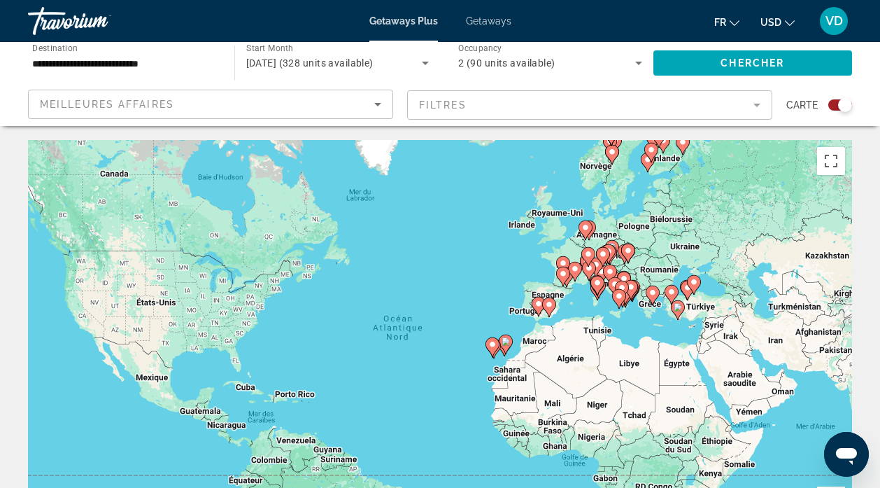
click at [573, 266] on image "Main content" at bounding box center [575, 269] width 8 height 8
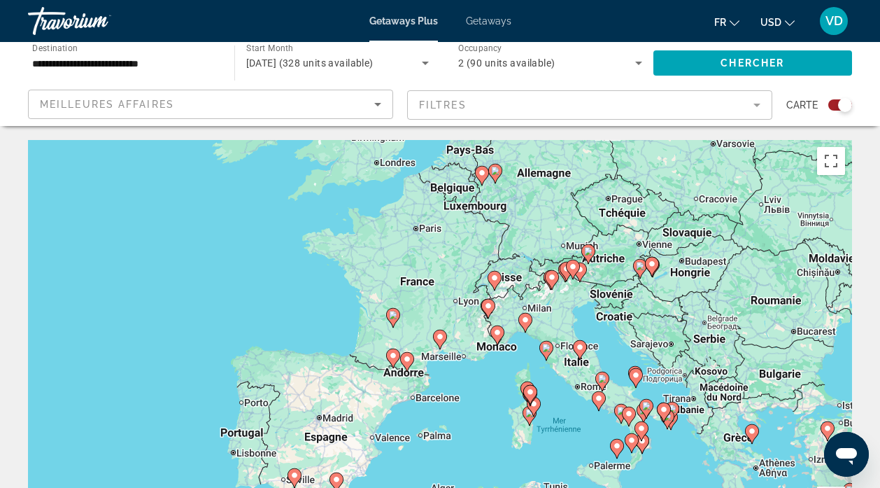
click at [442, 331] on icon "Main content" at bounding box center [440, 339] width 13 height 18
type input "**********"
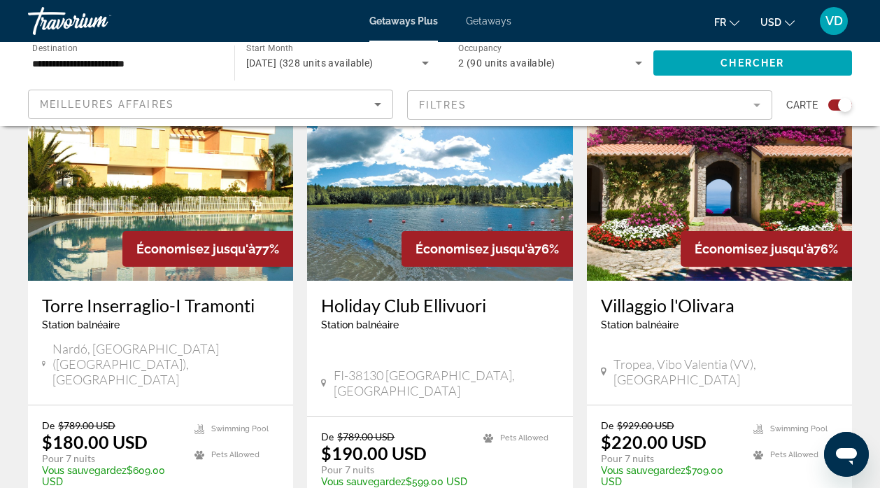
scroll to position [1074, 0]
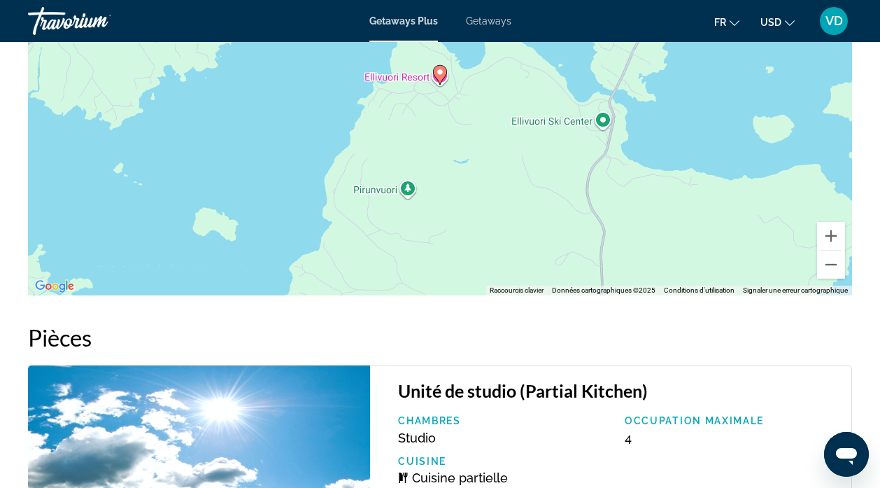
scroll to position [2305, 0]
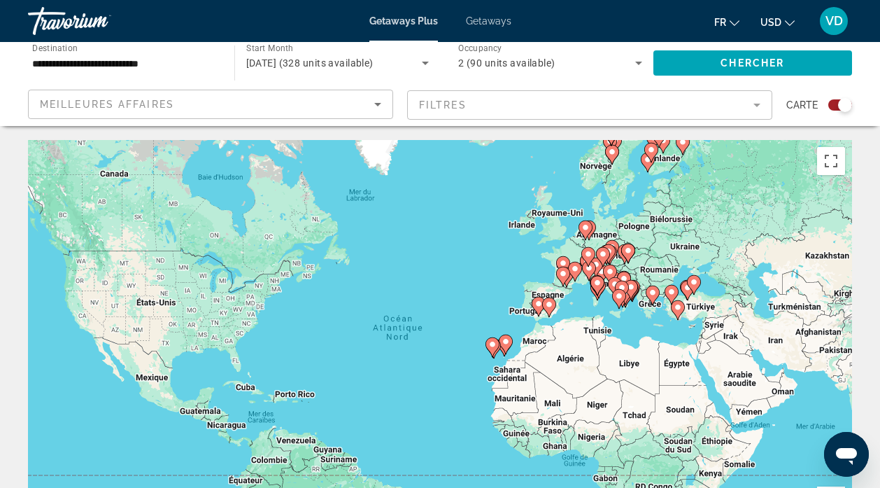
click at [576, 269] on image "Main content" at bounding box center [575, 269] width 8 height 8
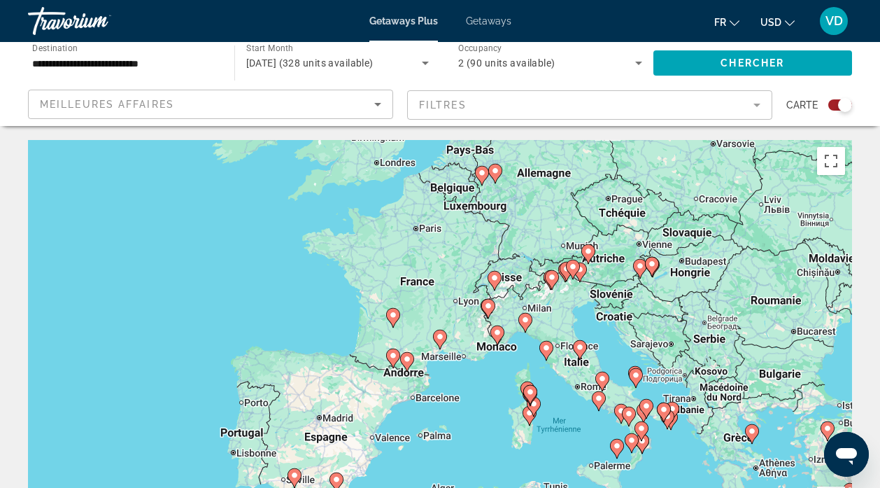
click at [439, 336] on image "Main content" at bounding box center [440, 336] width 8 height 8
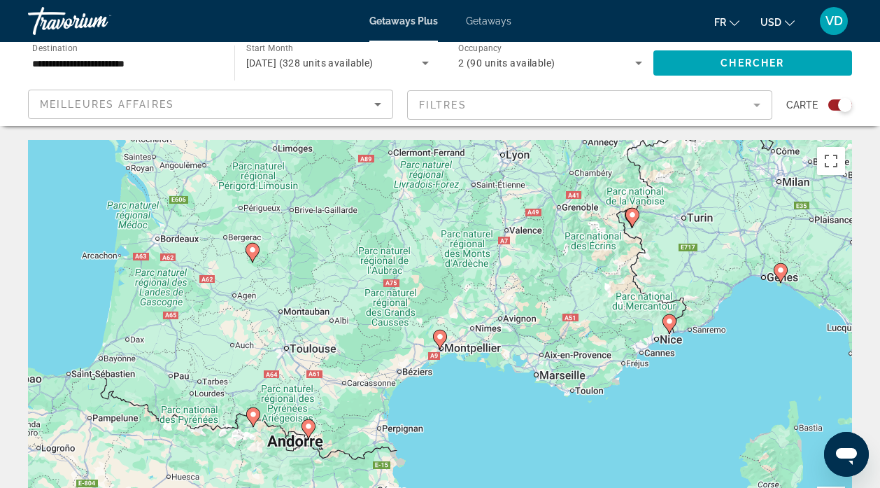
click at [439, 336] on image "Main content" at bounding box center [440, 336] width 8 height 8
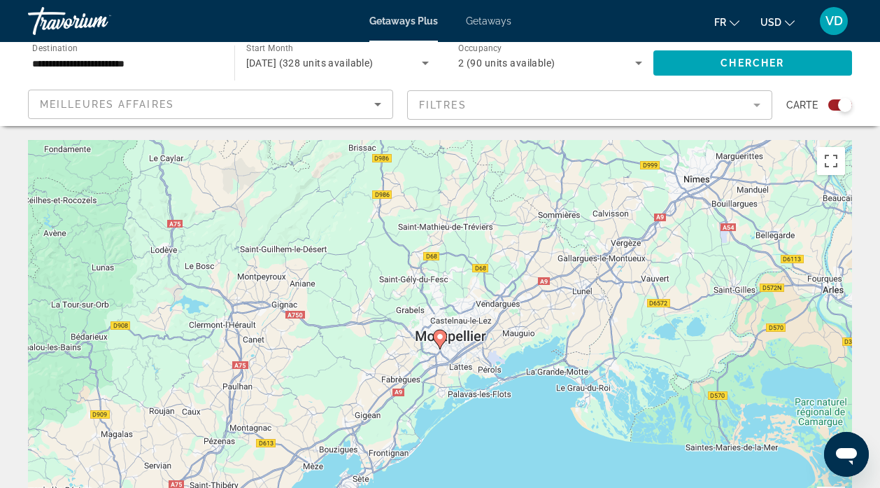
click at [440, 340] on image "Main content" at bounding box center [440, 336] width 8 height 8
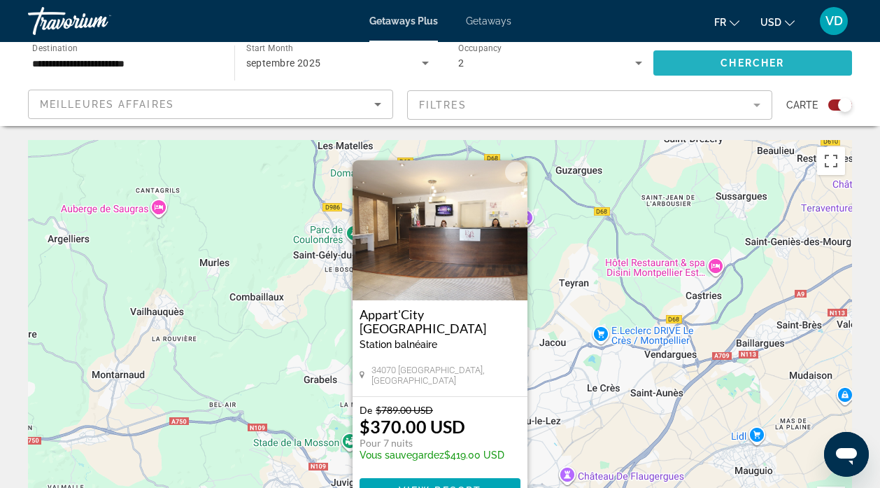
click at [752, 55] on span "Search widget" at bounding box center [753, 63] width 199 height 34
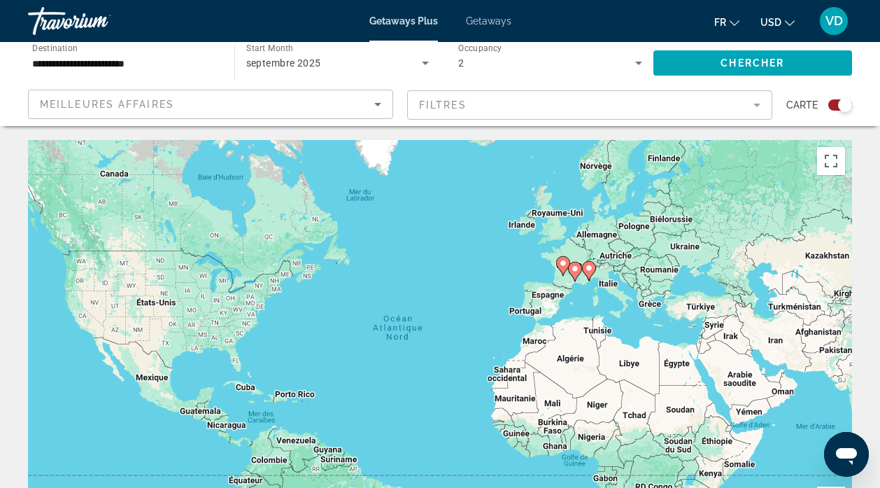
click at [614, 295] on div "Pour activer le glissement avec le clavier, appuyez sur Alt+Entrée. Une fois ce…" at bounding box center [440, 350] width 824 height 420
click at [766, 67] on span "Chercher" at bounding box center [753, 62] width 64 height 11
click at [550, 302] on div "Pour activer le glissement avec le clavier, appuyez sur Alt+Entrée. Une fois ce…" at bounding box center [440, 350] width 824 height 420
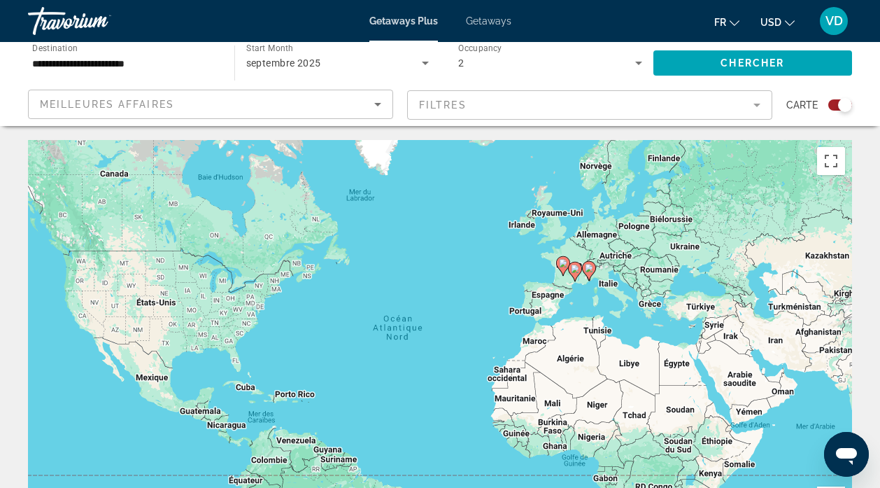
click at [550, 302] on div "Pour activer le glissement avec le clavier, appuyez sur Alt+Entrée. Une fois ce…" at bounding box center [440, 350] width 824 height 420
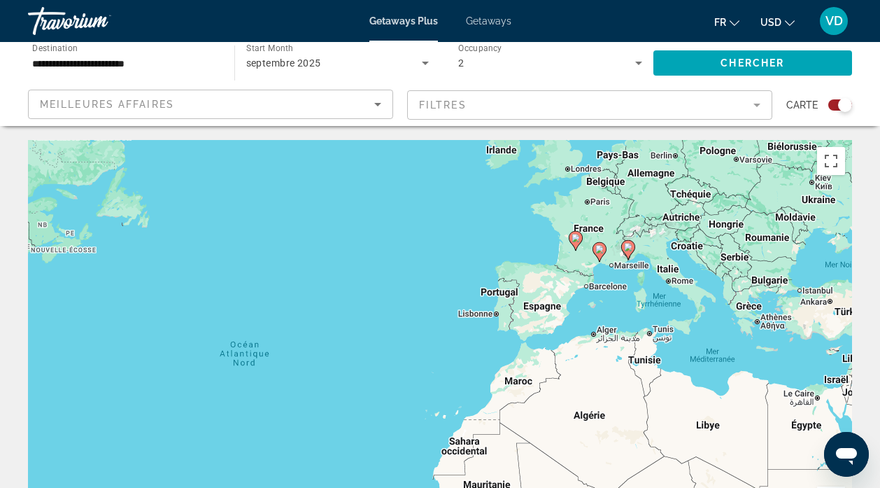
click at [550, 302] on div "Pour activer le glissement avec le clavier, appuyez sur Alt+Entrée. Une fois ce…" at bounding box center [440, 350] width 824 height 420
click at [155, 64] on input "**********" at bounding box center [124, 63] width 184 height 17
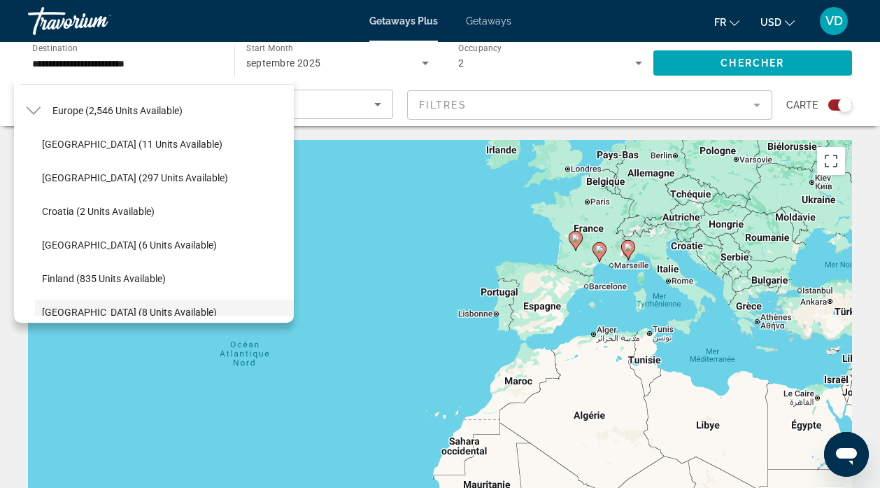
scroll to position [183, 0]
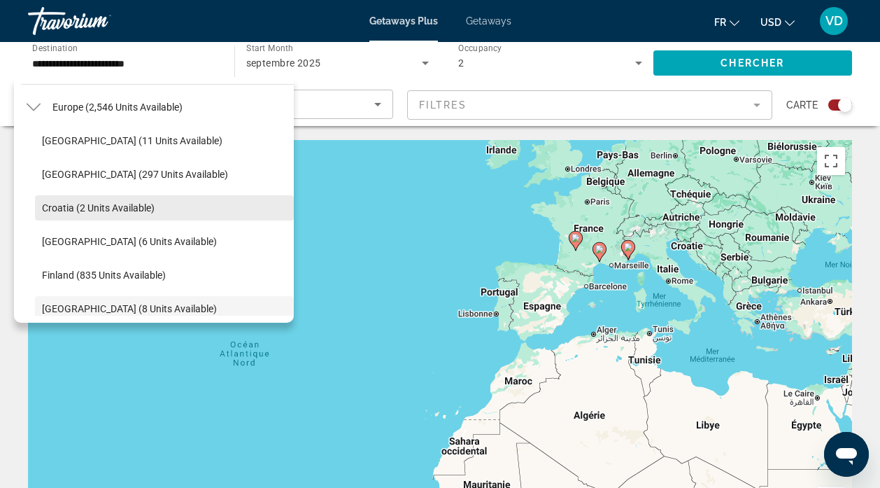
click at [115, 209] on span "Croatia (2 units available)" at bounding box center [98, 207] width 113 height 11
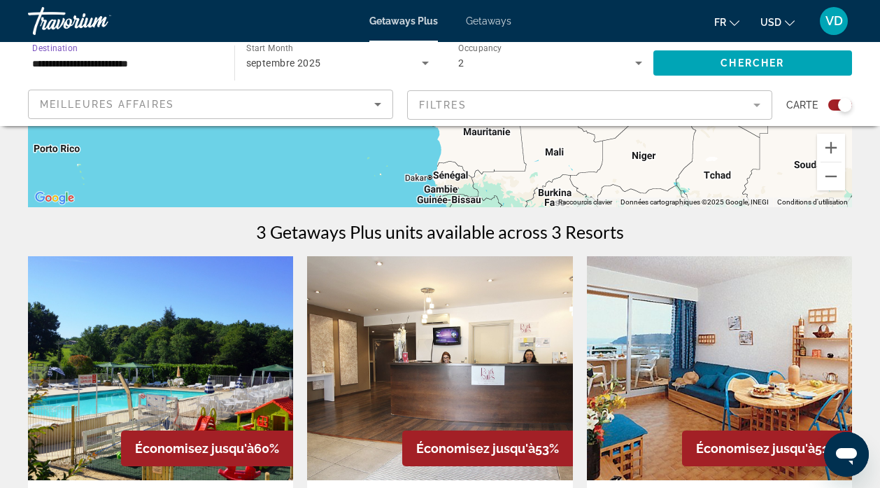
scroll to position [281, 0]
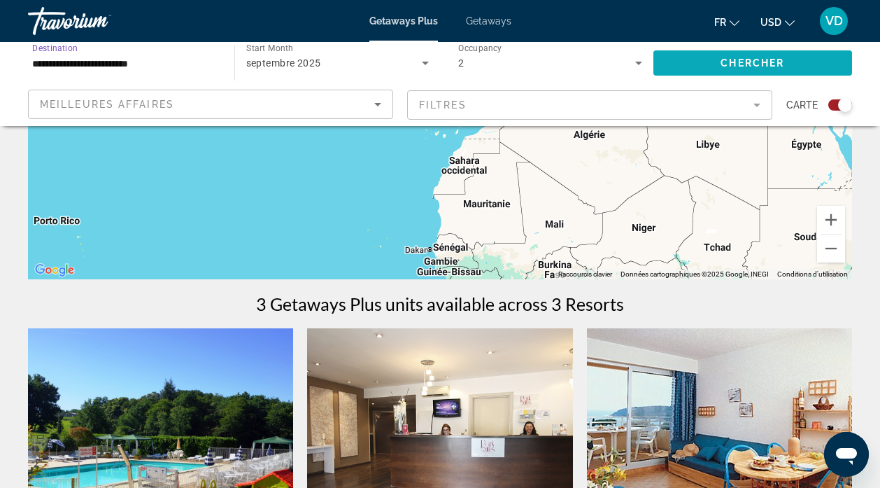
click at [760, 64] on span "Chercher" at bounding box center [753, 62] width 64 height 11
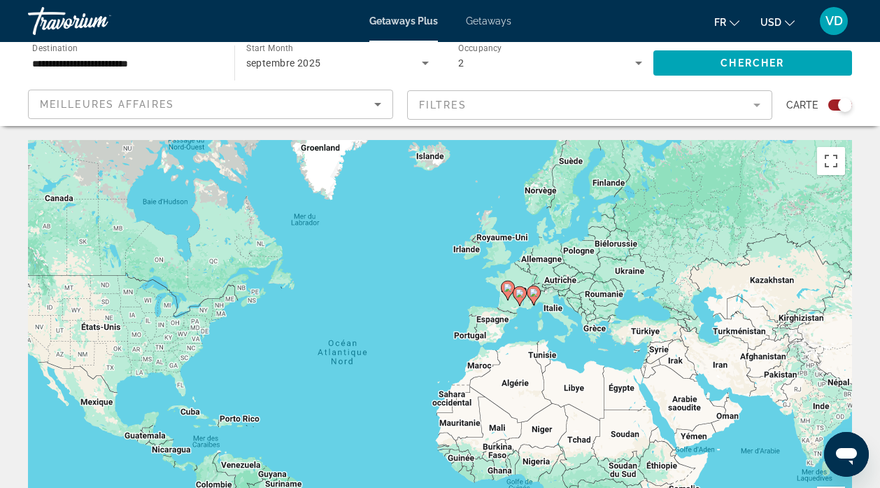
click at [105, 64] on input "**********" at bounding box center [124, 63] width 184 height 17
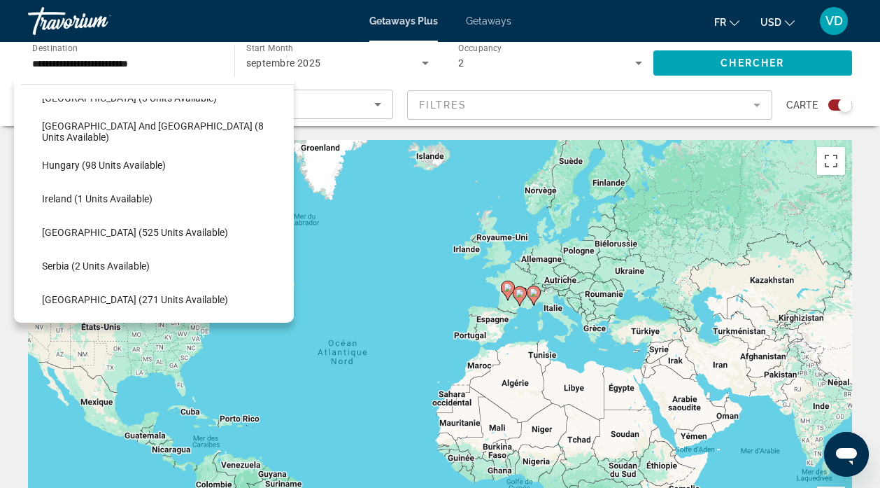
scroll to position [455, 0]
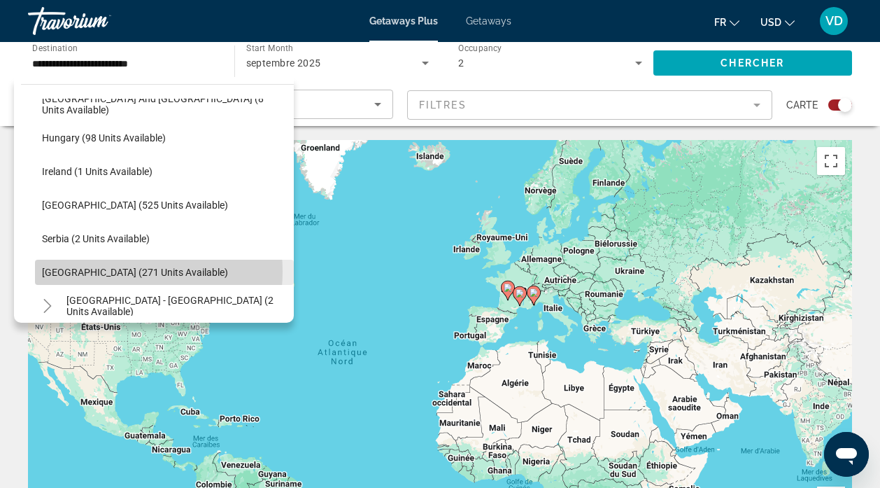
click at [107, 271] on span "[GEOGRAPHIC_DATA] (271 units available)" at bounding box center [135, 272] width 186 height 11
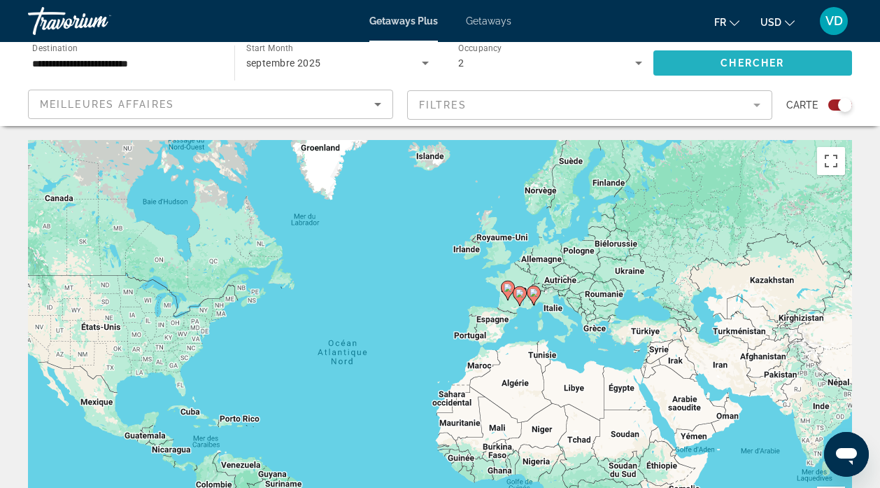
click at [765, 60] on span "Chercher" at bounding box center [753, 62] width 64 height 11
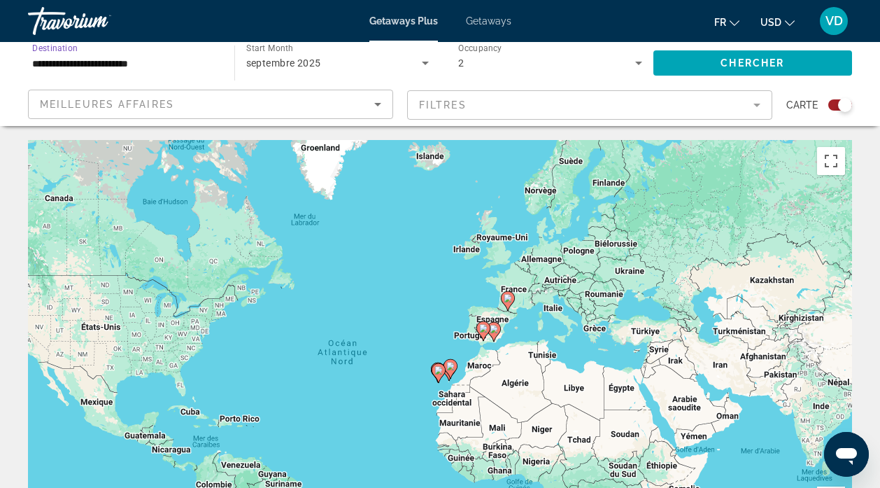
click at [190, 64] on input "**********" at bounding box center [124, 63] width 184 height 17
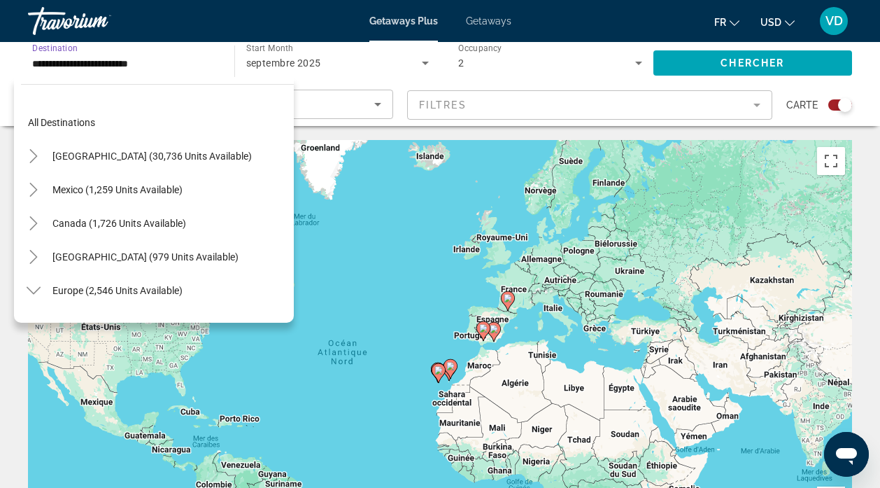
scroll to position [520, 0]
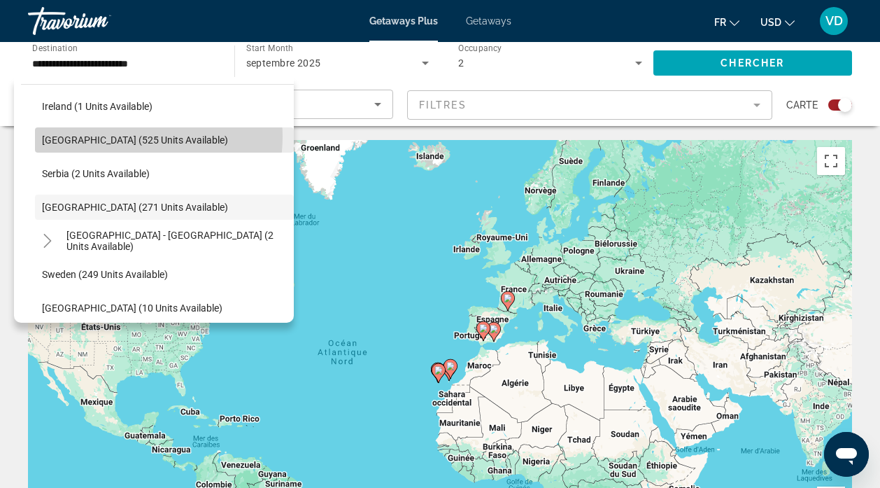
click at [129, 136] on span "[GEOGRAPHIC_DATA] (525 units available)" at bounding box center [135, 139] width 186 height 11
type input "**********"
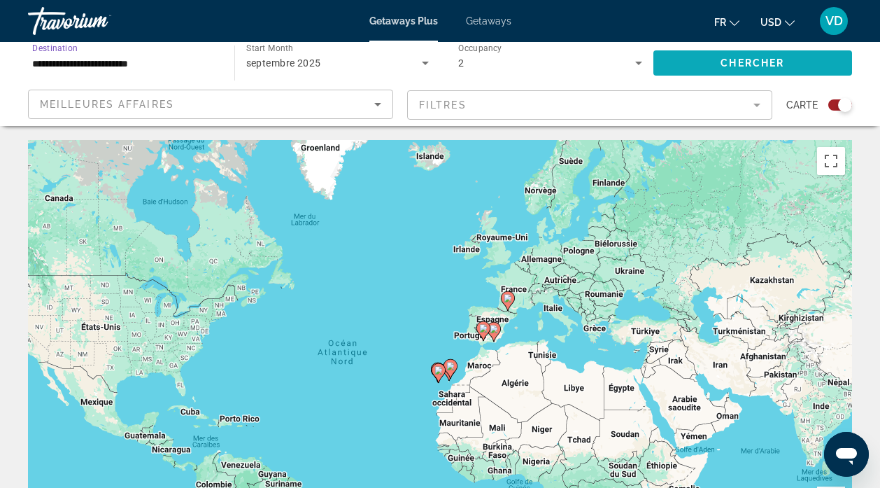
click at [745, 62] on span "Chercher" at bounding box center [753, 62] width 64 height 11
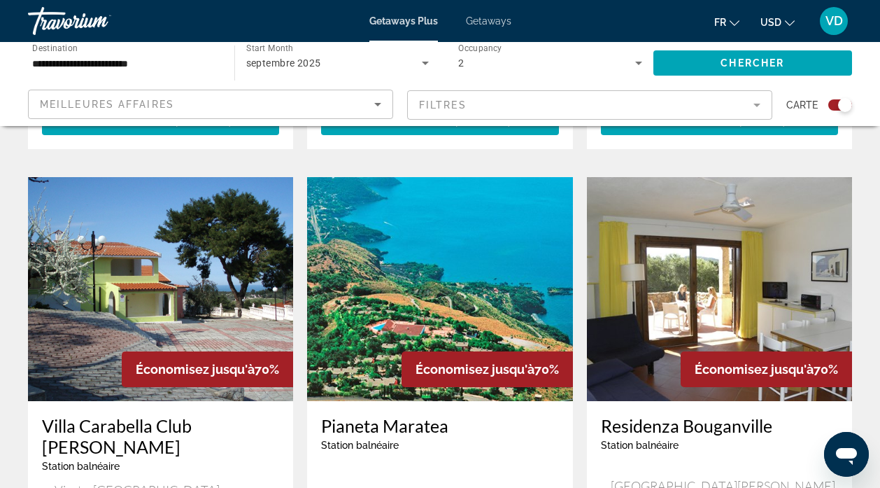
scroll to position [945, 0]
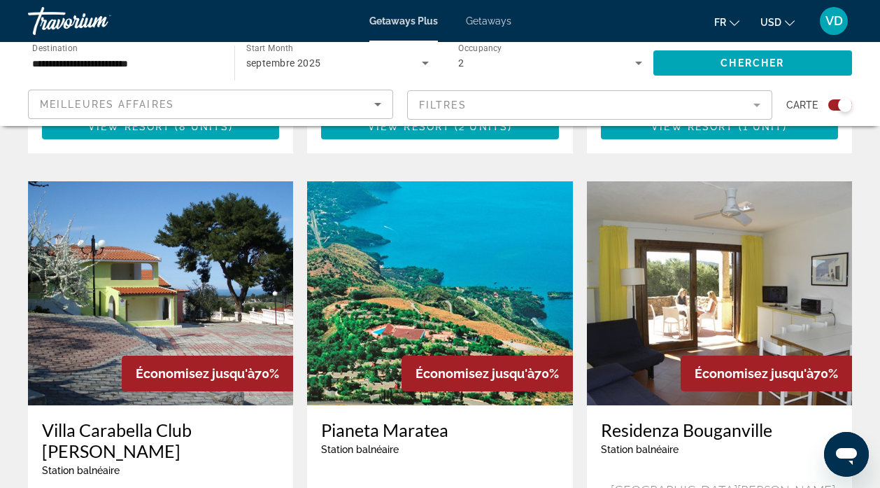
click at [467, 267] on img "Main content" at bounding box center [439, 293] width 265 height 224
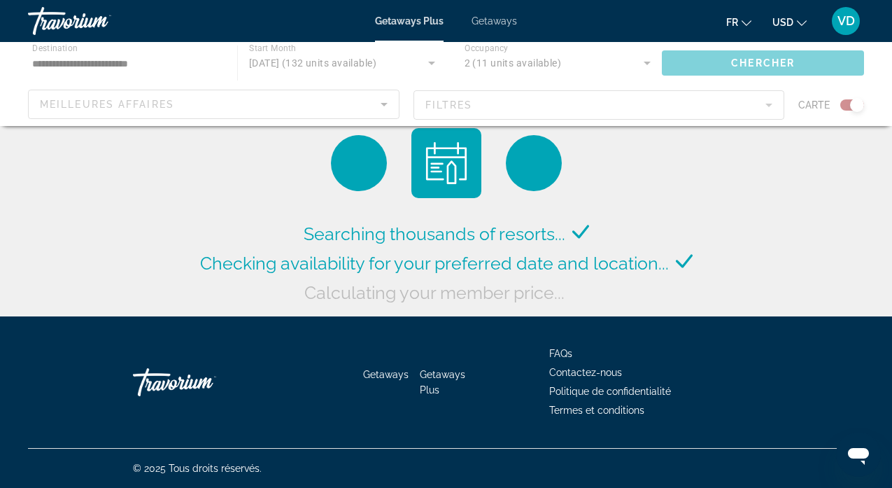
click at [115, 60] on div "Main content" at bounding box center [446, 84] width 892 height 84
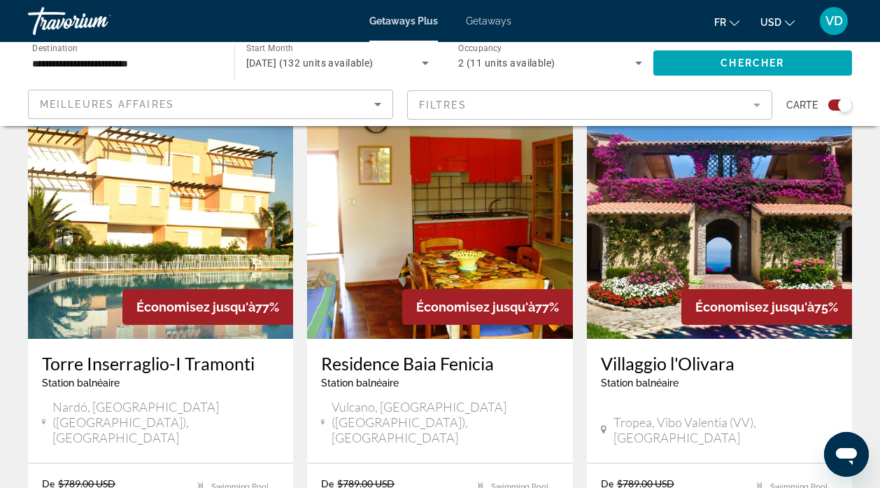
scroll to position [532, 0]
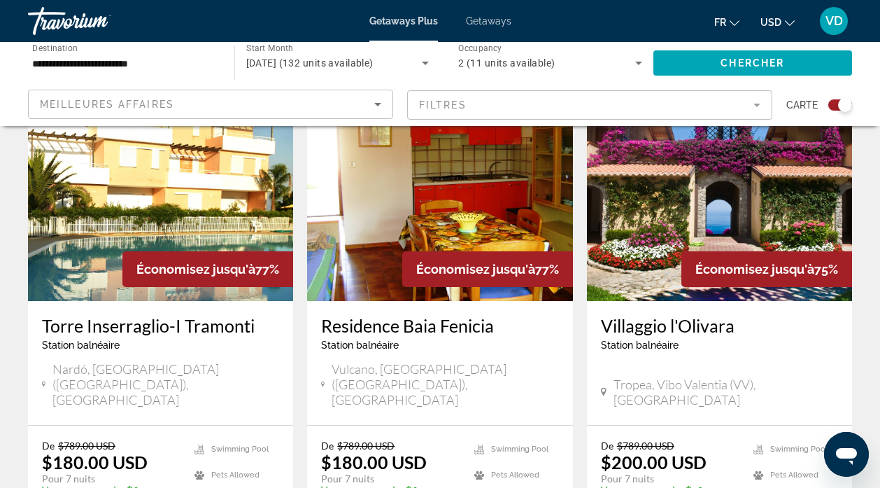
click at [190, 187] on img "Main content" at bounding box center [160, 189] width 265 height 224
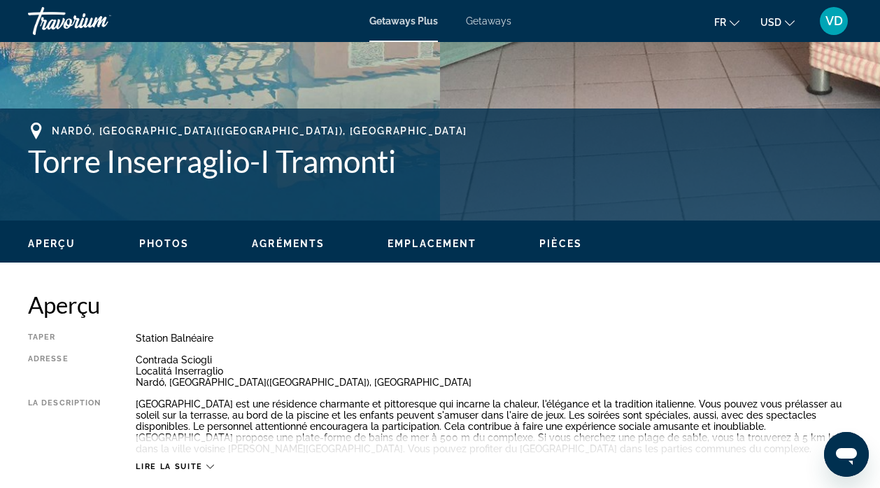
scroll to position [446, 0]
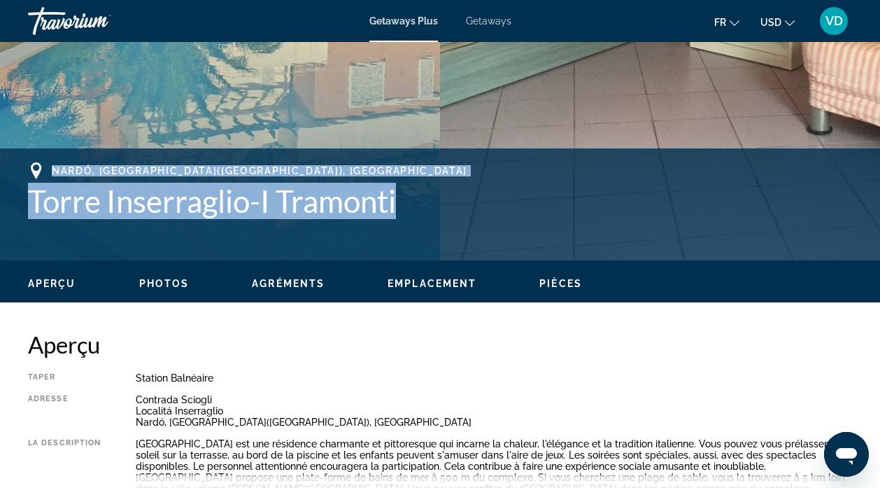
drag, startPoint x: 400, startPoint y: 202, endPoint x: 28, endPoint y: 174, distance: 373.4
click at [28, 174] on div "Nardó, [GEOGRAPHIC_DATA]([GEOGRAPHIC_DATA]), [GEOGRAPHIC_DATA] [GEOGRAPHIC_DATA…" at bounding box center [440, 190] width 824 height 57
click at [28, 174] on icon "Main content" at bounding box center [36, 170] width 17 height 17
copy div "Nardó, [GEOGRAPHIC_DATA]([GEOGRAPHIC_DATA]), [GEOGRAPHIC_DATA] [GEOGRAPHIC_DATA…"
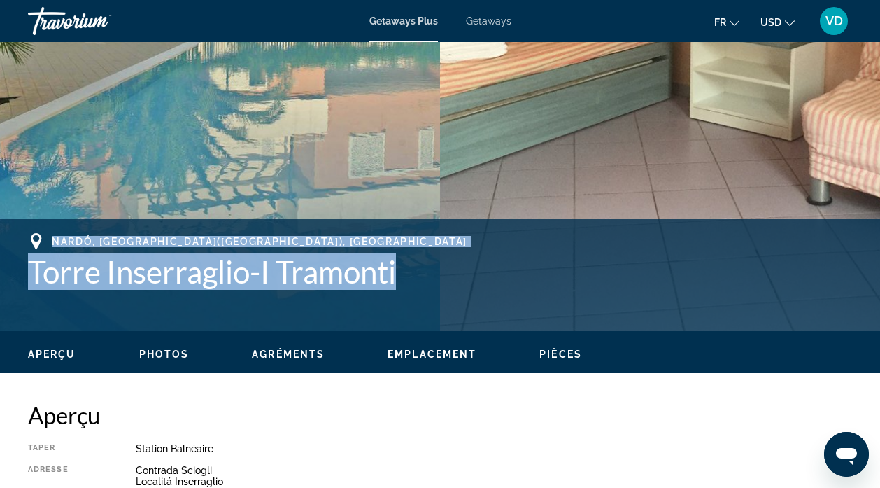
scroll to position [409, 0]
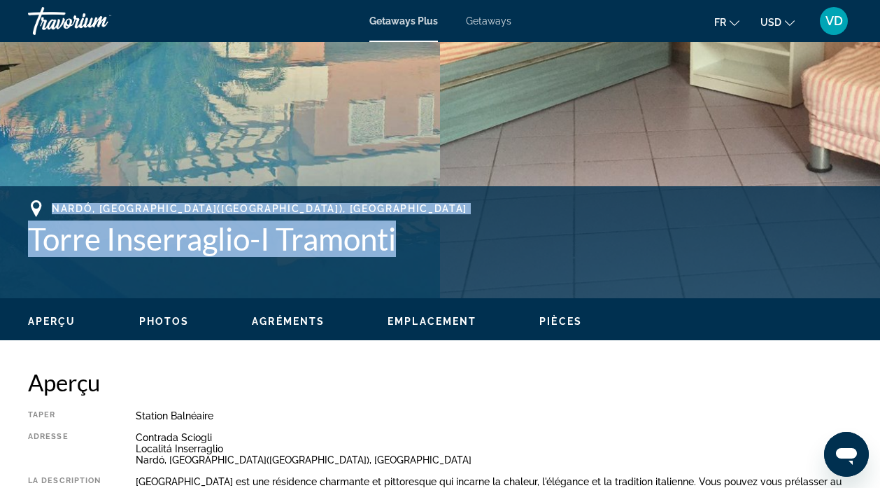
click at [435, 244] on h1 "Torre Inserraglio-I Tramonti" at bounding box center [440, 238] width 824 height 36
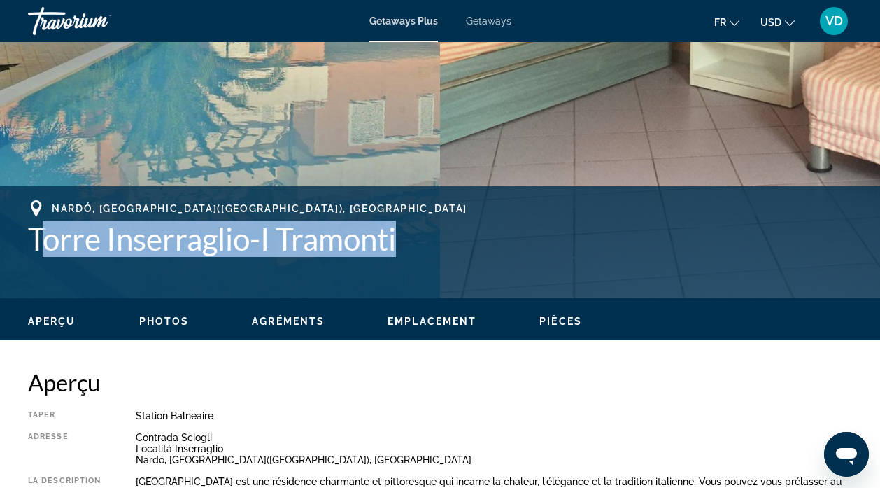
drag, startPoint x: 401, startPoint y: 242, endPoint x: 36, endPoint y: 243, distance: 364.6
click at [36, 243] on h1 "Torre Inserraglio-I Tramonti" at bounding box center [440, 238] width 824 height 36
drag, startPoint x: 397, startPoint y: 239, endPoint x: 27, endPoint y: 241, distance: 370.9
click at [27, 241] on div "Nardó, [GEOGRAPHIC_DATA]([GEOGRAPHIC_DATA]), [GEOGRAPHIC_DATA] [GEOGRAPHIC_DATA…" at bounding box center [440, 242] width 880 height 84
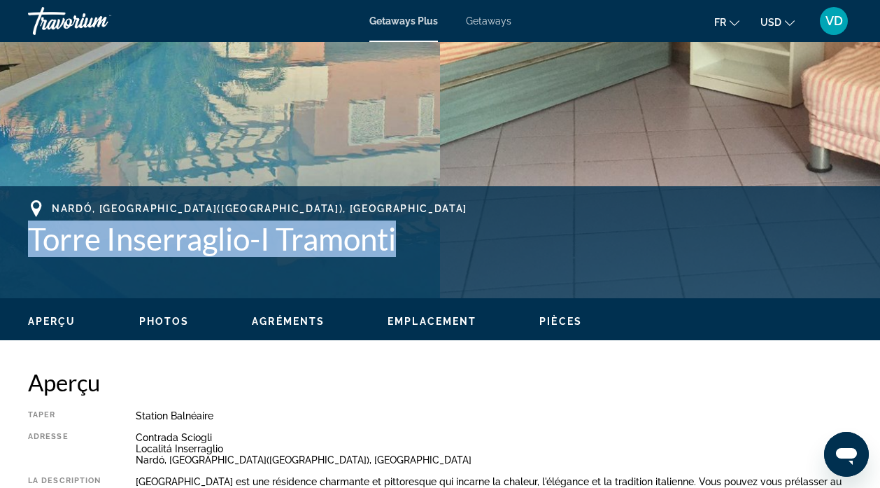
copy h1 "Torre Inserraglio-I Tramonti"
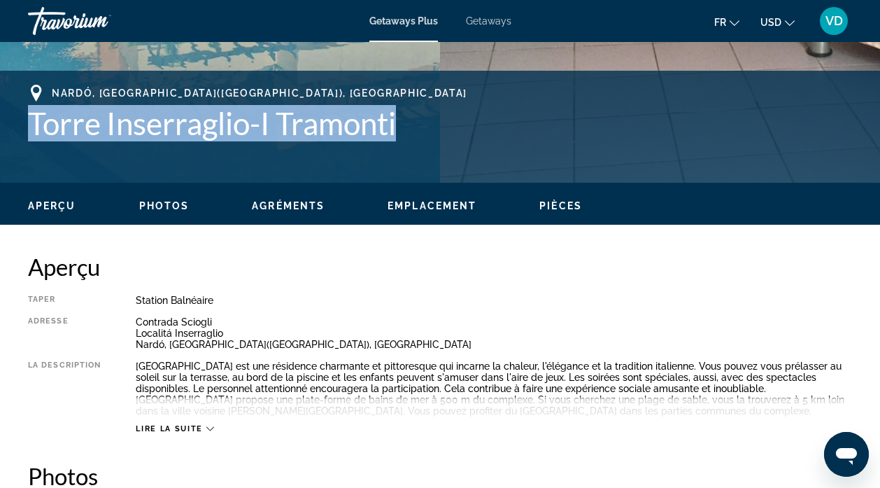
scroll to position [530, 0]
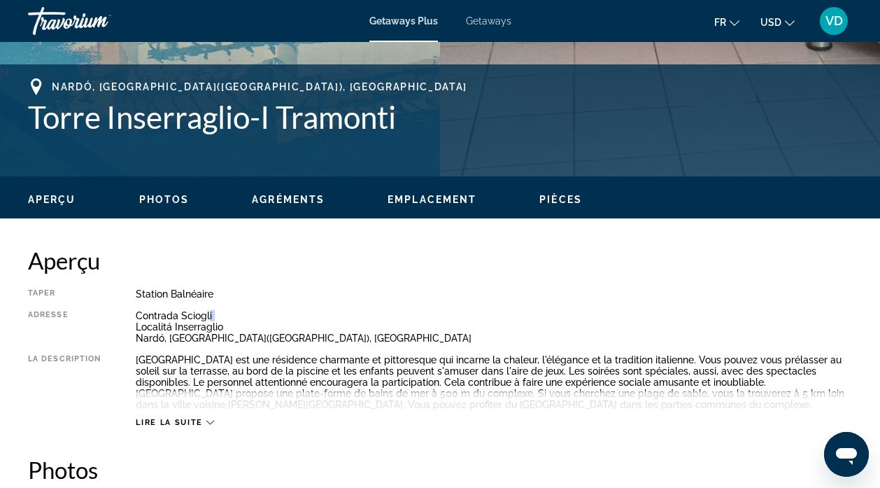
drag, startPoint x: 211, startPoint y: 314, endPoint x: 133, endPoint y: 328, distance: 78.9
click at [133, 328] on div "Taper Station balnéaire Tout inclus Pas tout compris Adresse Contrada Sciogli L…" at bounding box center [440, 357] width 824 height 139
drag, startPoint x: 135, startPoint y: 314, endPoint x: 246, endPoint y: 341, distance: 113.9
click at [246, 341] on div "Taper Station balnéaire Tout inclus Pas tout compris Adresse Contrada Sciogli L…" at bounding box center [440, 357] width 824 height 139
copy div "Contrada Sciogli Localitá Inserraglio Nardó, [GEOGRAPHIC_DATA]([GEOGRAPHIC_DATA…"
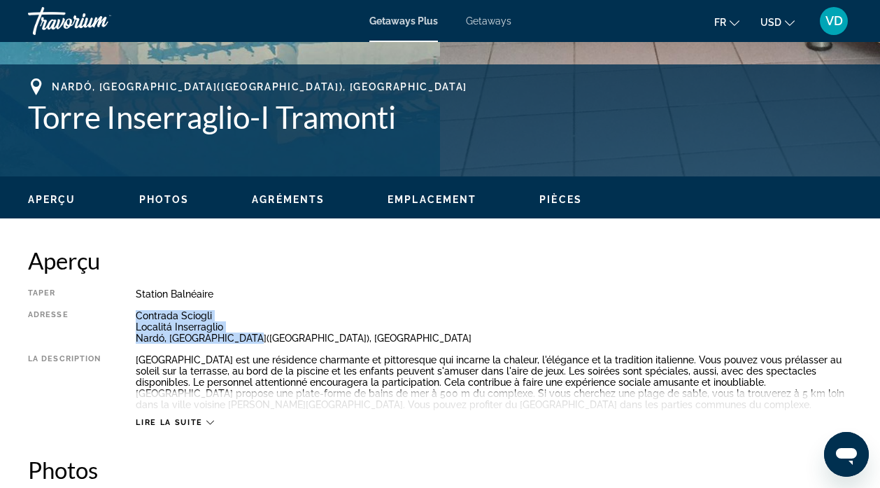
click at [695, 305] on div "Taper Station balnéaire Tout inclus Pas tout compris Adresse Contrada Sciogli L…" at bounding box center [440, 357] width 824 height 139
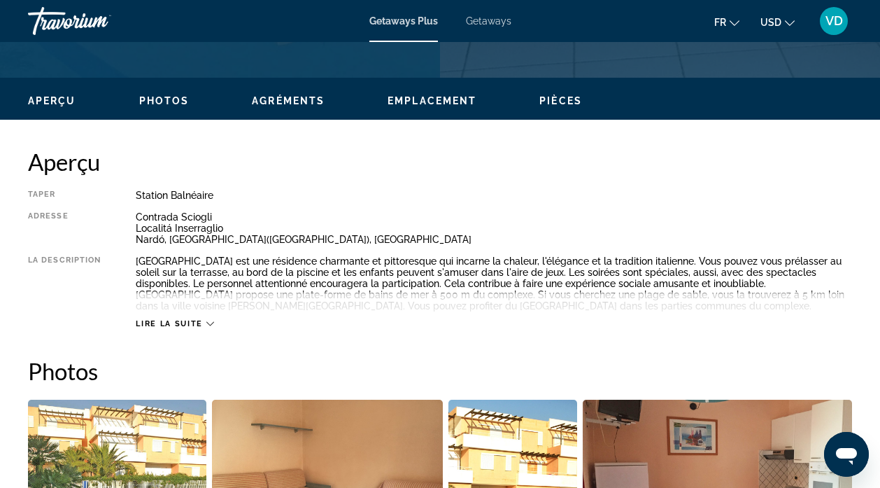
scroll to position [675, 0]
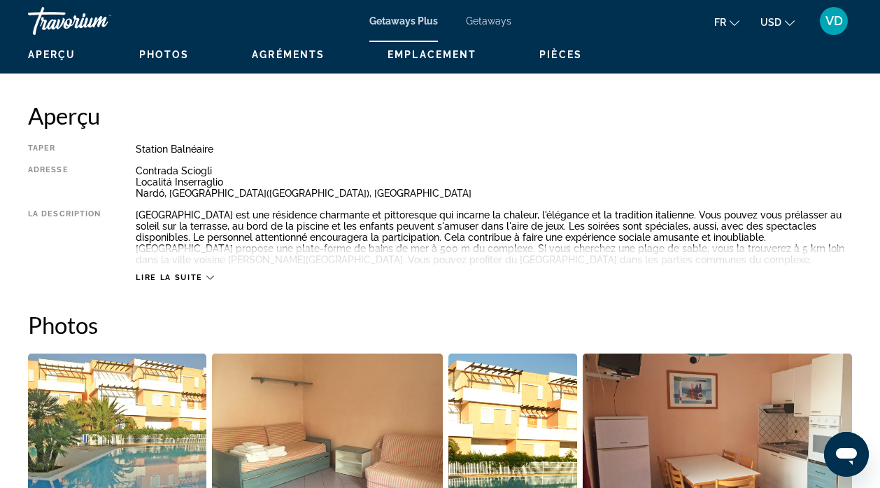
click at [194, 276] on span "Lire la suite" at bounding box center [169, 277] width 66 height 9
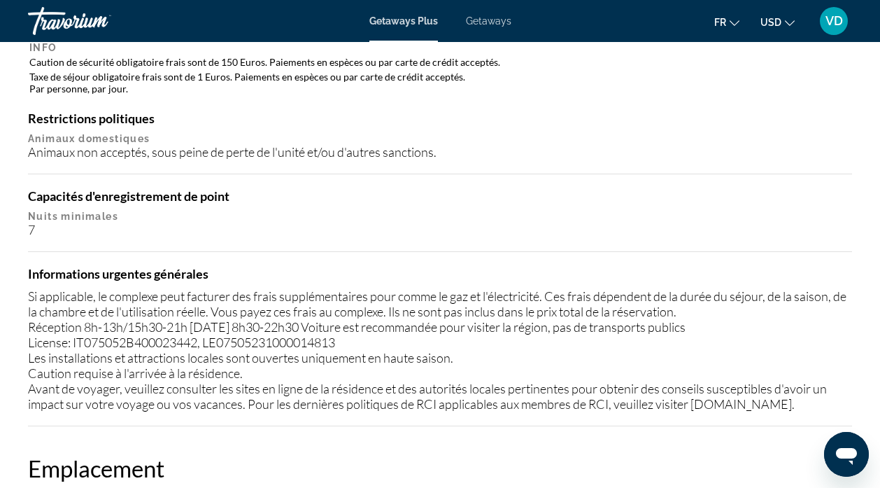
scroll to position [1760, 0]
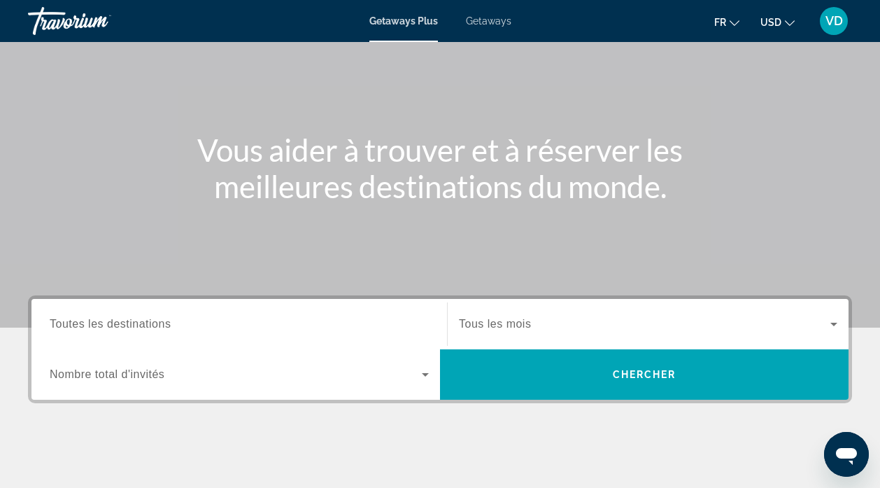
scroll to position [90, 0]
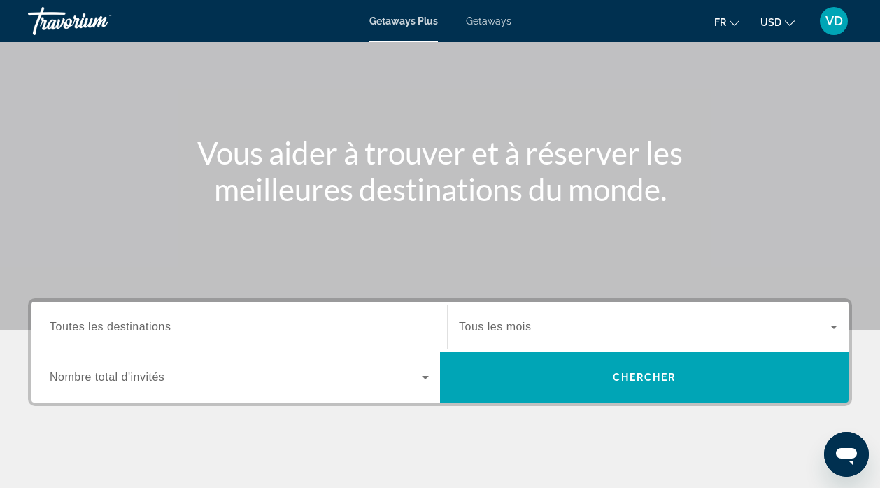
click at [378, 330] on input "Destination Toutes les destinations" at bounding box center [239, 327] width 379 height 17
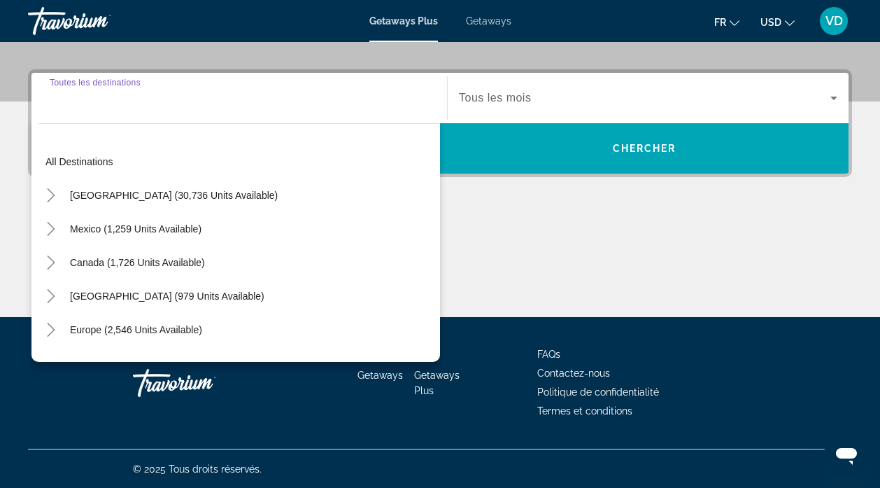
scroll to position [319, 0]
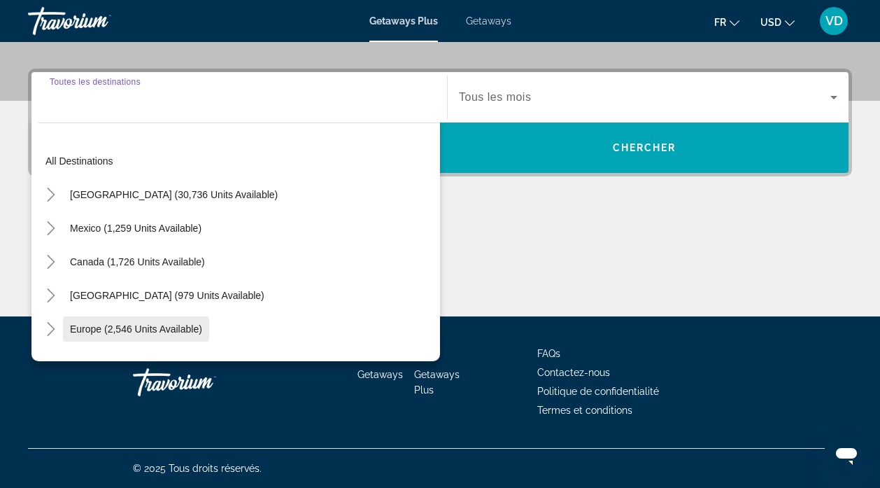
click at [186, 330] on span "Europe (2,546 units available)" at bounding box center [136, 328] width 132 height 11
type input "**********"
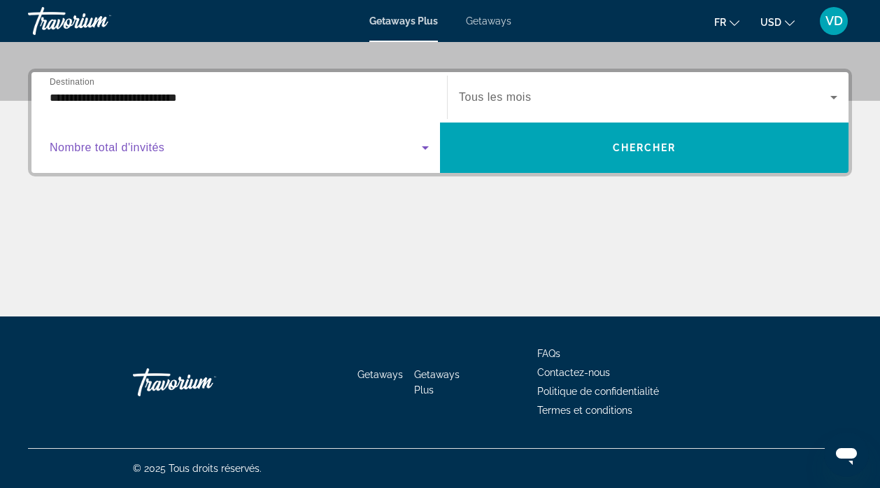
click at [290, 154] on span "Search widget" at bounding box center [236, 147] width 372 height 17
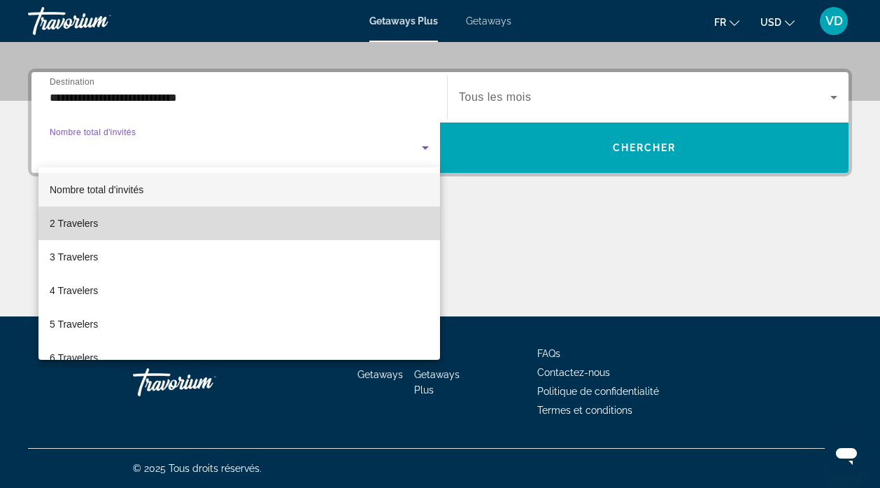
click at [327, 231] on mat-option "2 Travelers" at bounding box center [239, 223] width 402 height 34
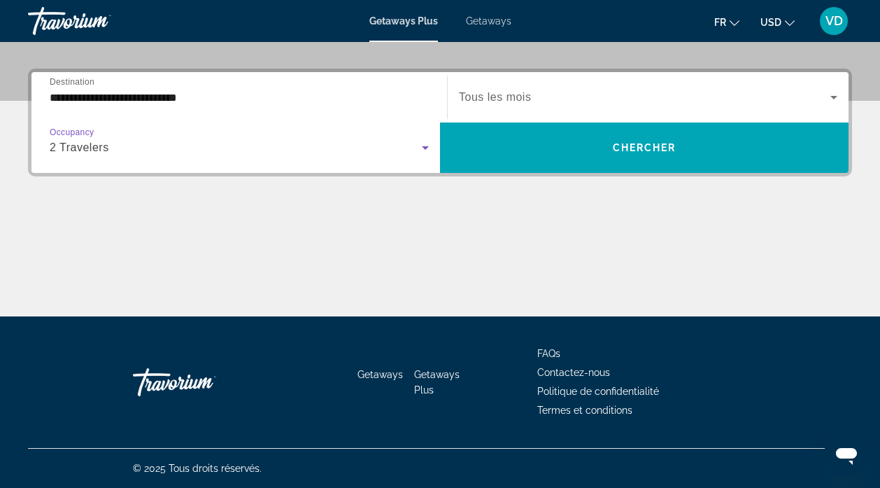
click at [830, 97] on icon "Search widget" at bounding box center [834, 97] width 17 height 17
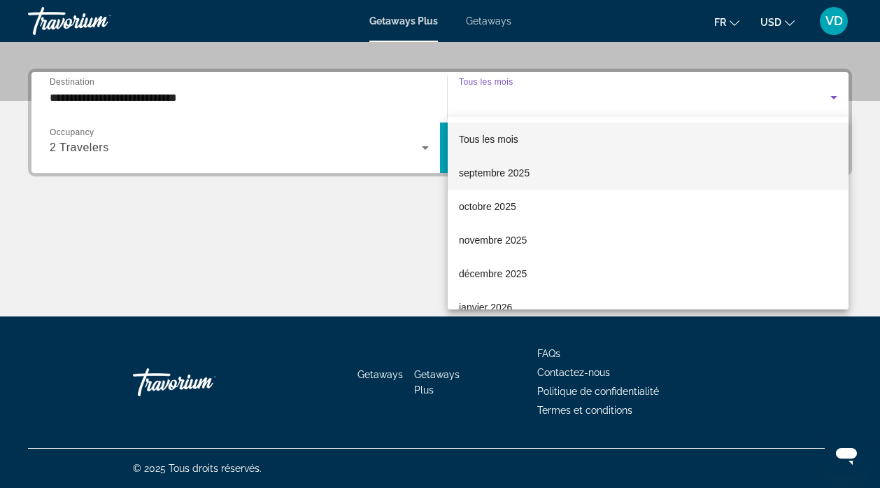
click at [744, 180] on mat-option "septembre 2025" at bounding box center [648, 173] width 401 height 34
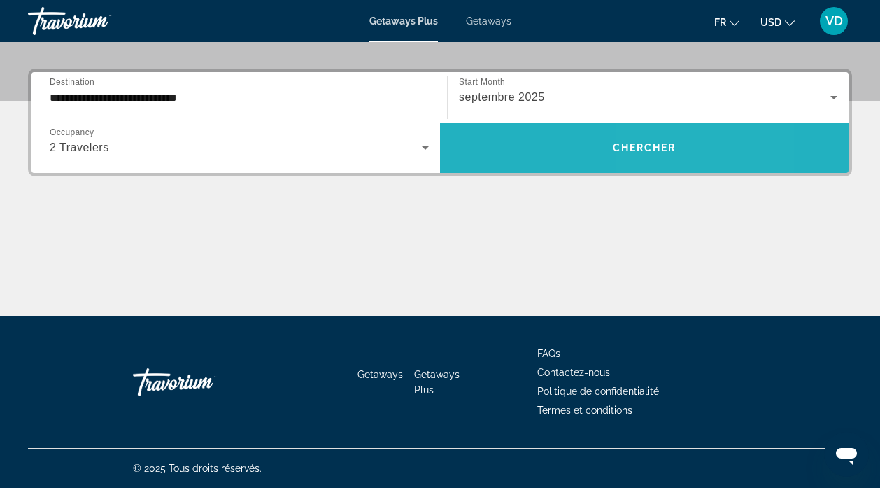
click at [665, 153] on span "Chercher" at bounding box center [645, 147] width 64 height 11
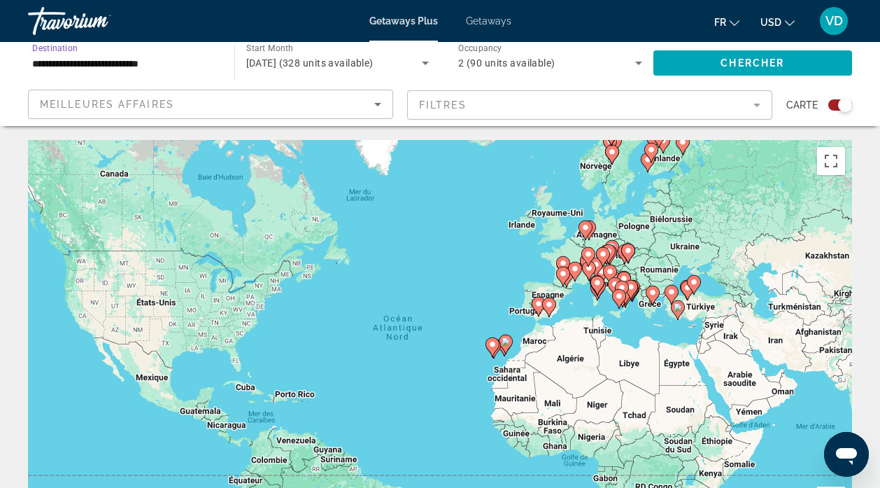
click at [202, 64] on input "**********" at bounding box center [124, 63] width 184 height 17
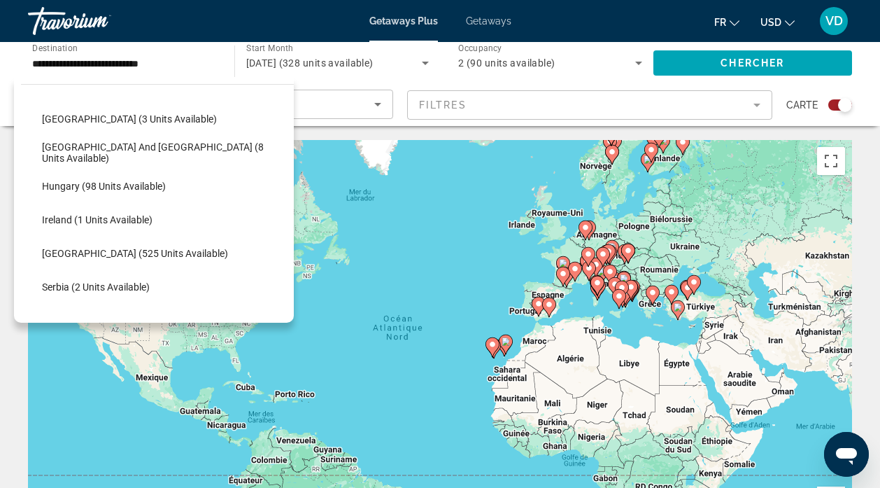
scroll to position [430, 0]
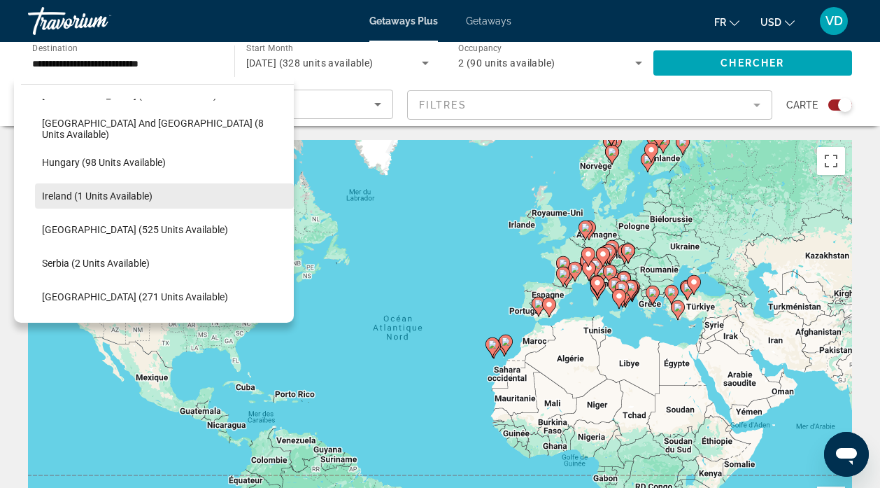
click at [133, 194] on span "Ireland (1 units available)" at bounding box center [97, 195] width 111 height 11
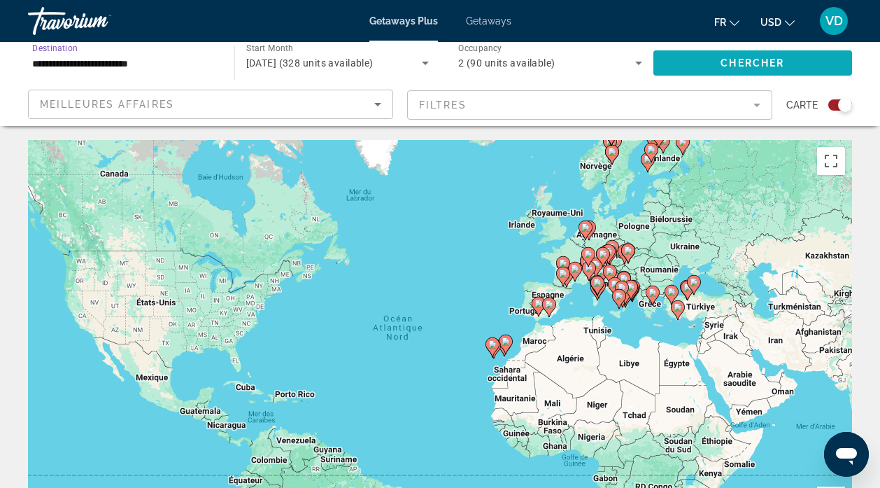
click at [777, 66] on span "Chercher" at bounding box center [753, 62] width 64 height 11
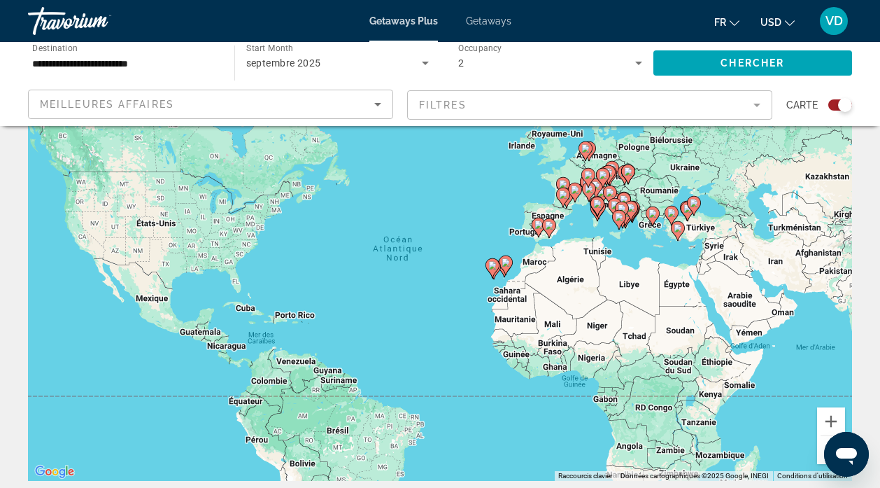
scroll to position [77, 0]
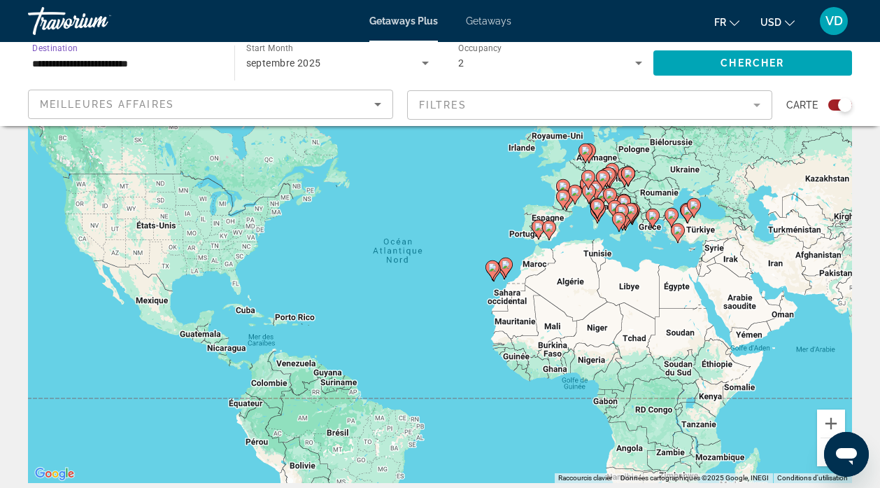
click at [213, 68] on input "**********" at bounding box center [124, 63] width 184 height 17
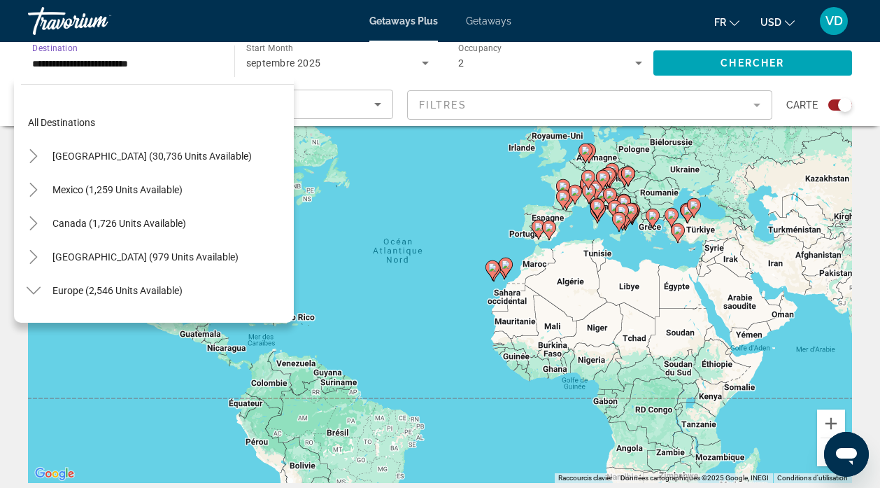
scroll to position [419, 0]
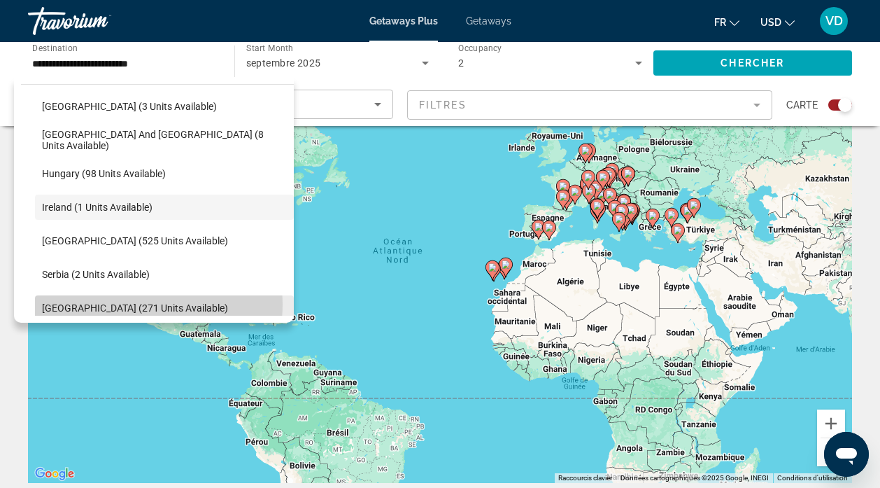
click at [130, 304] on span "[GEOGRAPHIC_DATA] (271 units available)" at bounding box center [135, 307] width 186 height 11
type input "**********"
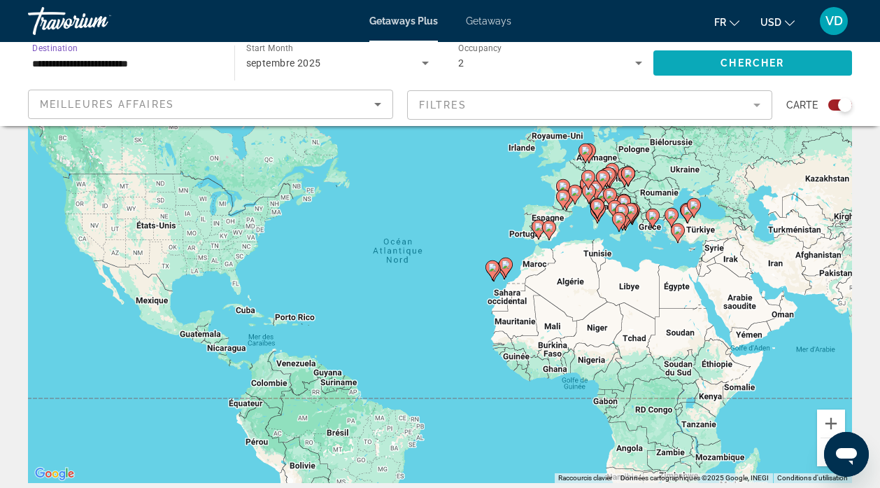
click at [745, 62] on span "Chercher" at bounding box center [753, 62] width 64 height 11
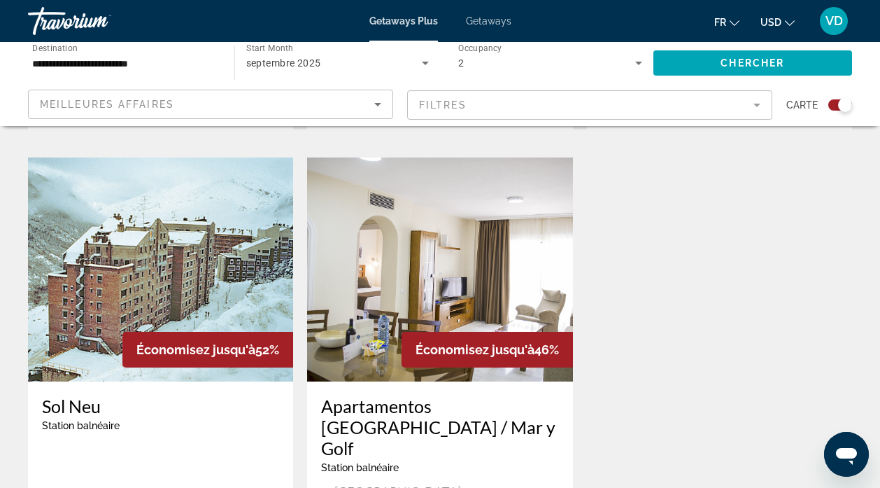
scroll to position [1601, 0]
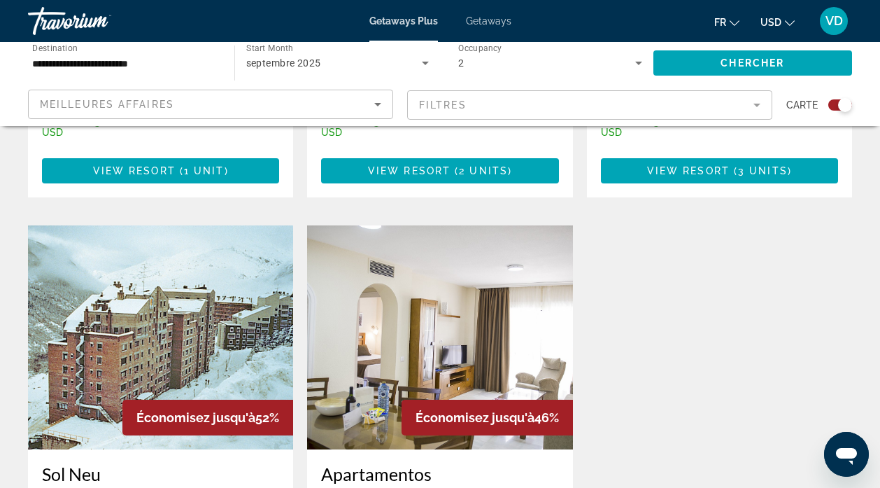
scroll to position [1028, 0]
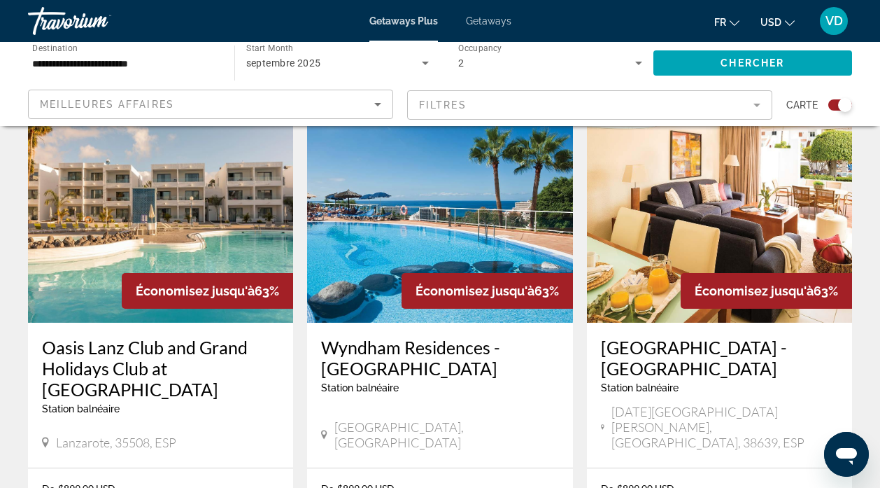
click at [439, 233] on img "Main content" at bounding box center [439, 211] width 265 height 224
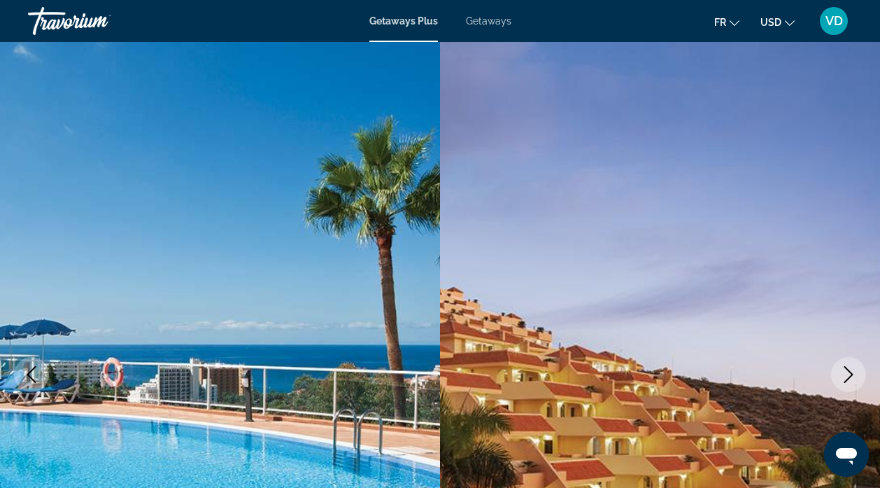
click at [491, 23] on span "Getaways" at bounding box center [488, 20] width 45 height 11
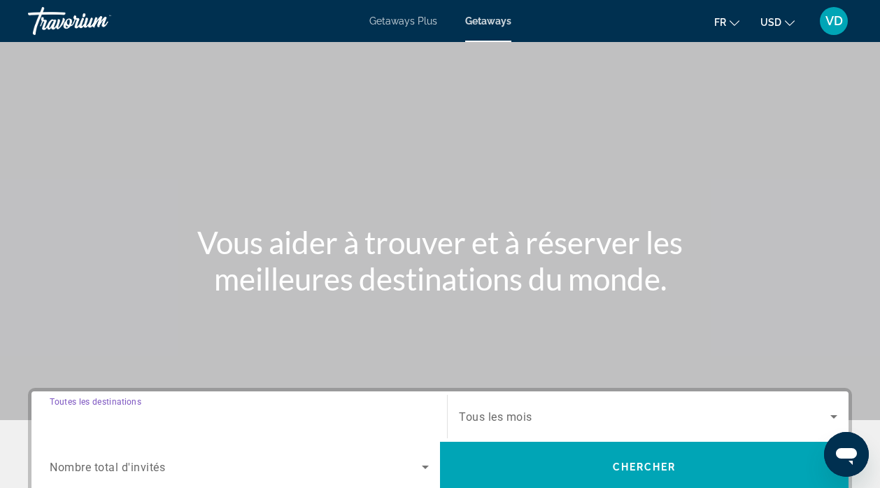
click at [339, 410] on input "Destination Toutes les destinations" at bounding box center [239, 417] width 379 height 17
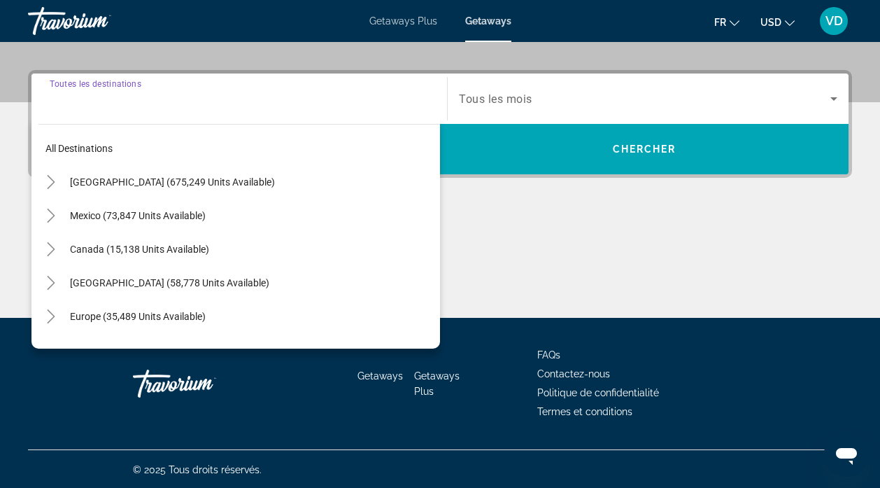
scroll to position [319, 0]
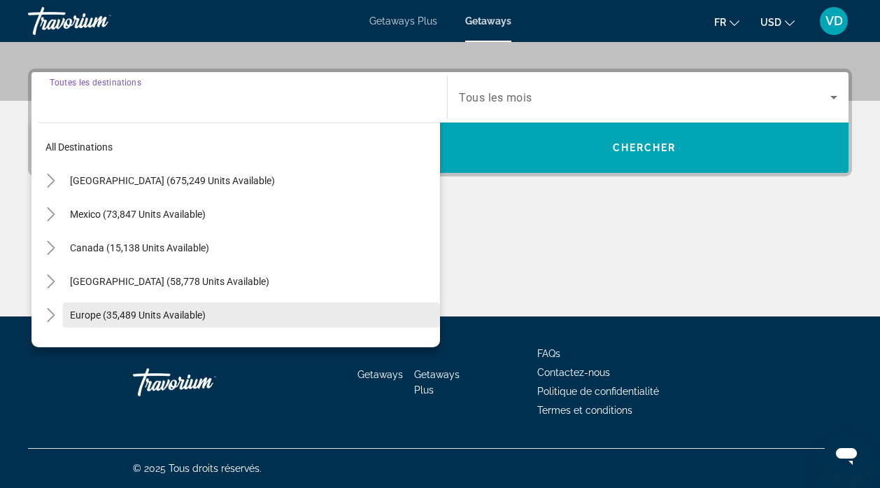
click at [263, 318] on span "Search widget" at bounding box center [251, 315] width 377 height 34
type input "**********"
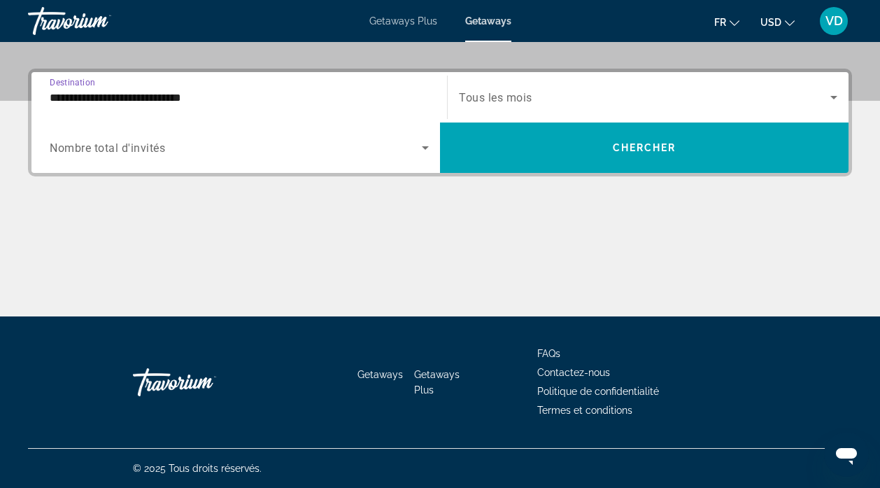
click at [421, 152] on icon "Search widget" at bounding box center [425, 147] width 17 height 17
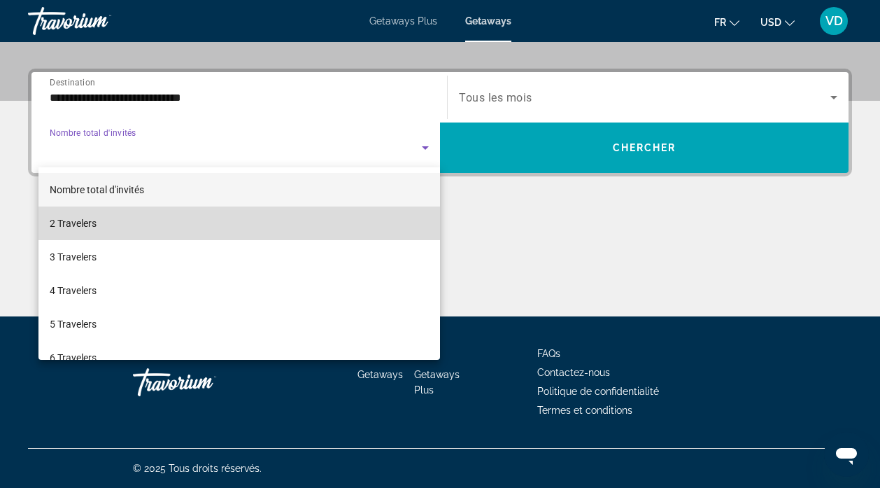
click at [372, 218] on mat-option "2 Travelers" at bounding box center [239, 223] width 402 height 34
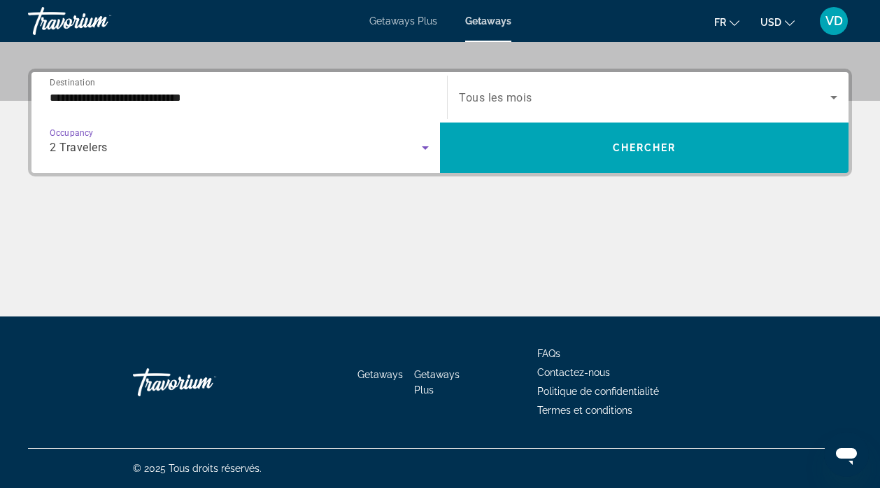
click at [833, 95] on icon "Search widget" at bounding box center [834, 97] width 17 height 17
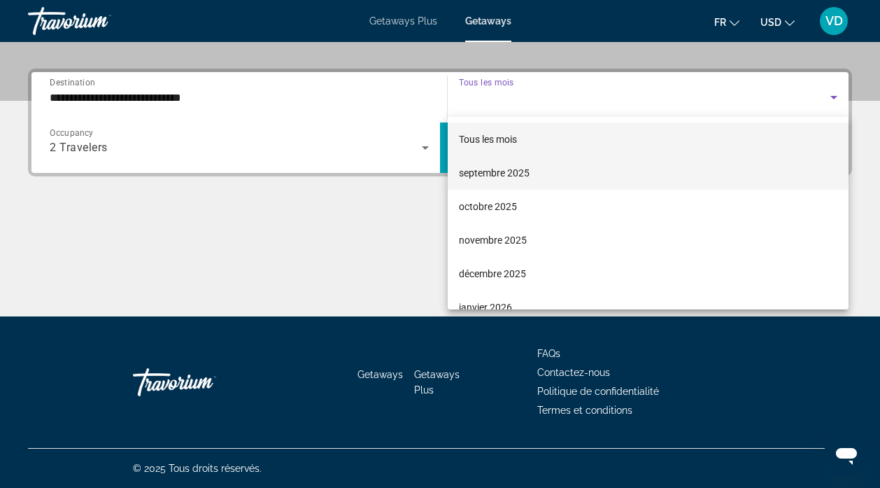
click at [739, 174] on mat-option "septembre 2025" at bounding box center [648, 173] width 401 height 34
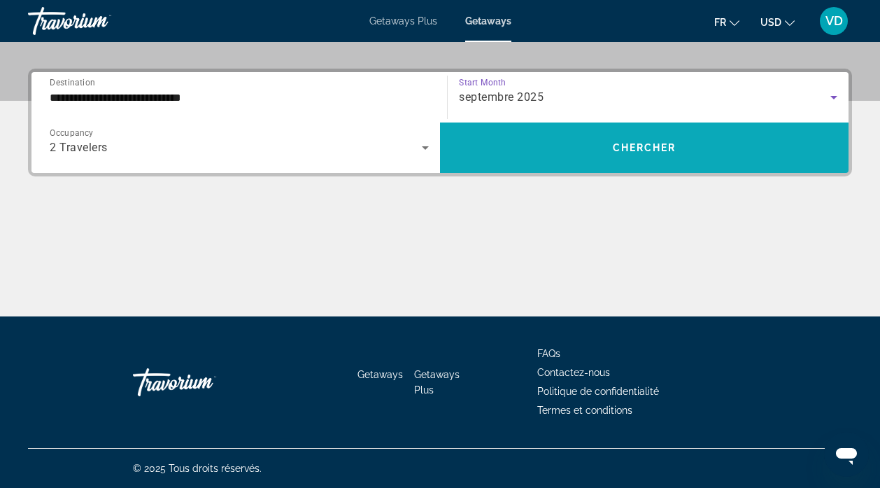
click at [709, 147] on span "Search widget" at bounding box center [644, 148] width 409 height 34
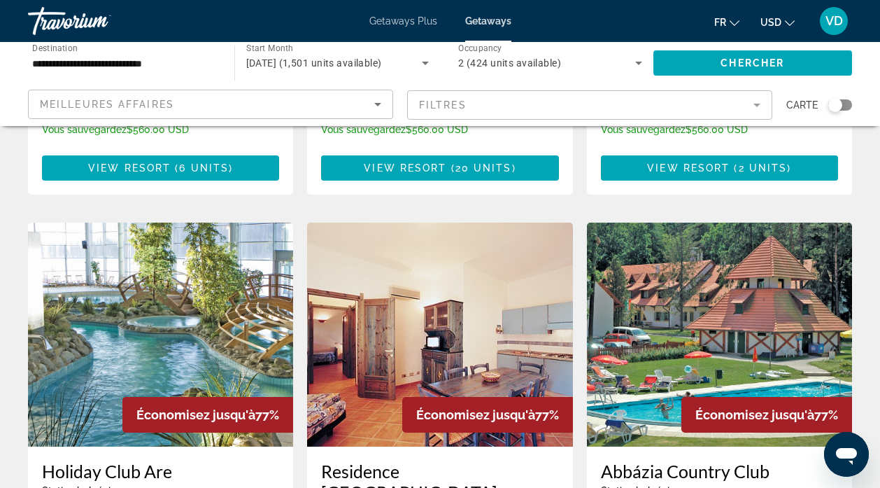
scroll to position [500, 0]
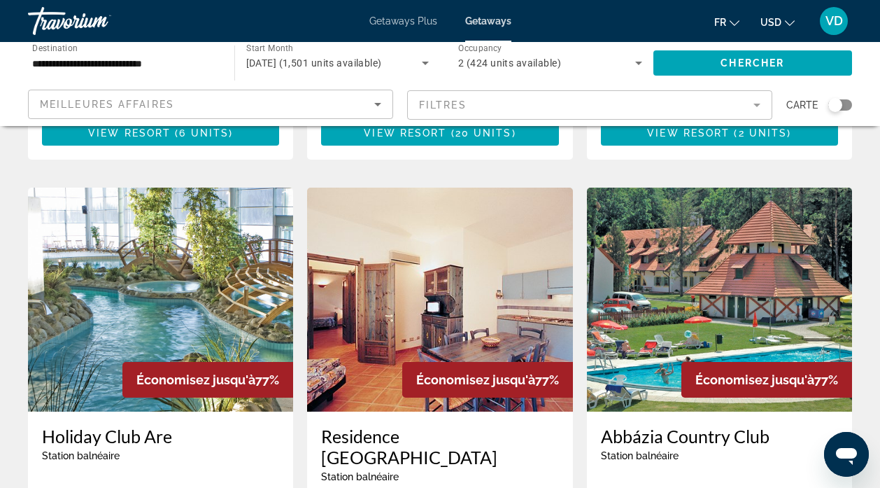
click at [175, 283] on img "Main content" at bounding box center [160, 300] width 265 height 224
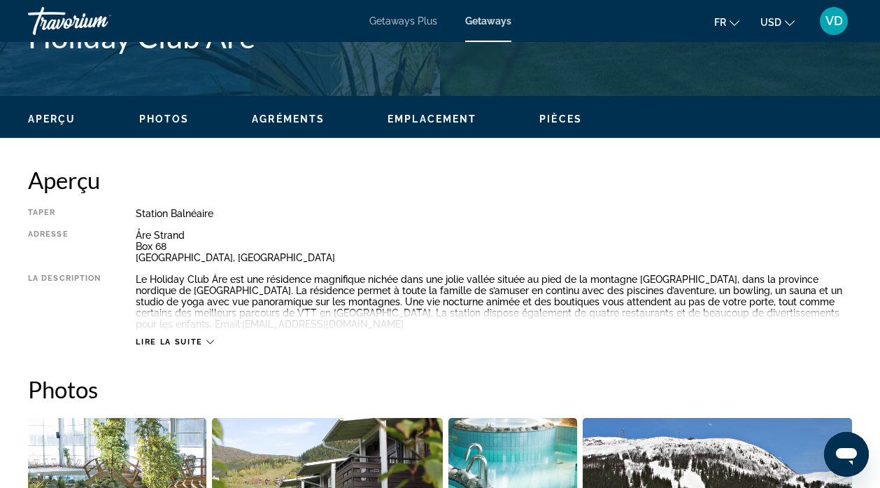
scroll to position [412, 0]
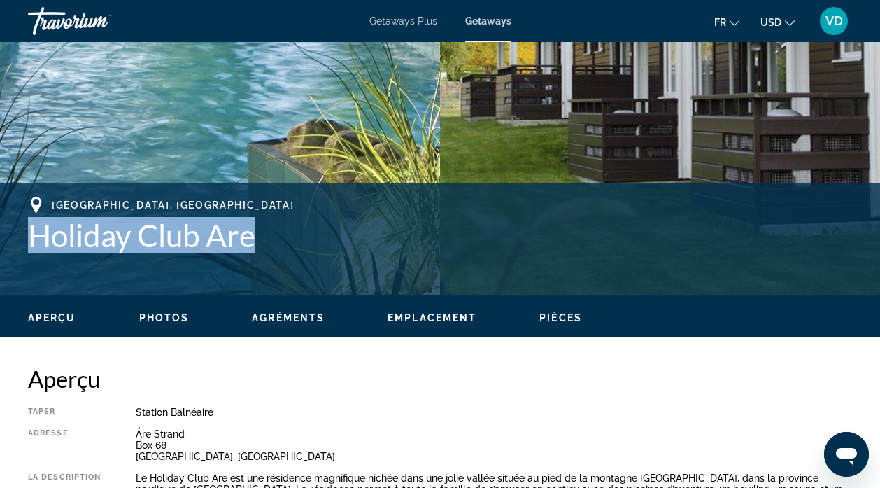
drag, startPoint x: 257, startPoint y: 237, endPoint x: 22, endPoint y: 239, distance: 235.1
click at [22, 239] on div "Åre, Sweden Holiday Club Are Adresse Åre Strand Box 68 Åre, Sweden" at bounding box center [440, 239] width 880 height 84
copy h1 "Holiday Club Are"
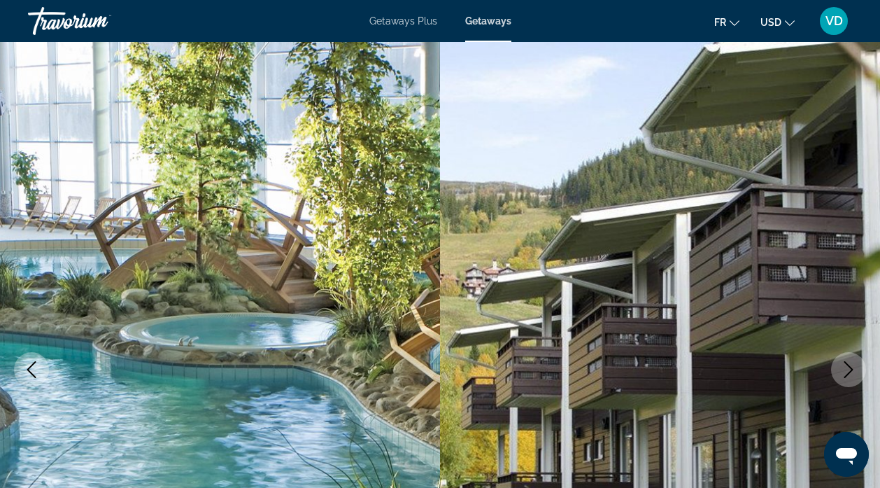
scroll to position [0, 0]
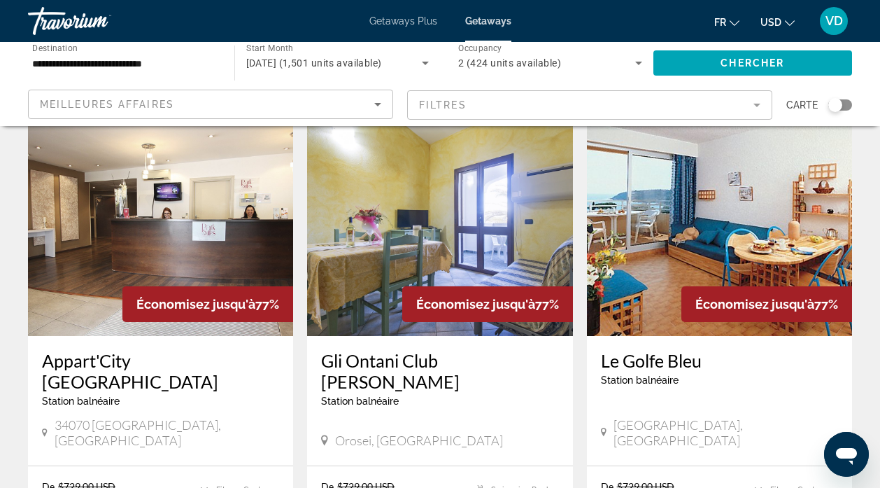
scroll to position [1111, 0]
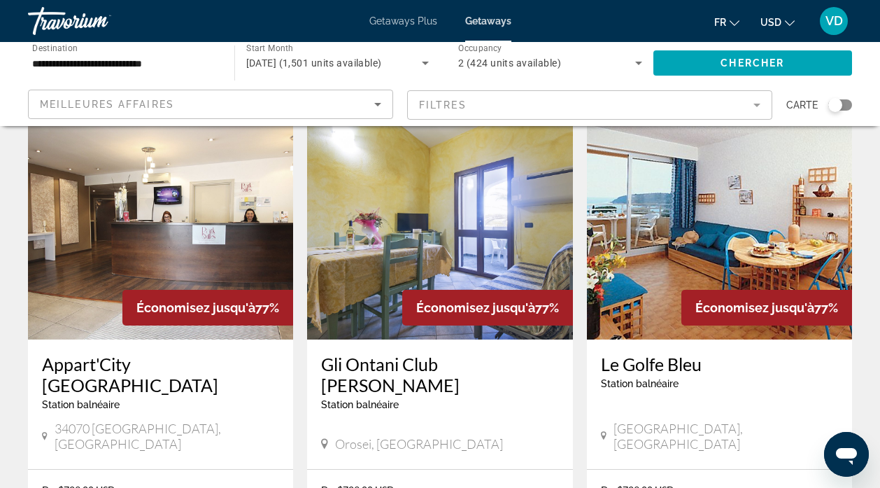
click at [454, 181] on img "Main content" at bounding box center [439, 227] width 265 height 224
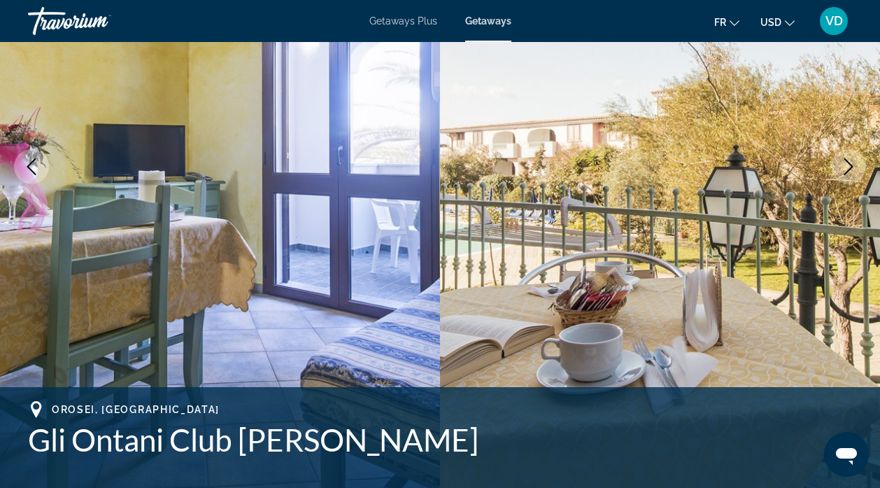
scroll to position [190, 0]
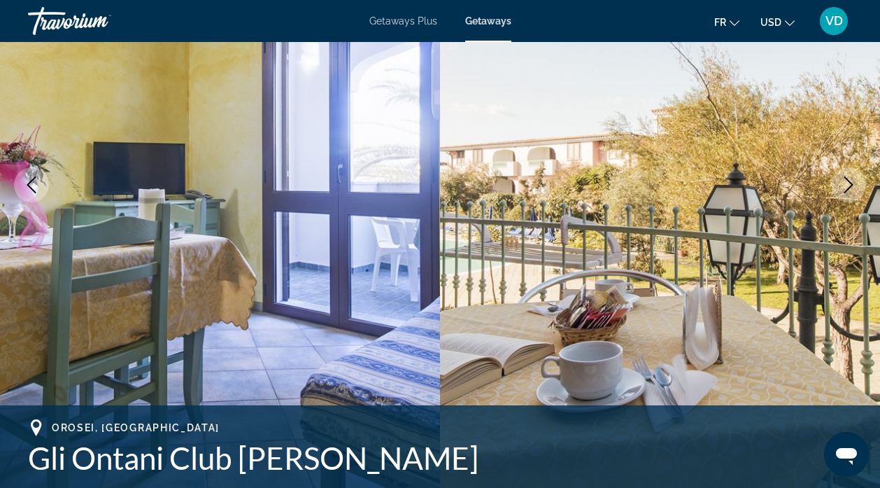
click at [847, 183] on icon "Next image" at bounding box center [848, 184] width 17 height 17
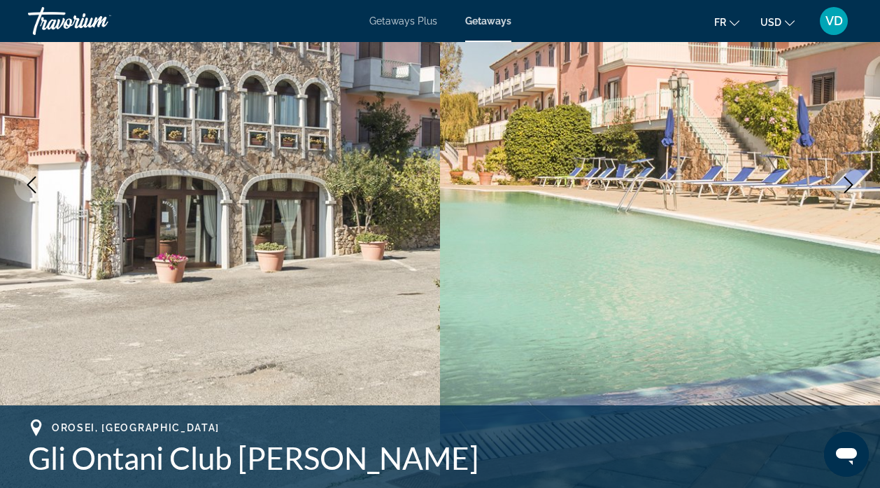
click at [847, 183] on icon "Next image" at bounding box center [848, 184] width 17 height 17
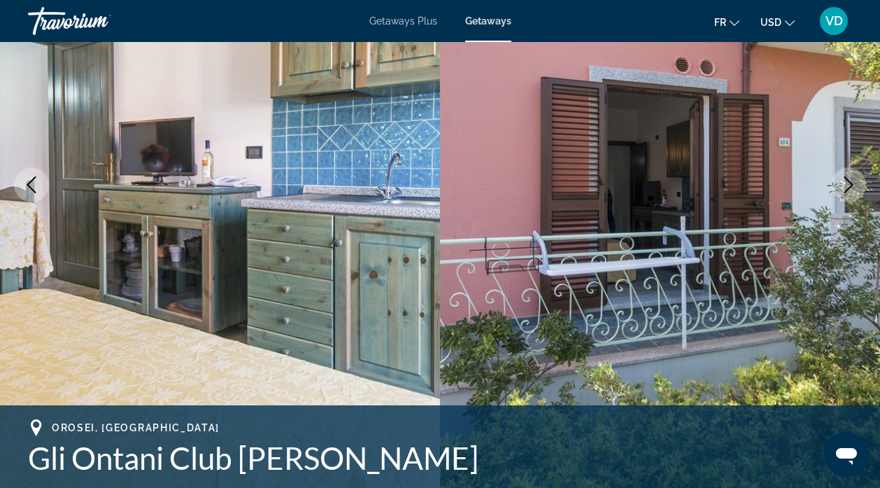
click at [847, 183] on icon "Next image" at bounding box center [848, 184] width 17 height 17
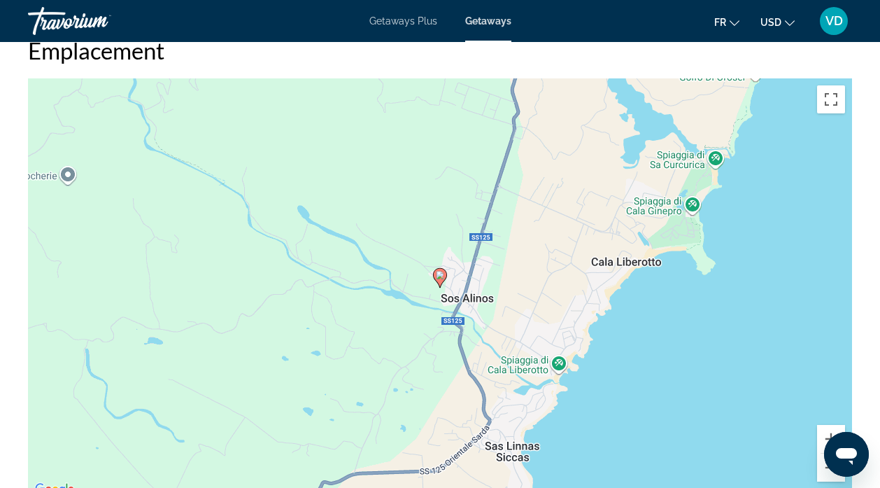
scroll to position [81, 0]
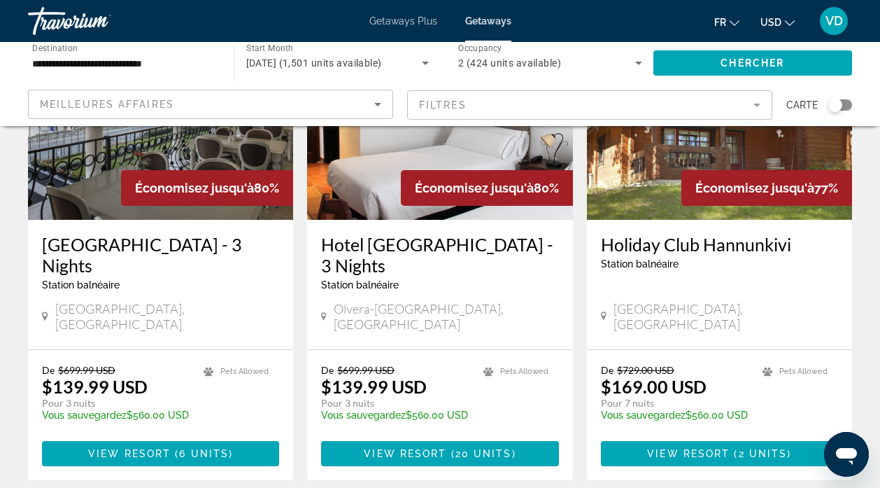
scroll to position [183, 0]
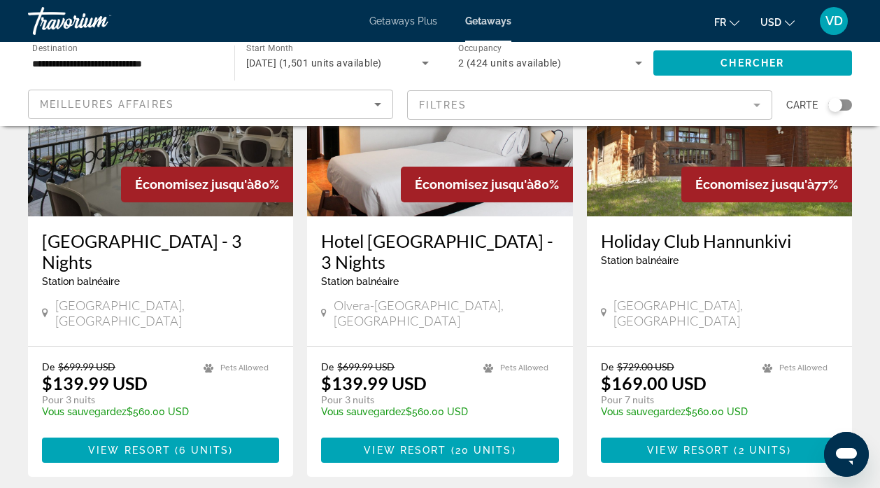
click at [172, 147] on img "Main content" at bounding box center [160, 104] width 265 height 224
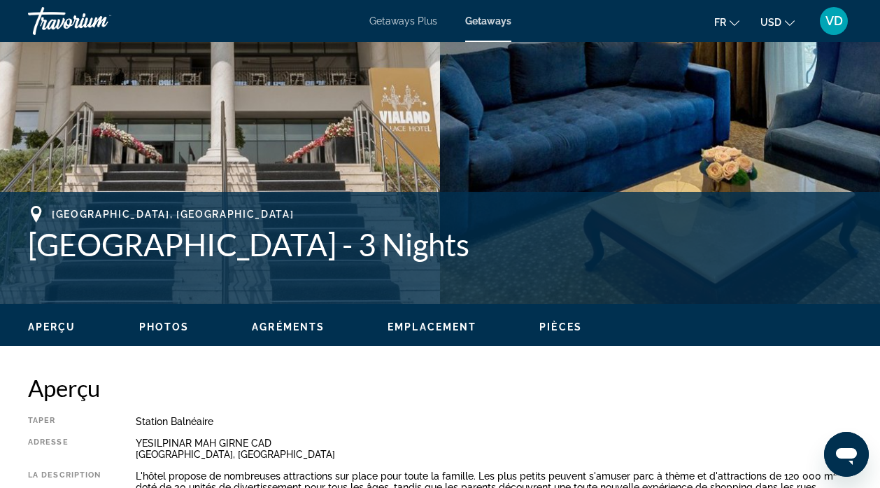
scroll to position [398, 0]
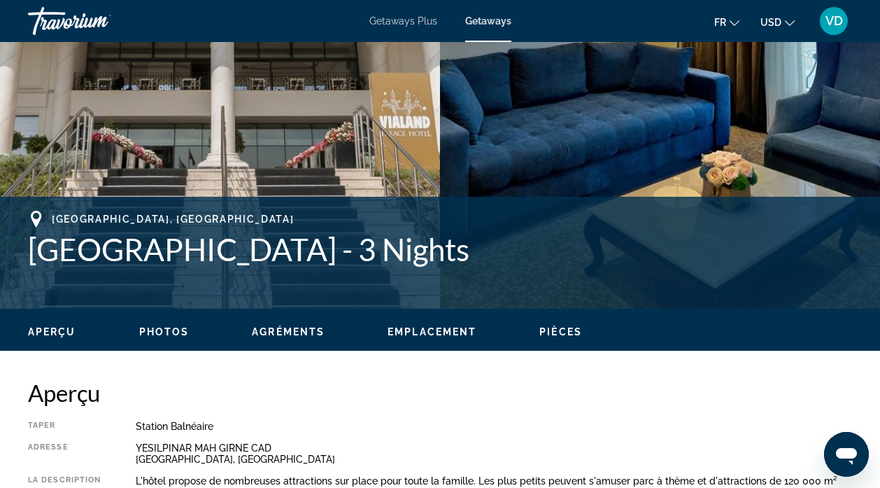
drag, startPoint x: 439, startPoint y: 253, endPoint x: 29, endPoint y: 257, distance: 410.1
click at [29, 257] on h1 "Vialand Palace Hotel - 3 Nights" at bounding box center [440, 249] width 824 height 36
copy h1 "Vialand Palace Hotel - 3 Nights"
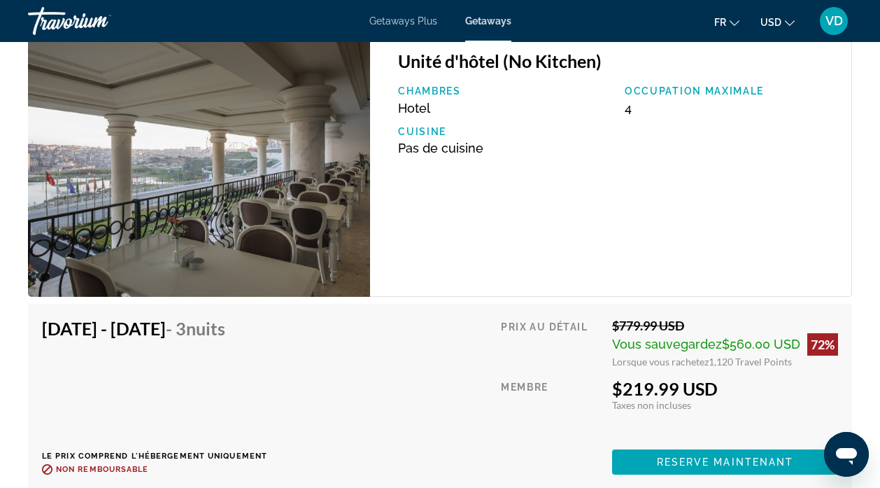
scroll to position [2440, 0]
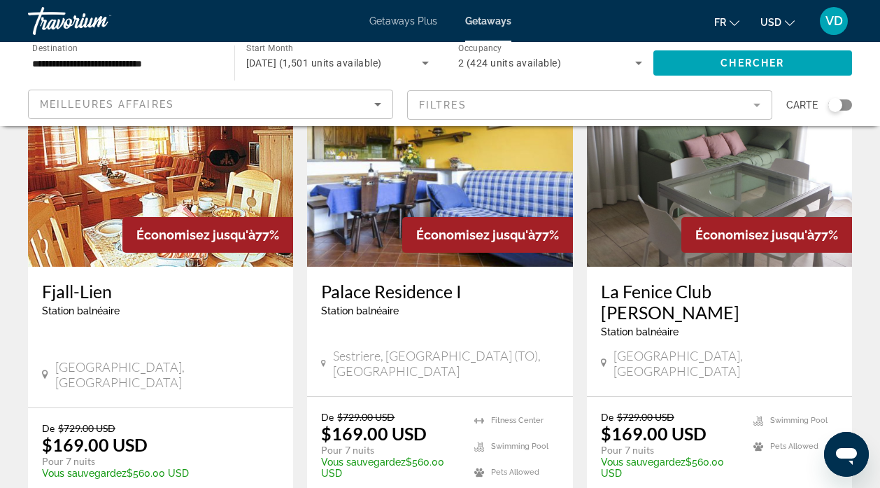
scroll to position [1768, 0]
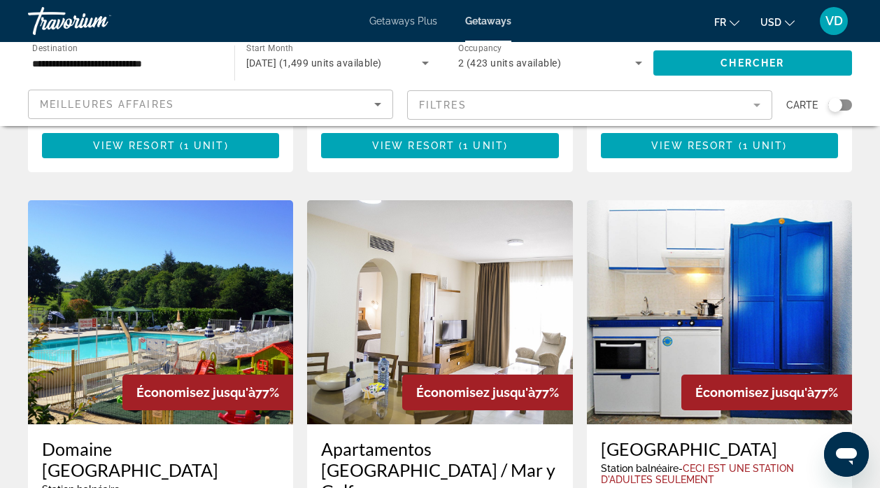
scroll to position [1036, 0]
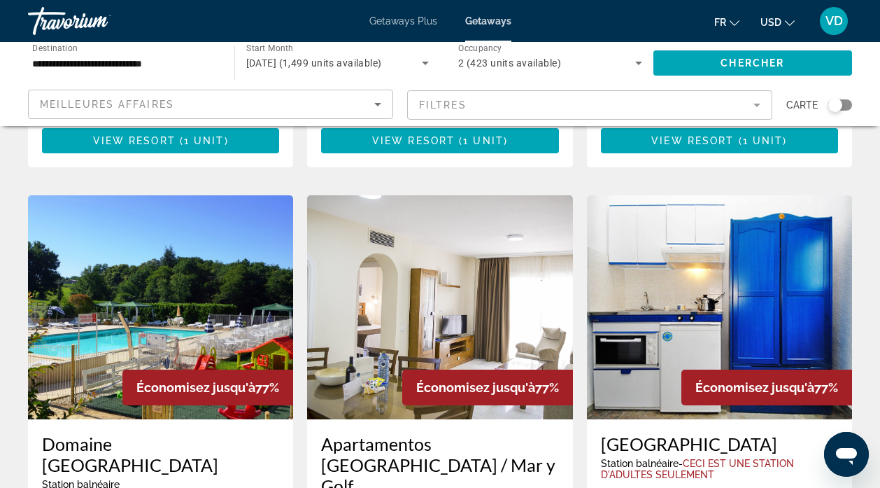
click at [757, 106] on mat-form-field "Filtres" at bounding box center [589, 104] width 365 height 29
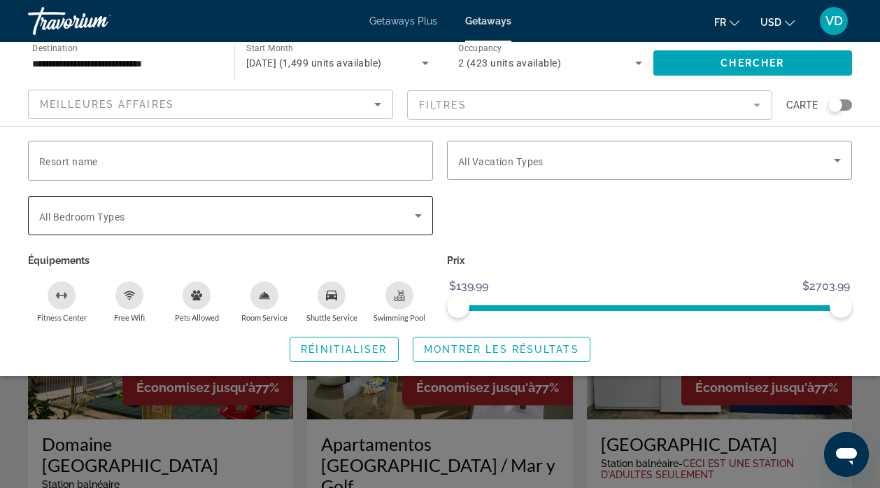
click at [418, 216] on icon "Search widget" at bounding box center [418, 215] width 7 height 3
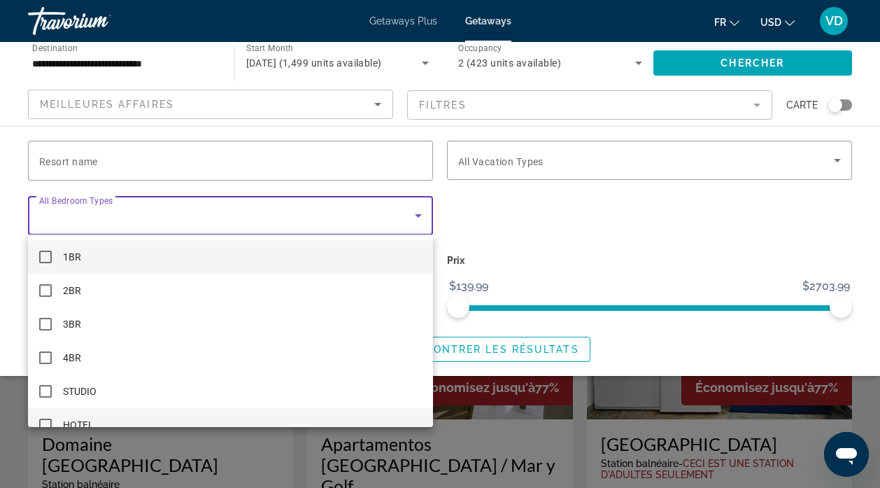
click at [45, 419] on mat-pseudo-checkbox at bounding box center [45, 424] width 13 height 13
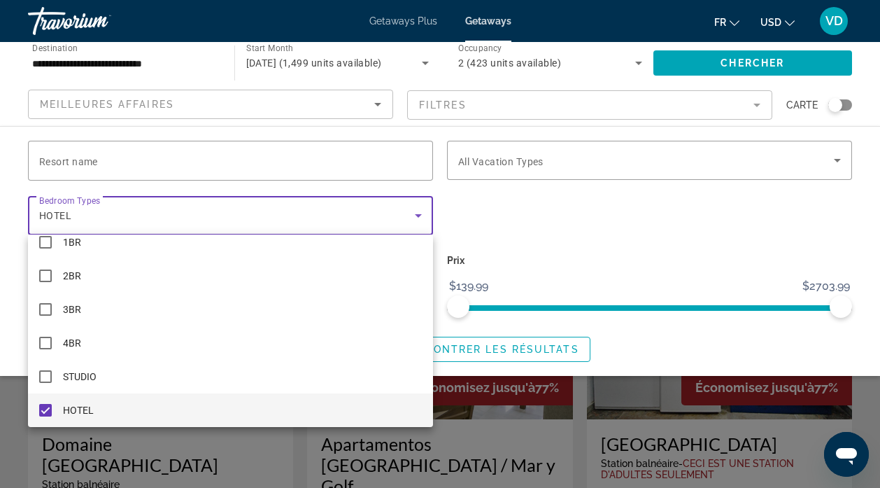
click at [484, 346] on div at bounding box center [440, 244] width 880 height 488
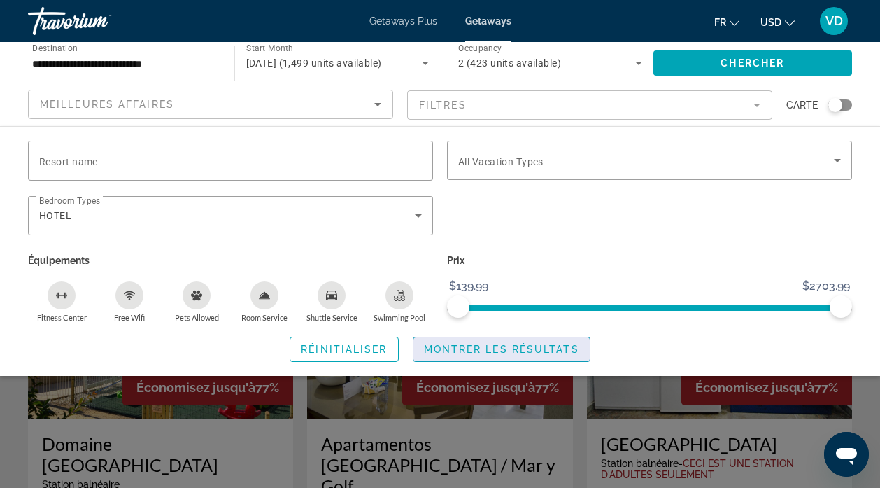
click at [479, 348] on span "Montrer les résultats" at bounding box center [501, 349] width 155 height 11
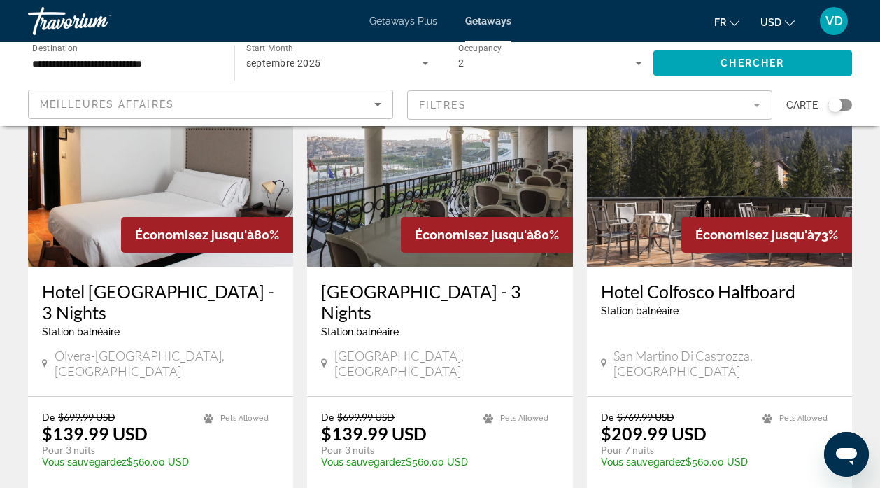
scroll to position [128, 0]
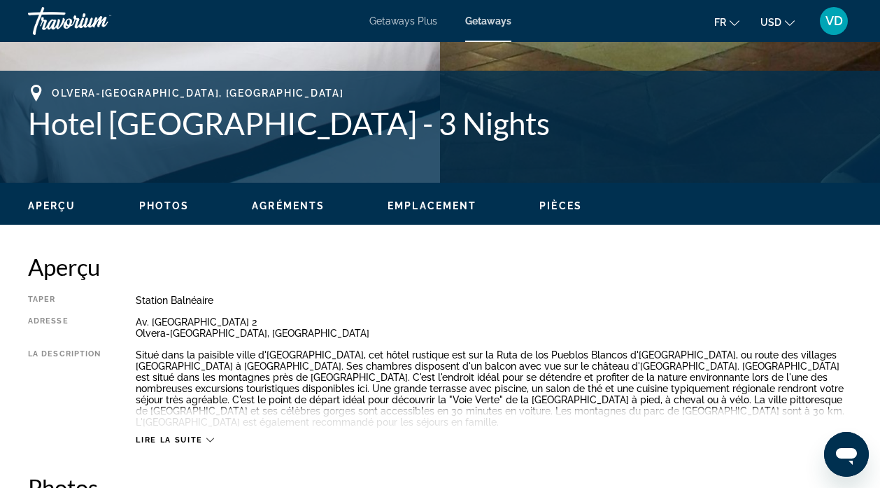
scroll to position [563, 0]
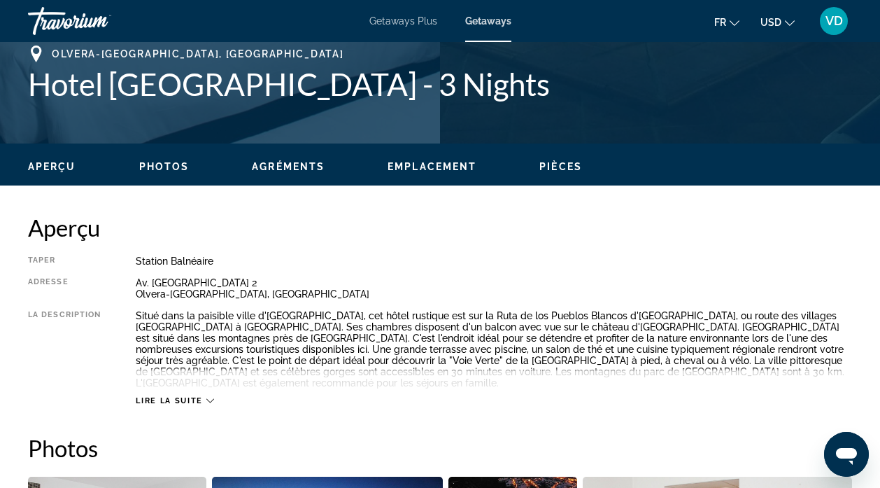
click at [205, 396] on div "Lire la suite" at bounding box center [175, 400] width 78 height 9
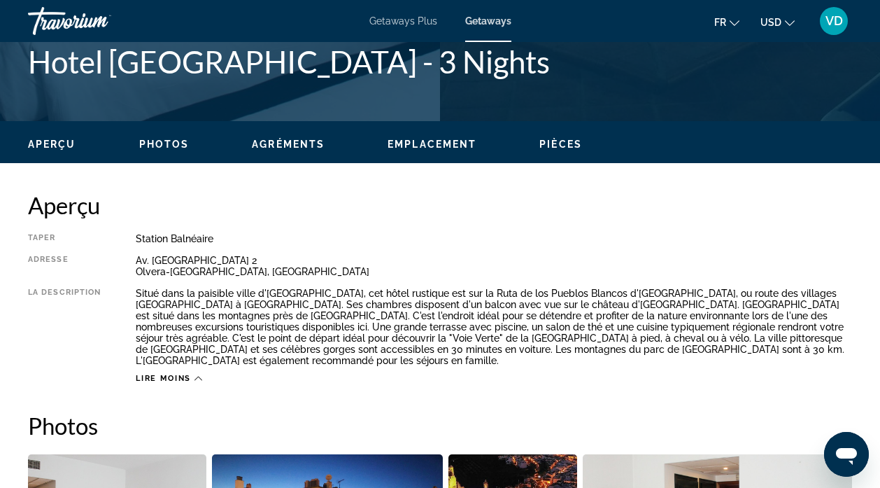
scroll to position [591, 0]
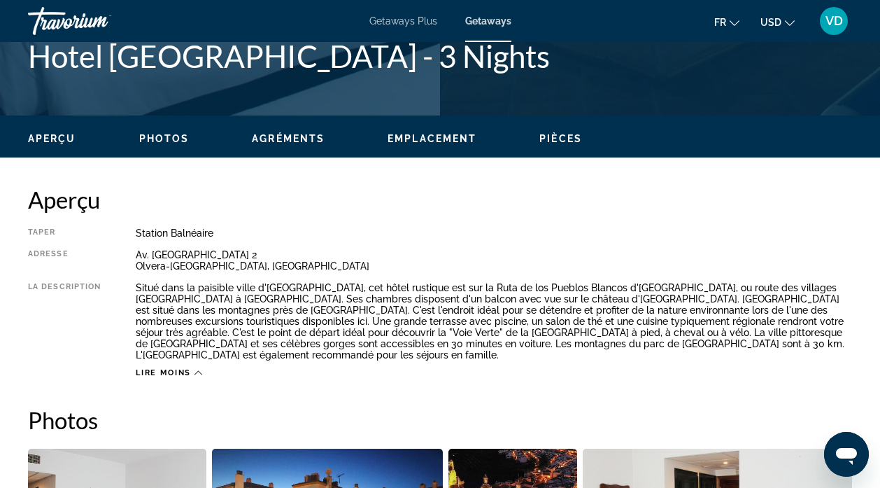
click at [425, 141] on span "Emplacement" at bounding box center [432, 138] width 89 height 11
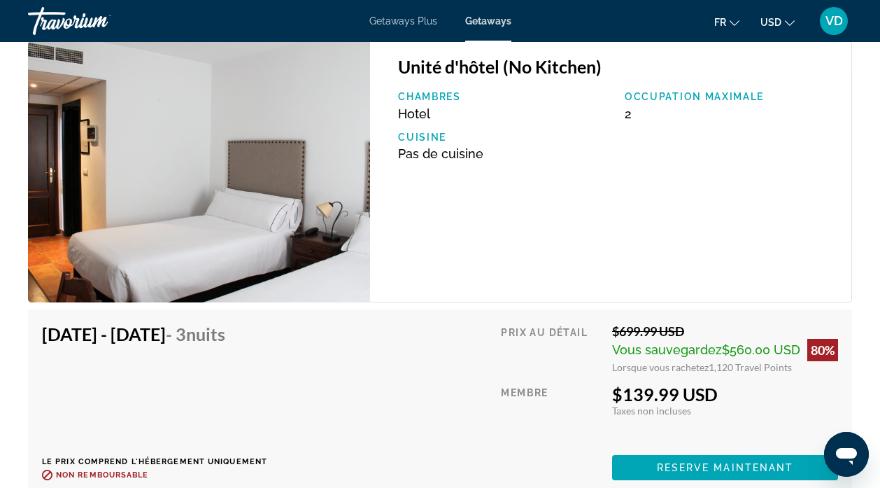
scroll to position [2229, 0]
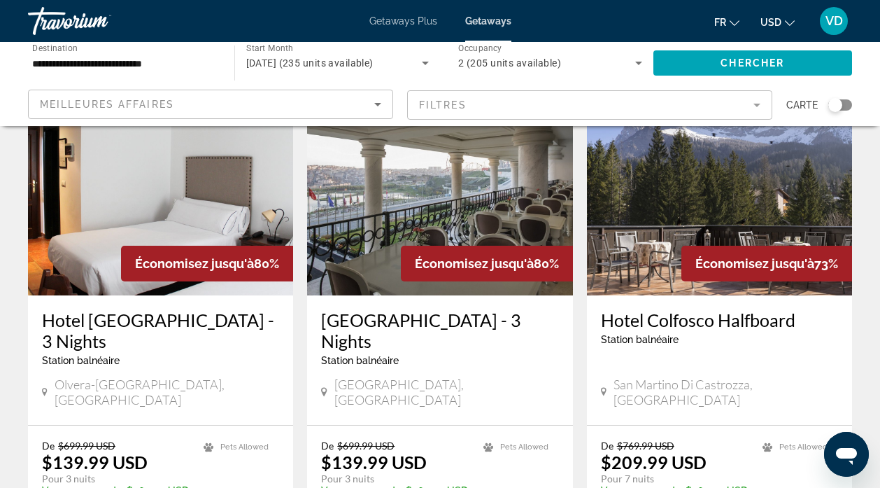
scroll to position [160, 0]
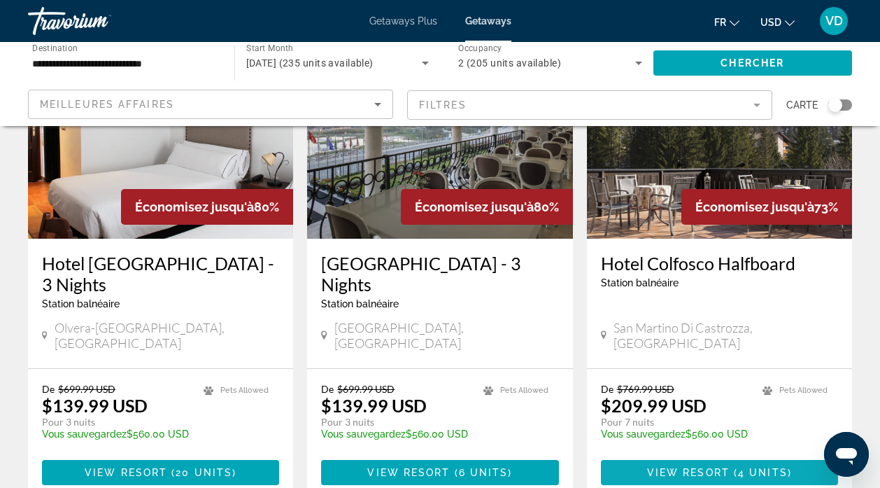
click at [717, 456] on span "Main content" at bounding box center [719, 473] width 237 height 34
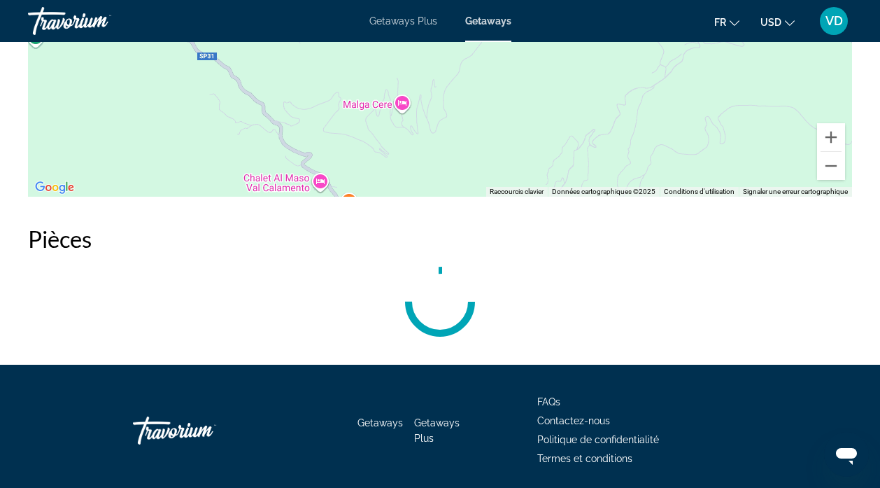
scroll to position [2400, 0]
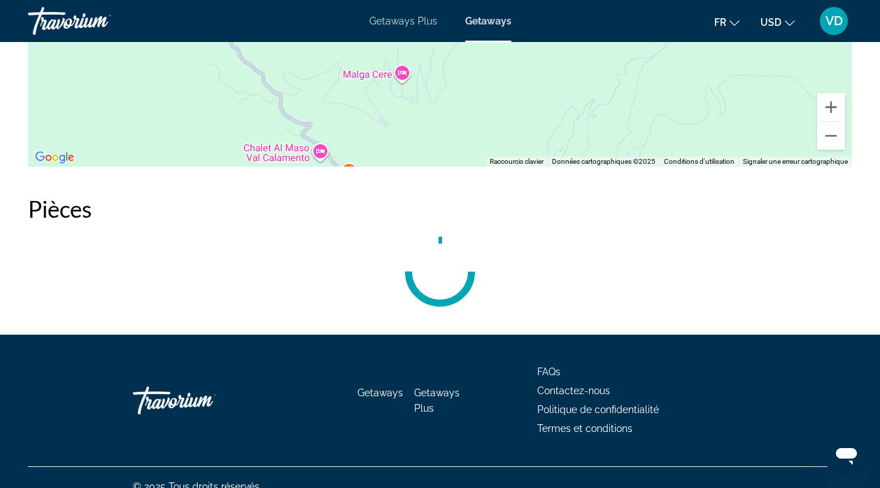
drag, startPoint x: 881, startPoint y: 56, endPoint x: 36, endPoint y: 8, distance: 846.0
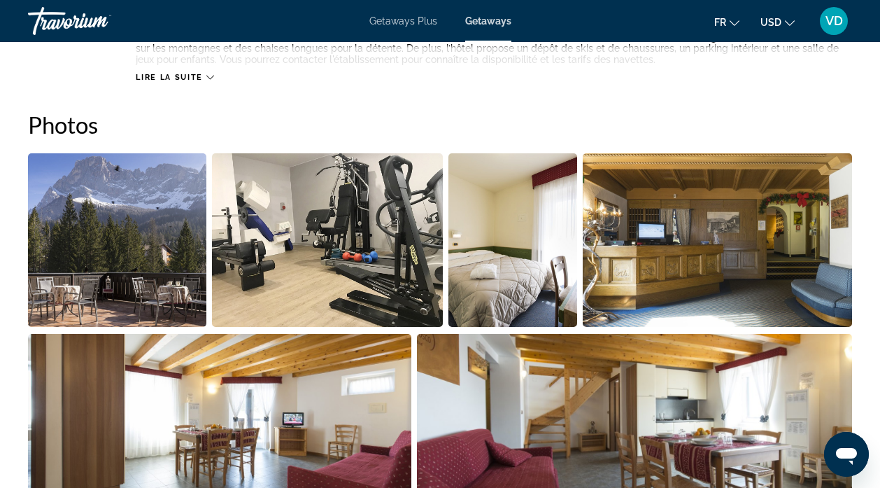
scroll to position [556, 0]
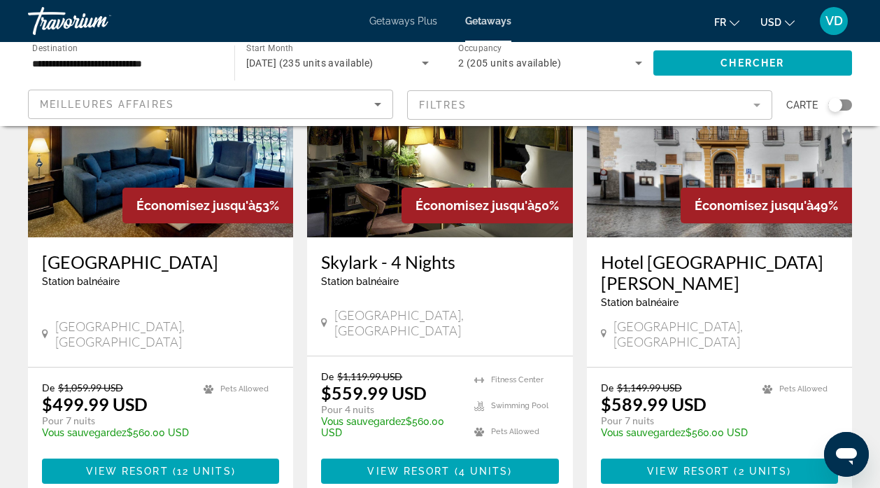
scroll to position [1752, 0]
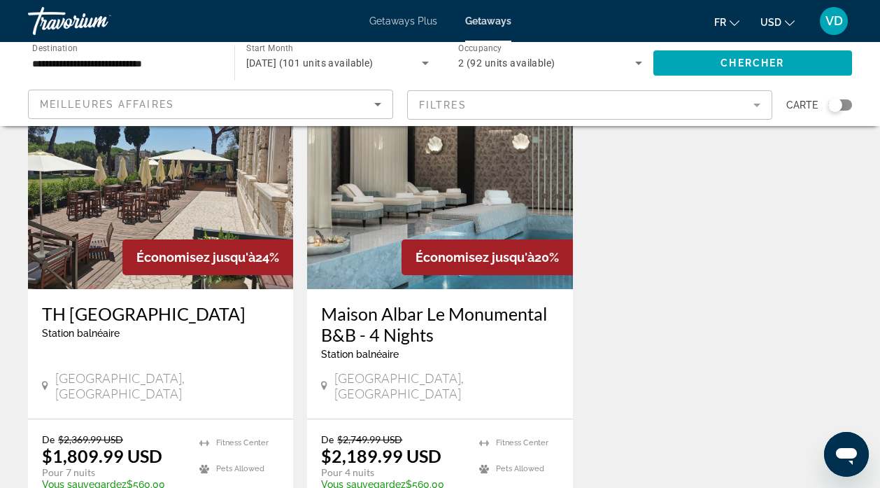
scroll to position [931, 0]
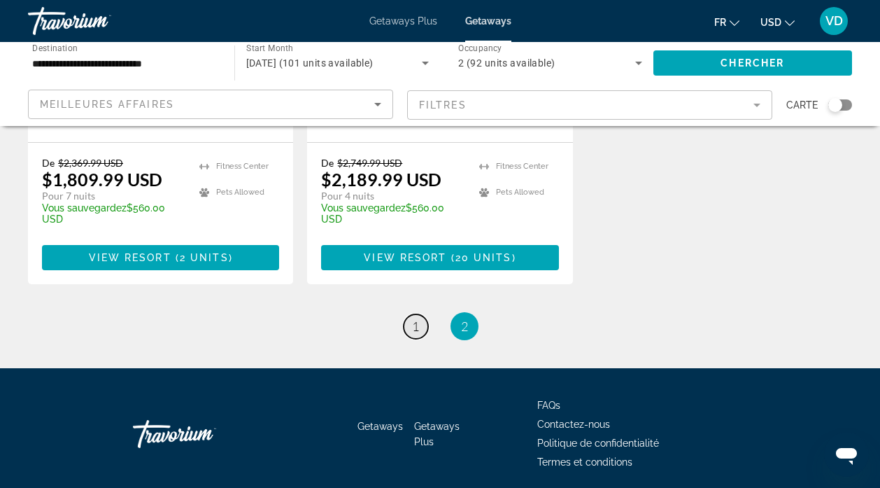
click at [416, 318] on span "1" at bounding box center [415, 325] width 7 height 15
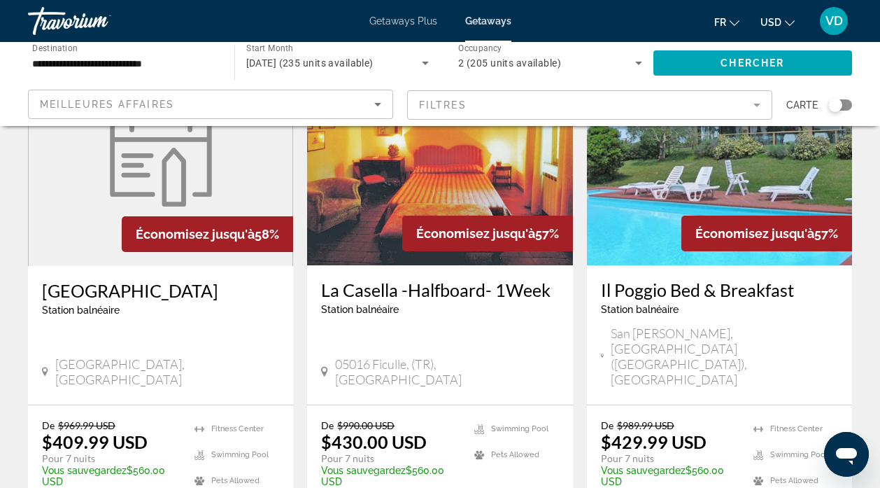
scroll to position [1180, 0]
